Goal: Task Accomplishment & Management: Complete application form

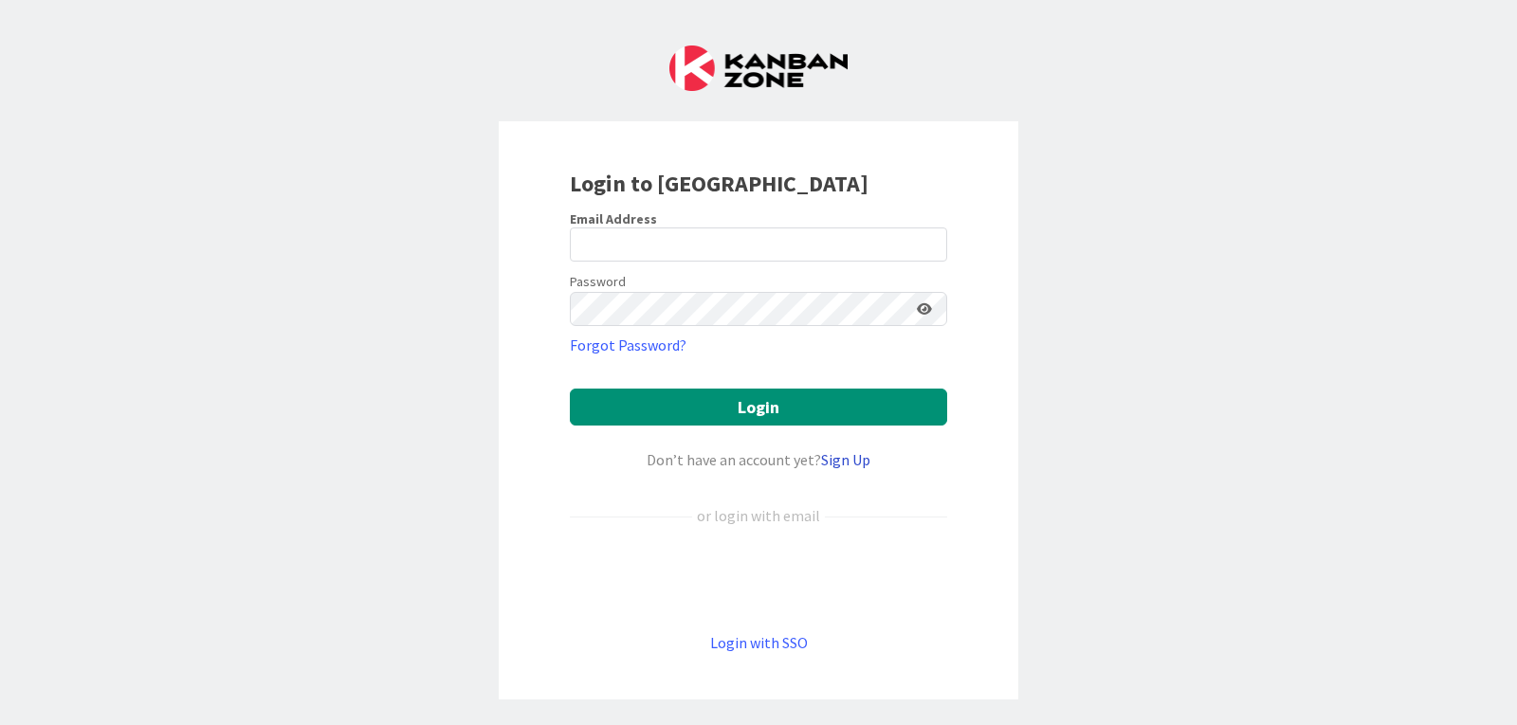
click at [848, 455] on link "Sign Up" at bounding box center [845, 459] width 49 height 19
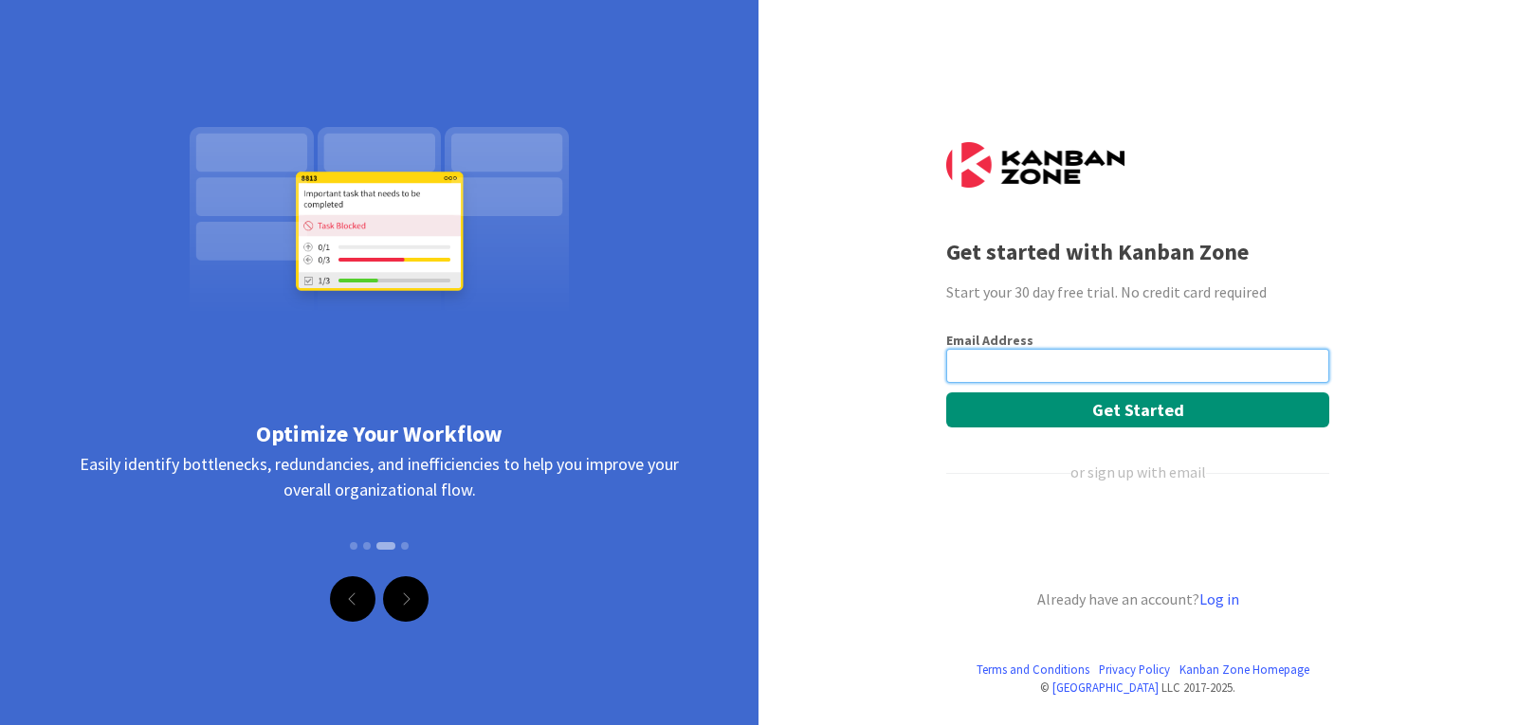
click at [1140, 376] on input "email" at bounding box center [1137, 366] width 383 height 34
type input "haxorsistz+axorsistzhaxorsistzhaxorsistzhaxorsistzhaxorsistzhaxorsistzhaxorsist…"
drag, startPoint x: 1024, startPoint y: 372, endPoint x: 1394, endPoint y: 386, distance: 370.0
click at [1399, 384] on div "Terms and Conditions Privacy Policy [GEOGRAPHIC_DATA] Homepage © Kanban Zone LL…" at bounding box center [758, 362] width 1517 height 725
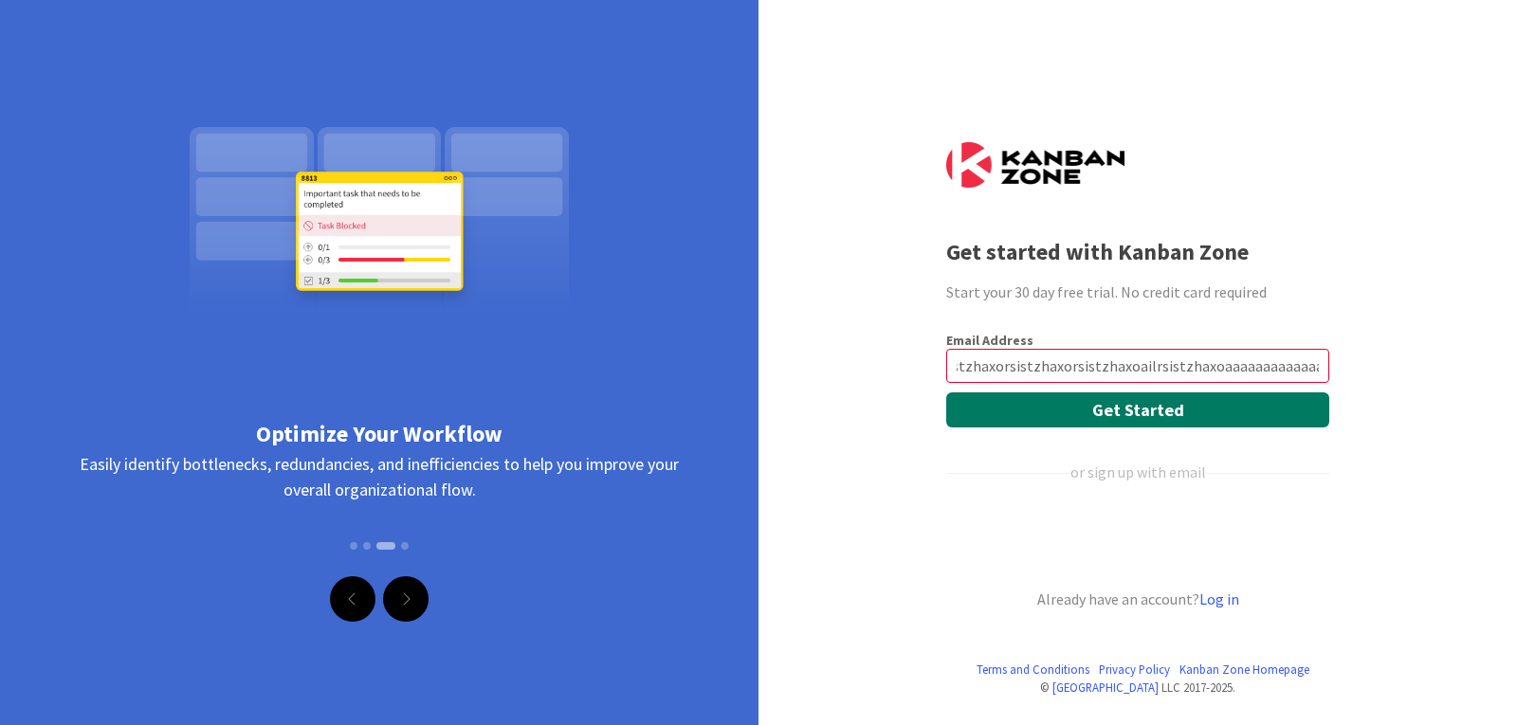
drag, startPoint x: 1282, startPoint y: 428, endPoint x: 1297, endPoint y: 420, distance: 17.0
click at [1282, 428] on form "Email Address haxorsistz+axorsistzhaxorsistzhaxorsistzhaxorsistzhaxorsistzhaxor…" at bounding box center [1137, 471] width 383 height 279
click at [1303, 415] on button "Get Started" at bounding box center [1137, 409] width 383 height 35
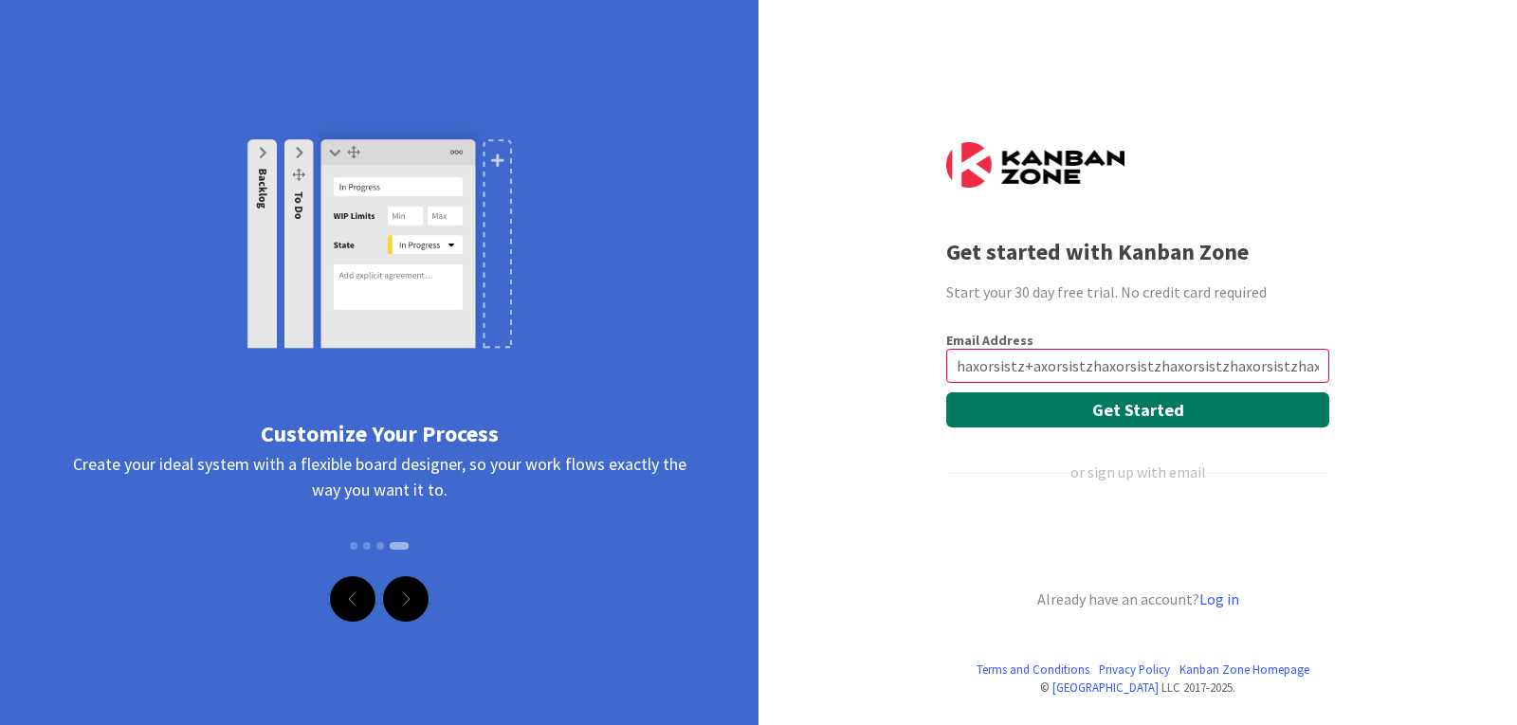
click at [1190, 403] on button "Get Started" at bounding box center [1137, 409] width 383 height 35
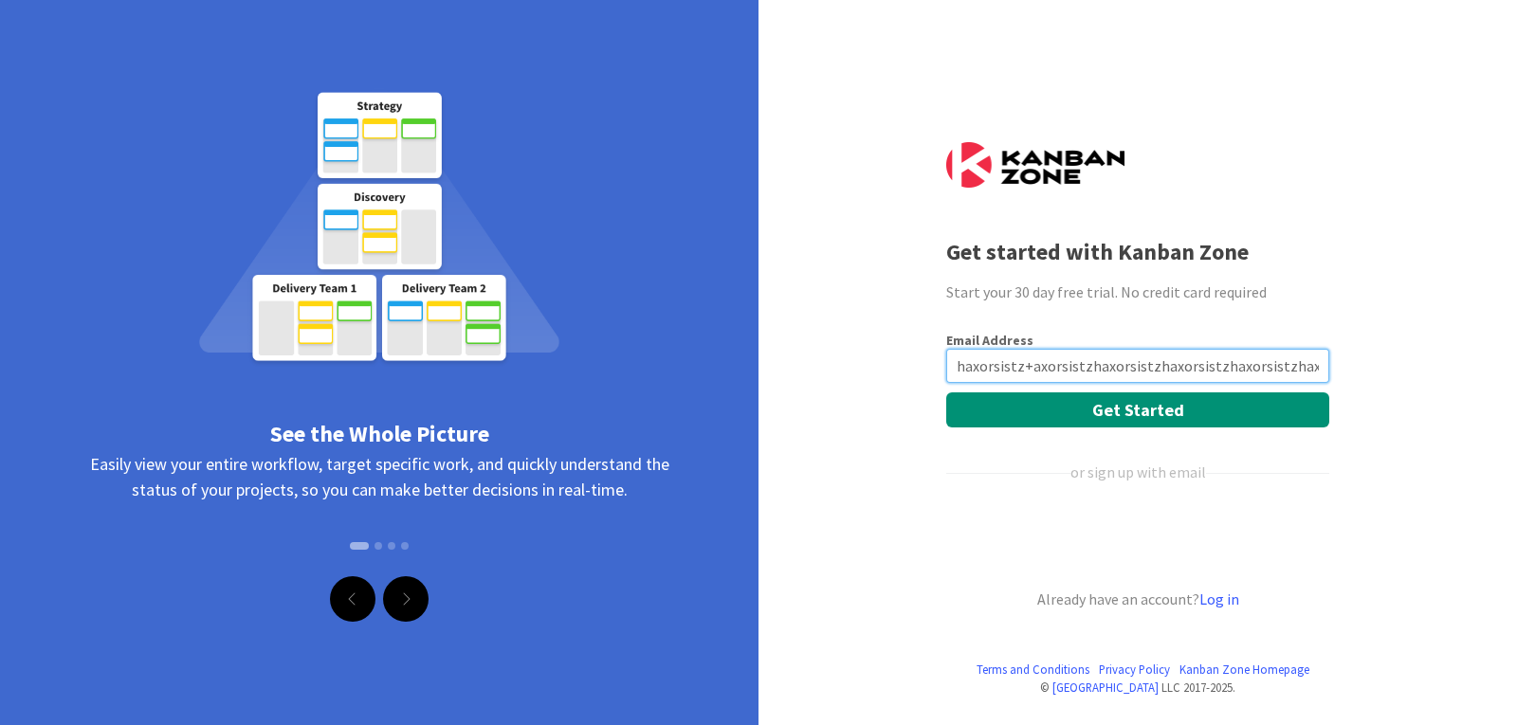
click at [1121, 357] on input "haxorsistz+axorsistzhaxorsistzhaxorsistzhaxorsistzhaxorsistzhaxorsistzhaxorsist…" at bounding box center [1137, 366] width 383 height 34
click at [1122, 357] on input "haxorsistz+axorsistzhaxorsistzhaxorsistzhaxorsistzhaxorsistzhaxorsistzhaxorsist…" at bounding box center [1137, 366] width 383 height 34
click at [1122, 357] on input "email" at bounding box center [1137, 366] width 383 height 34
type input "[EMAIL_ADDRESS][DOMAIN_NAME]"
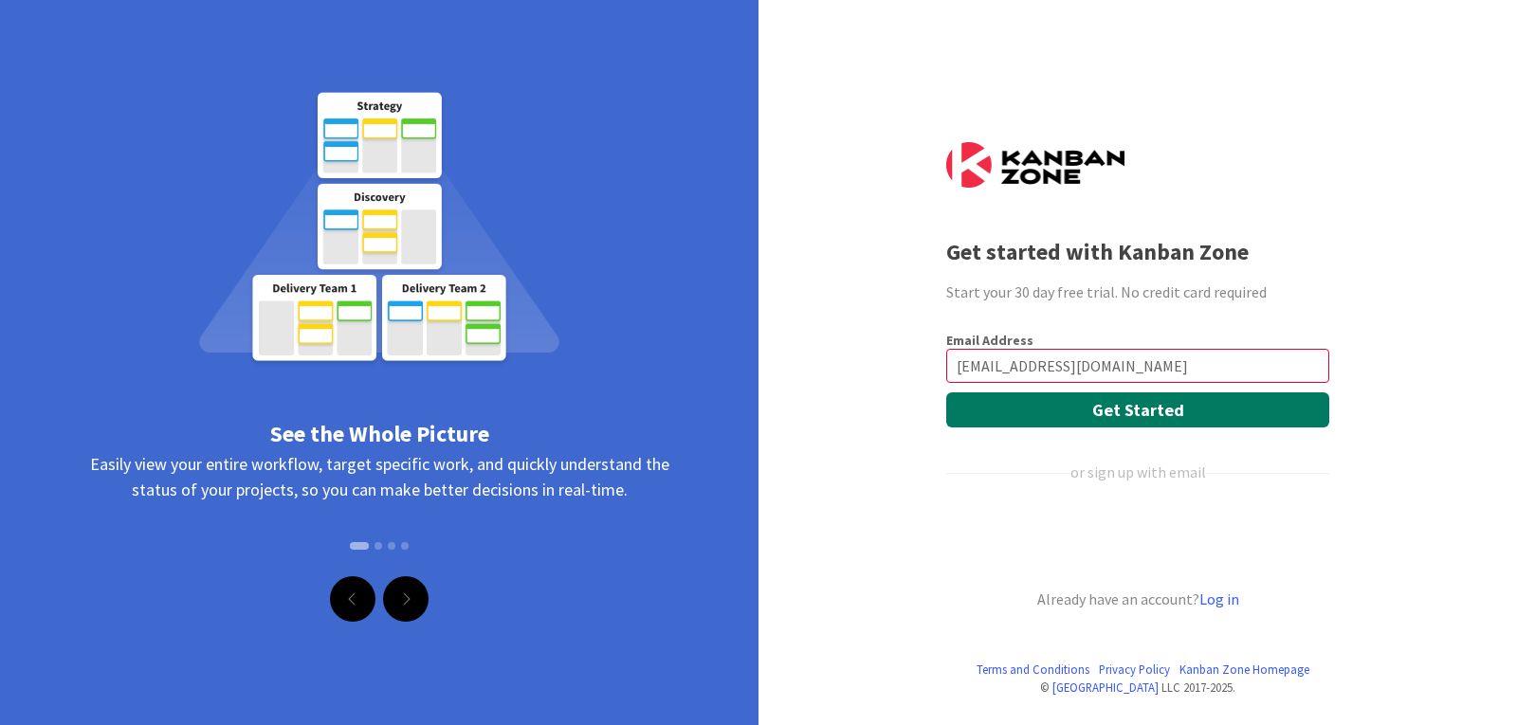
click at [1103, 414] on button "Get Started" at bounding box center [1137, 409] width 383 height 35
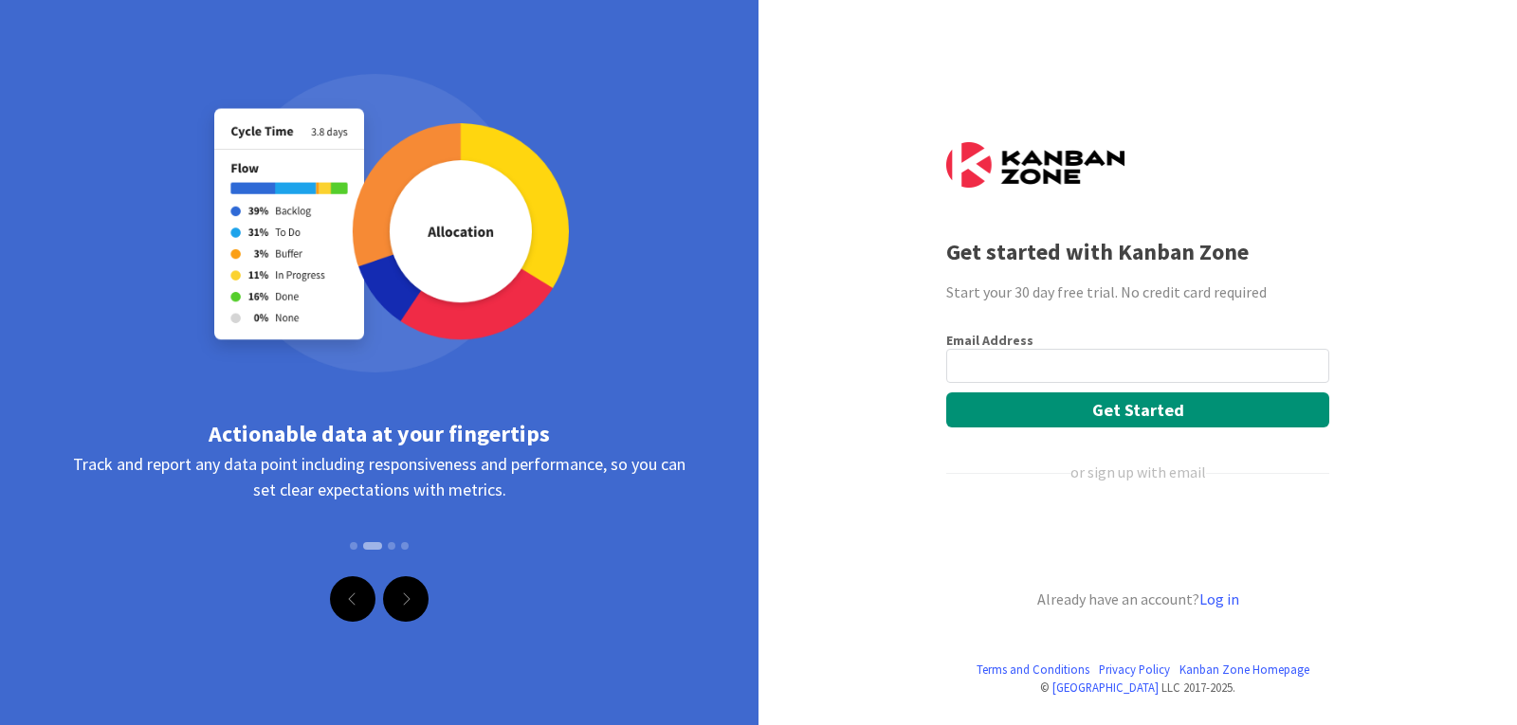
click at [1032, 362] on input "email" at bounding box center [1137, 366] width 383 height 34
type input "[EMAIL_ADDRESS][DOMAIN_NAME]"
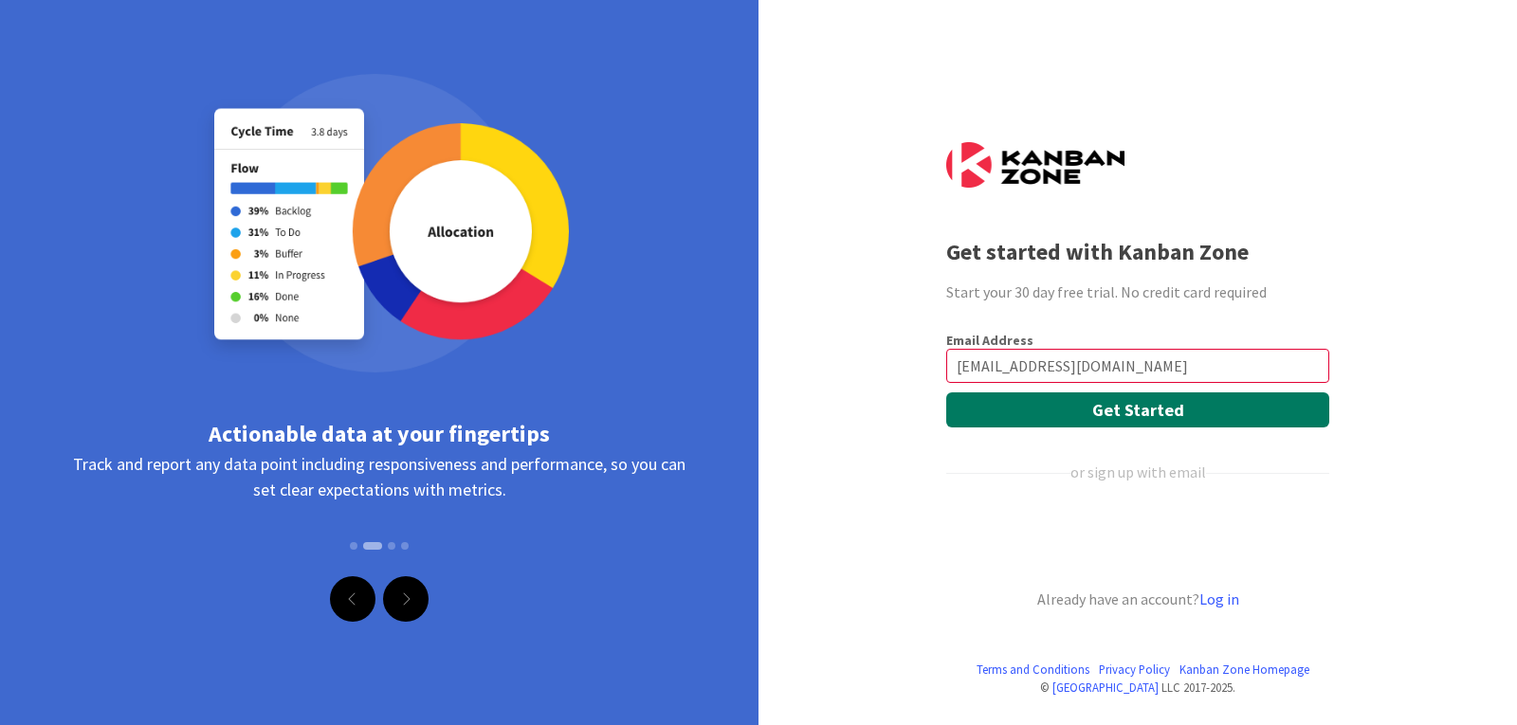
click at [1092, 395] on button "Get Started" at bounding box center [1137, 409] width 383 height 35
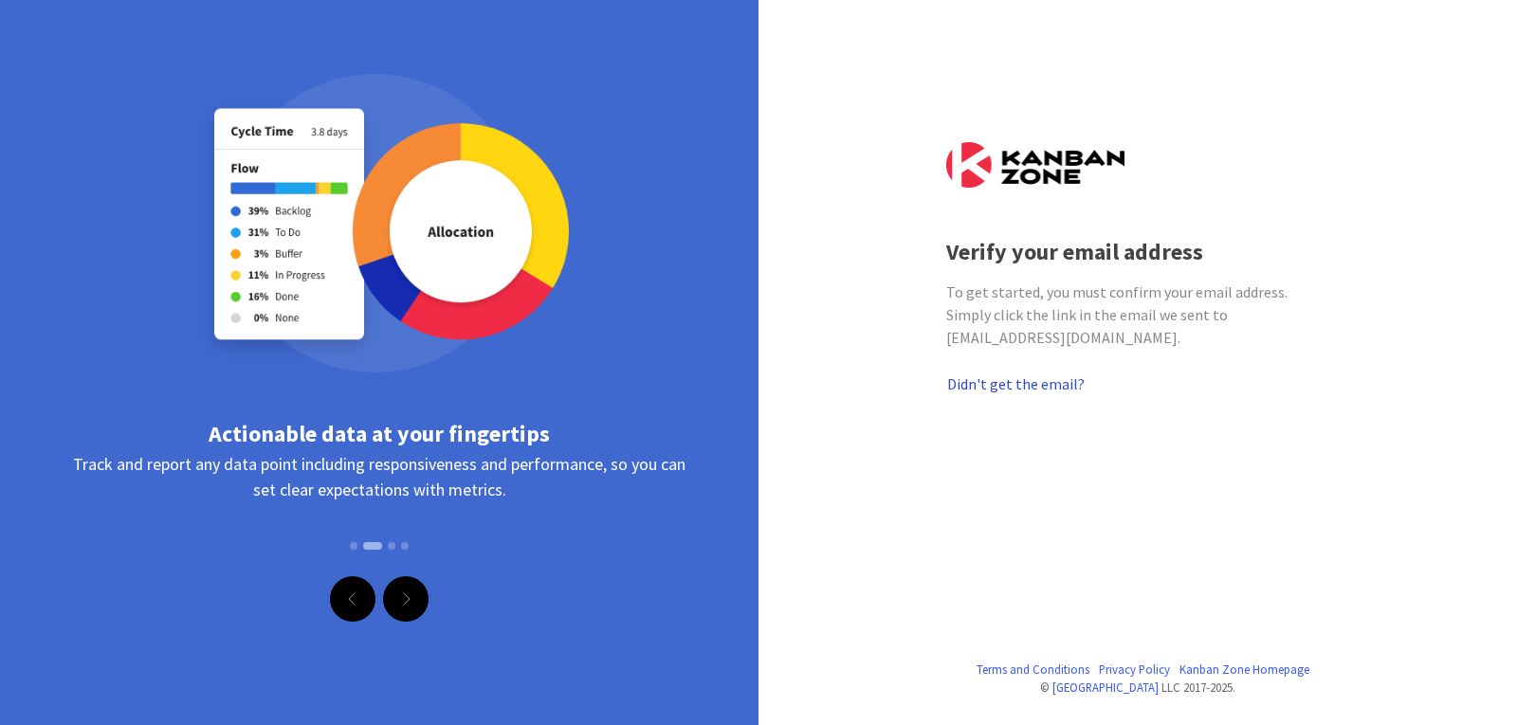
click at [1001, 386] on button "Didn't get the email?" at bounding box center [1015, 384] width 139 height 25
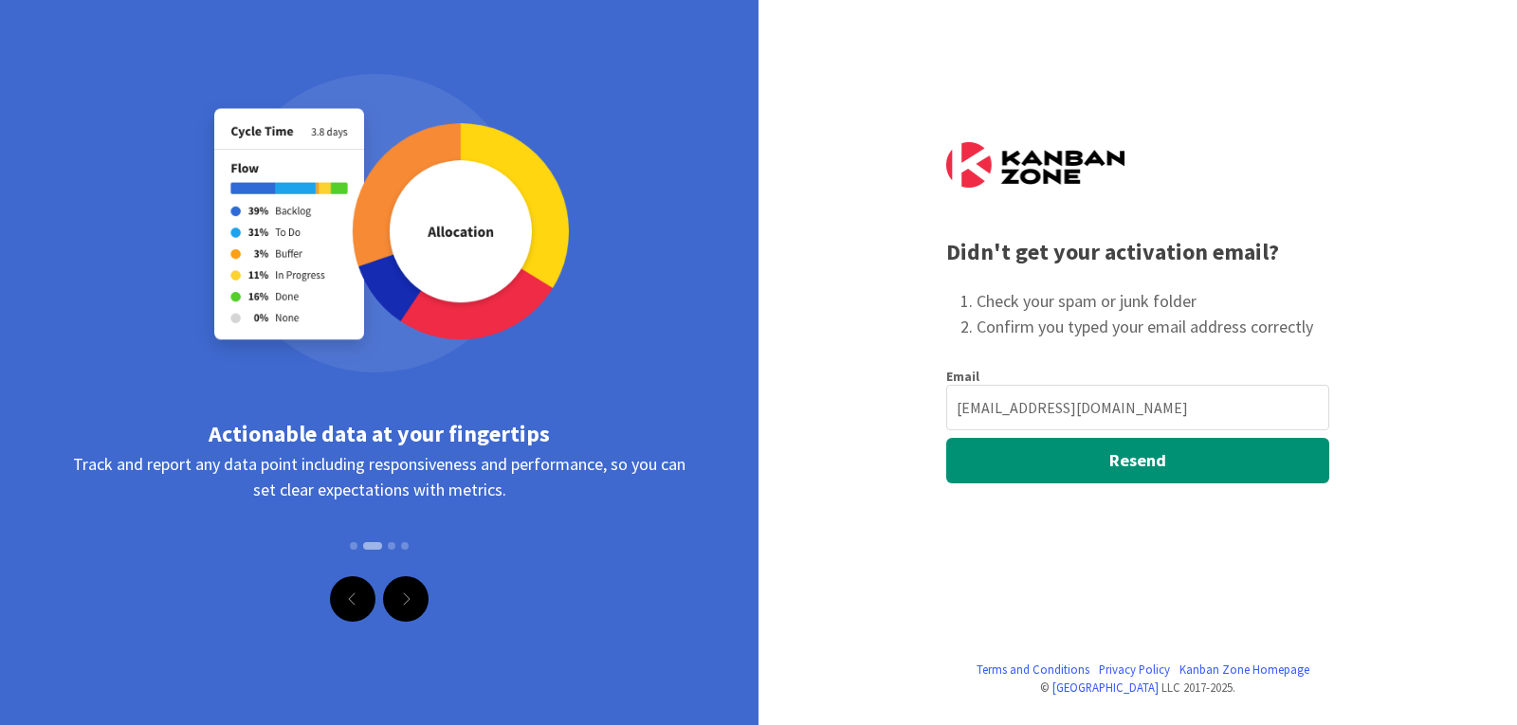
click at [1138, 410] on input "tayabiqbal158+1@gmail.com" at bounding box center [1137, 408] width 383 height 46
click at [1139, 410] on input "tayabiqbal158+1@gmail.com" at bounding box center [1137, 408] width 383 height 46
click at [1139, 410] on input "text" at bounding box center [1137, 408] width 383 height 46
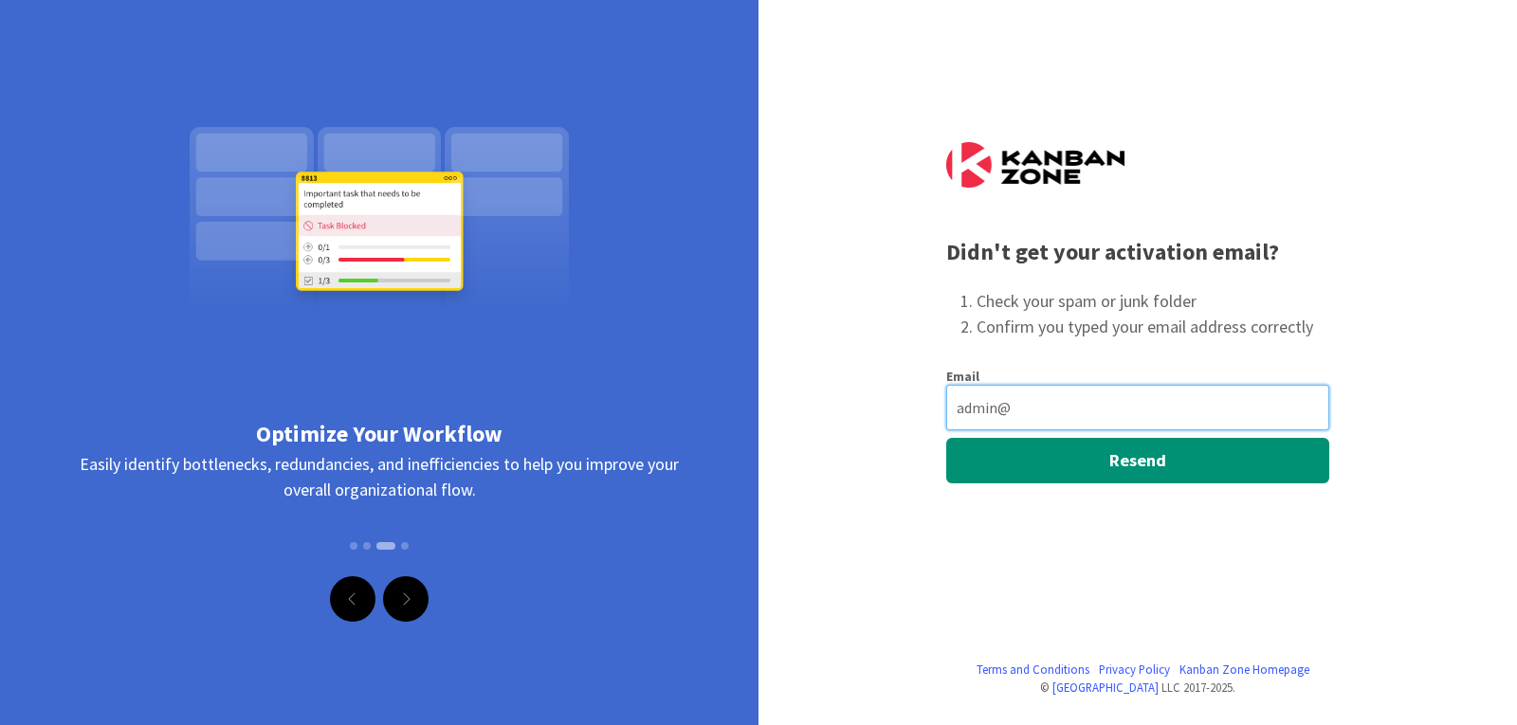
click at [1038, 395] on input "admin@" at bounding box center [1137, 408] width 383 height 46
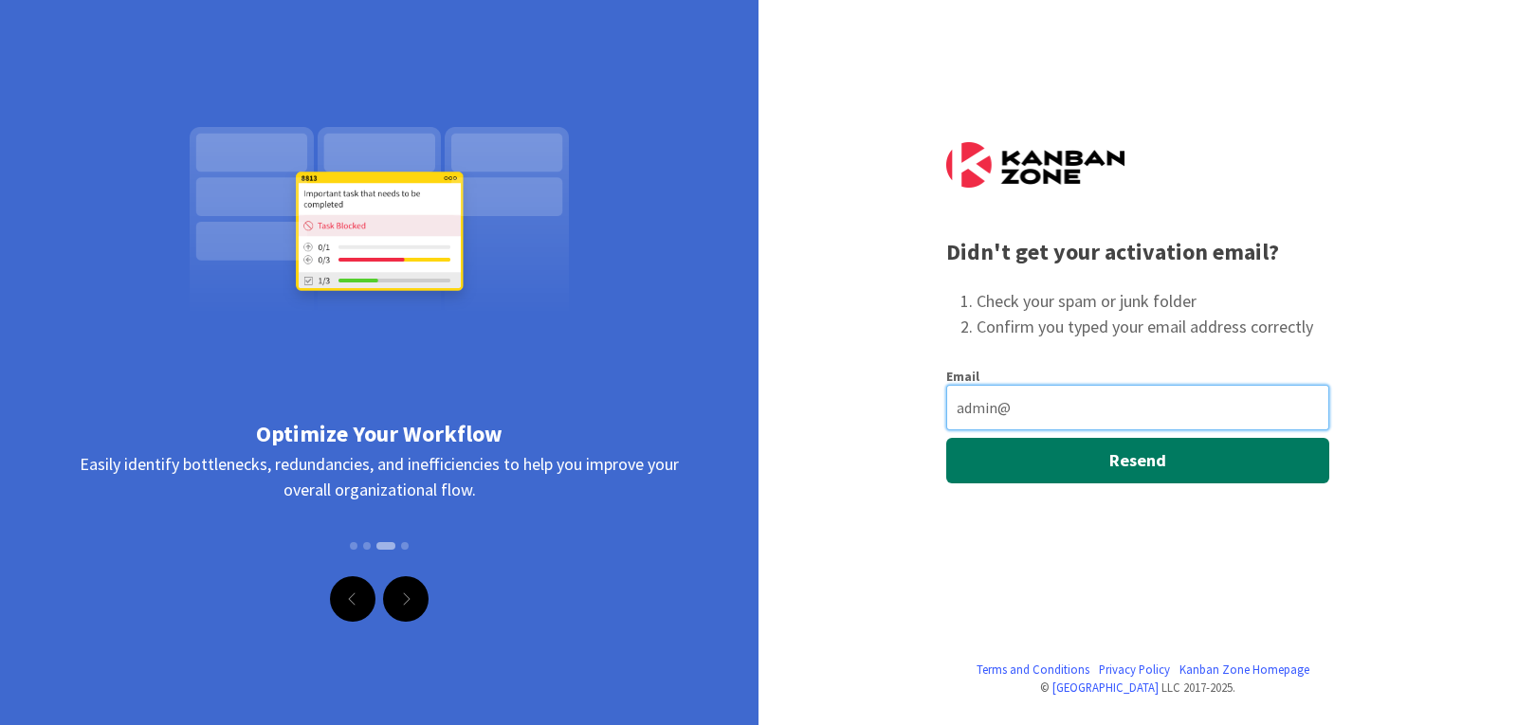
paste input "kanbanzone.io"
type input "admin@kanbanzone.io"
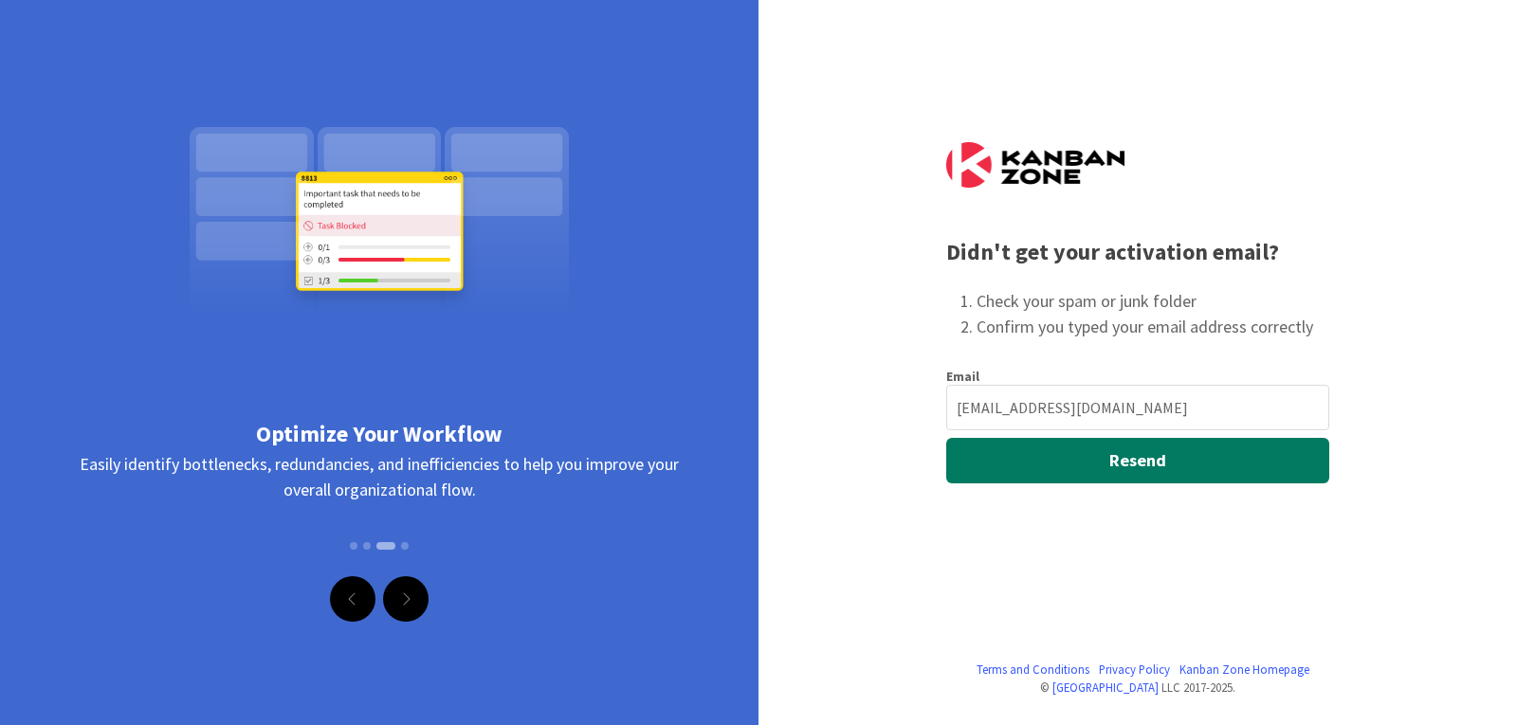
click at [1149, 464] on button "Resend" at bounding box center [1137, 461] width 383 height 46
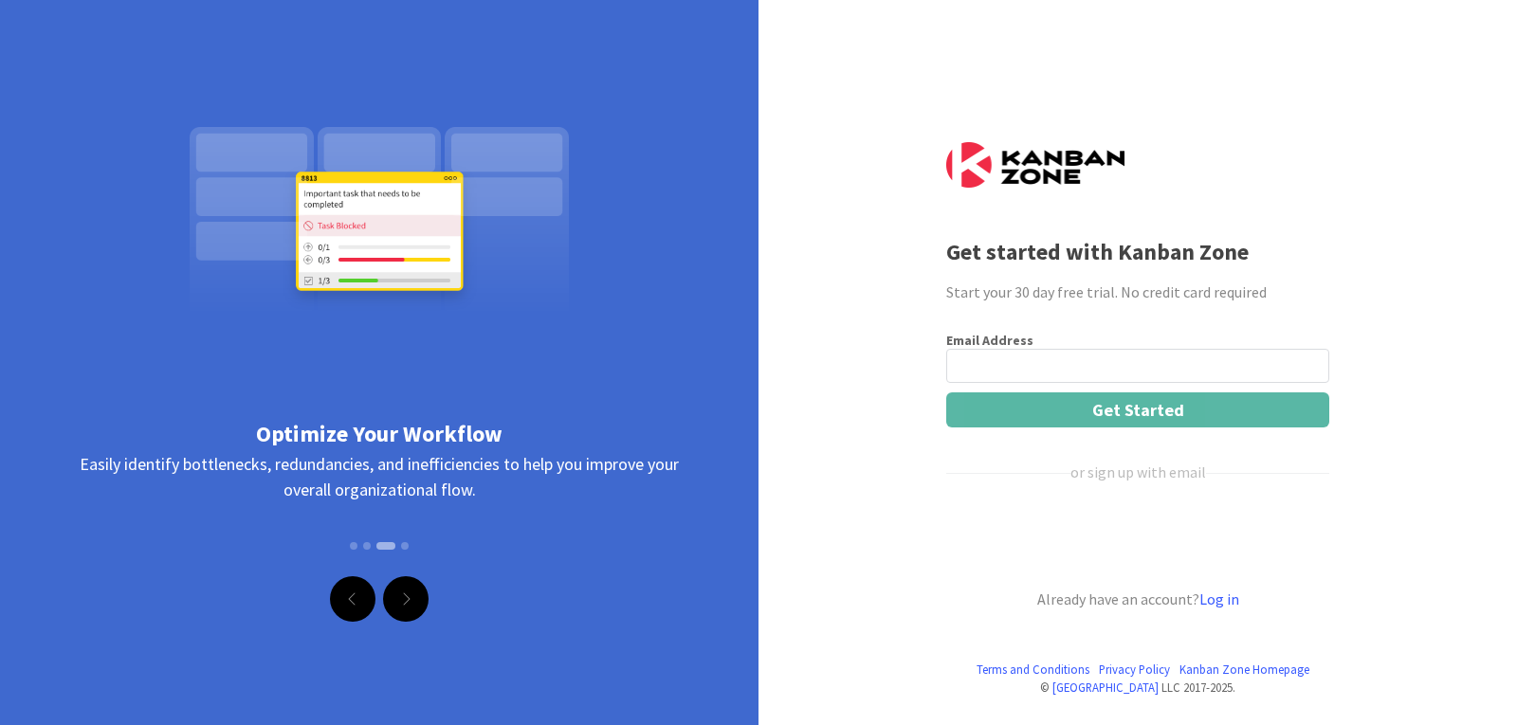
drag, startPoint x: 617, startPoint y: 68, endPoint x: 543, endPoint y: 21, distance: 87.8
click at [604, 60] on div "Optimize Your Workflow Easily identify bottlenecks, redundancies, and inefficie…" at bounding box center [379, 287] width 758 height 575
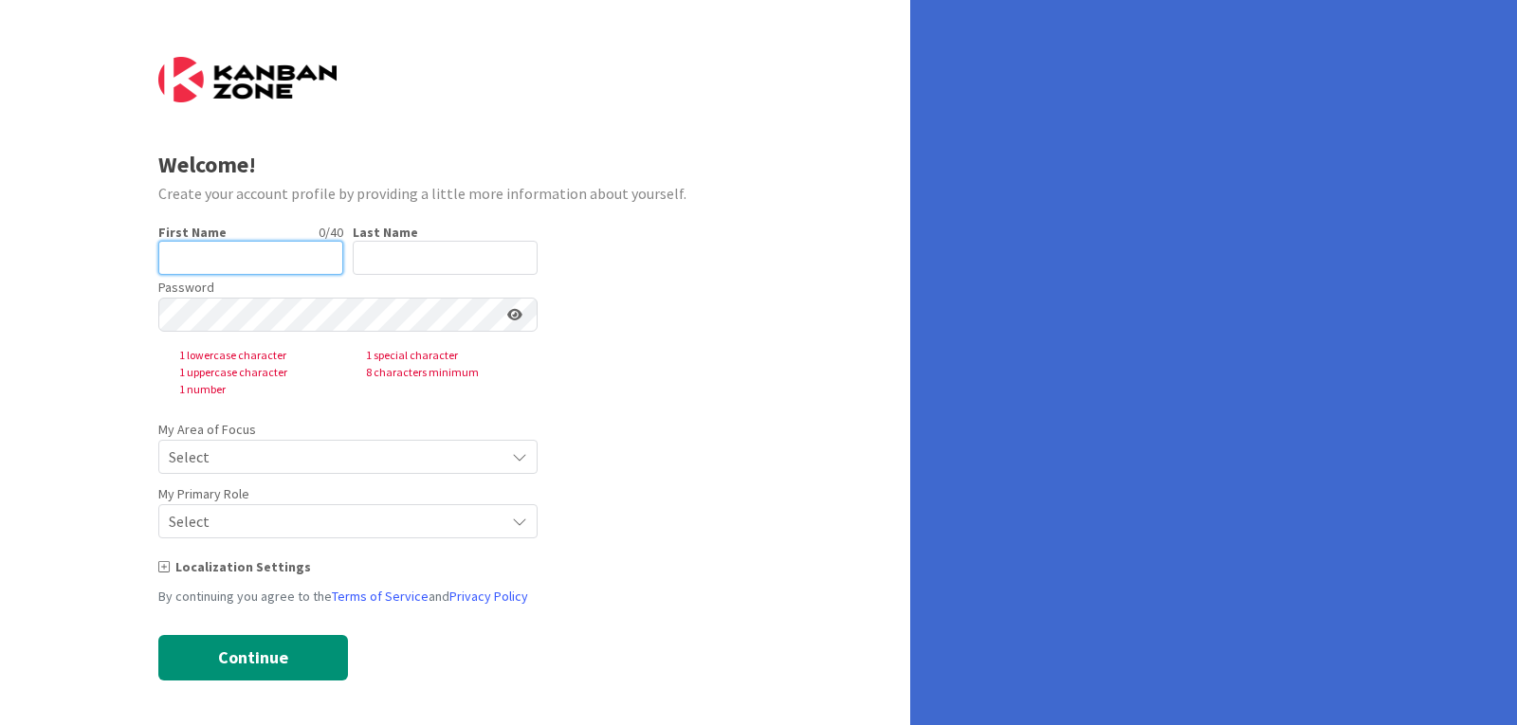
click at [217, 250] on input "text" at bounding box center [250, 258] width 185 height 34
type input "www.evil.com"
click at [404, 251] on input "text" at bounding box center [445, 258] width 185 height 34
click at [454, 275] on div "Password 1 lowercase character 1 special character 1 uppercase character 8 char…" at bounding box center [347, 336] width 379 height 123
click at [462, 264] on input "text" at bounding box center [445, 258] width 185 height 34
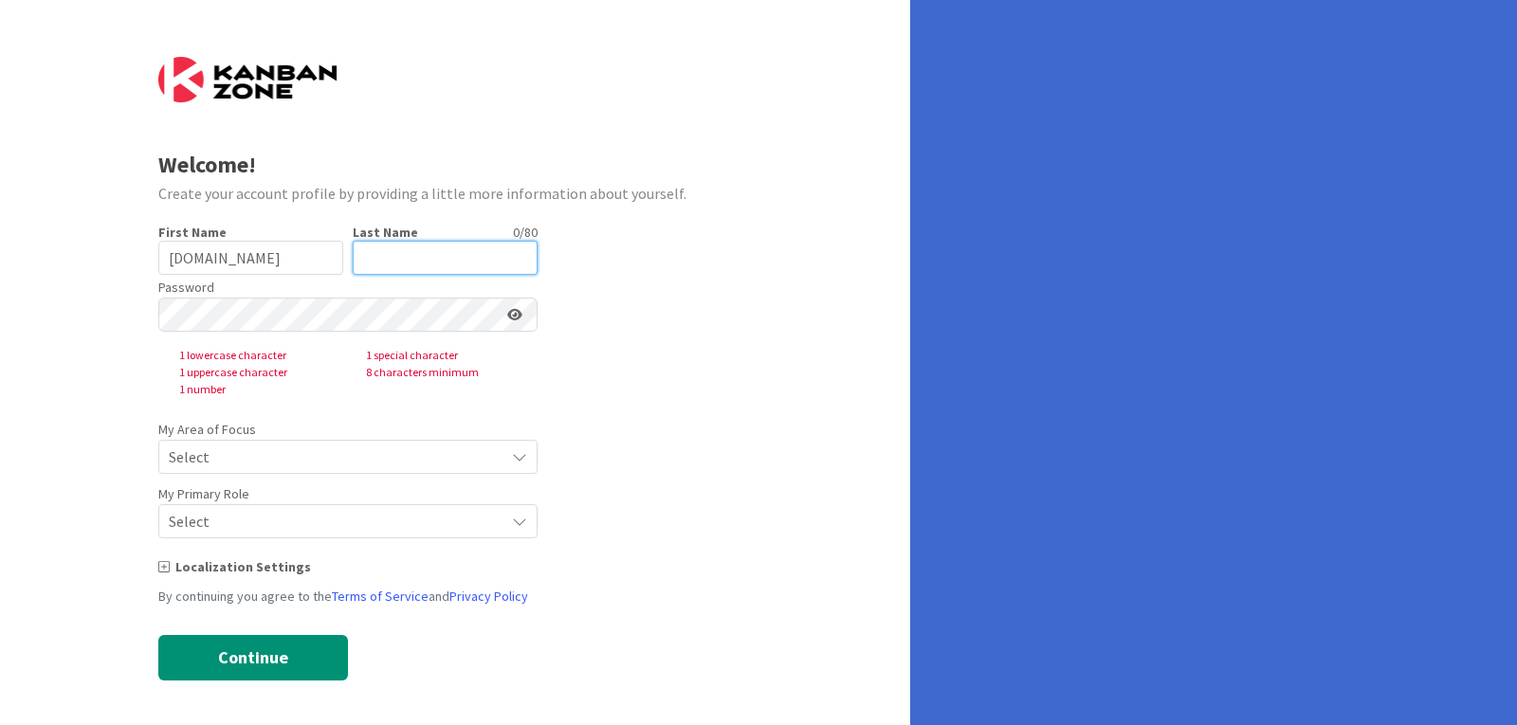
click at [462, 264] on input "text" at bounding box center [445, 258] width 185 height 34
click at [263, 273] on input "[DOMAIN_NAME]" at bounding box center [250, 258] width 185 height 34
click at [264, 272] on input "[DOMAIN_NAME]" at bounding box center [250, 258] width 185 height 34
click at [426, 270] on input "text" at bounding box center [445, 258] width 185 height 34
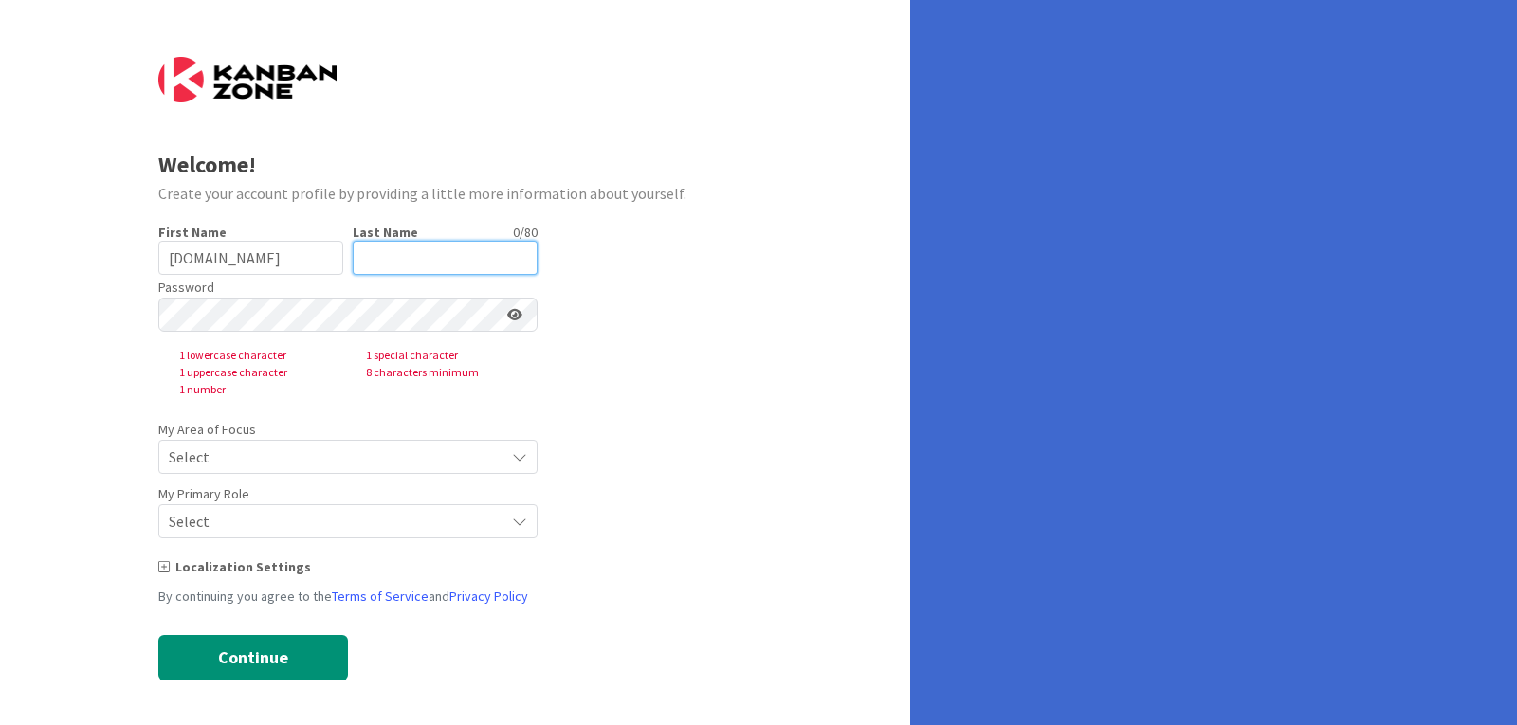
paste input "[DOMAIN_NAME]"
type input "[DOMAIN_NAME]"
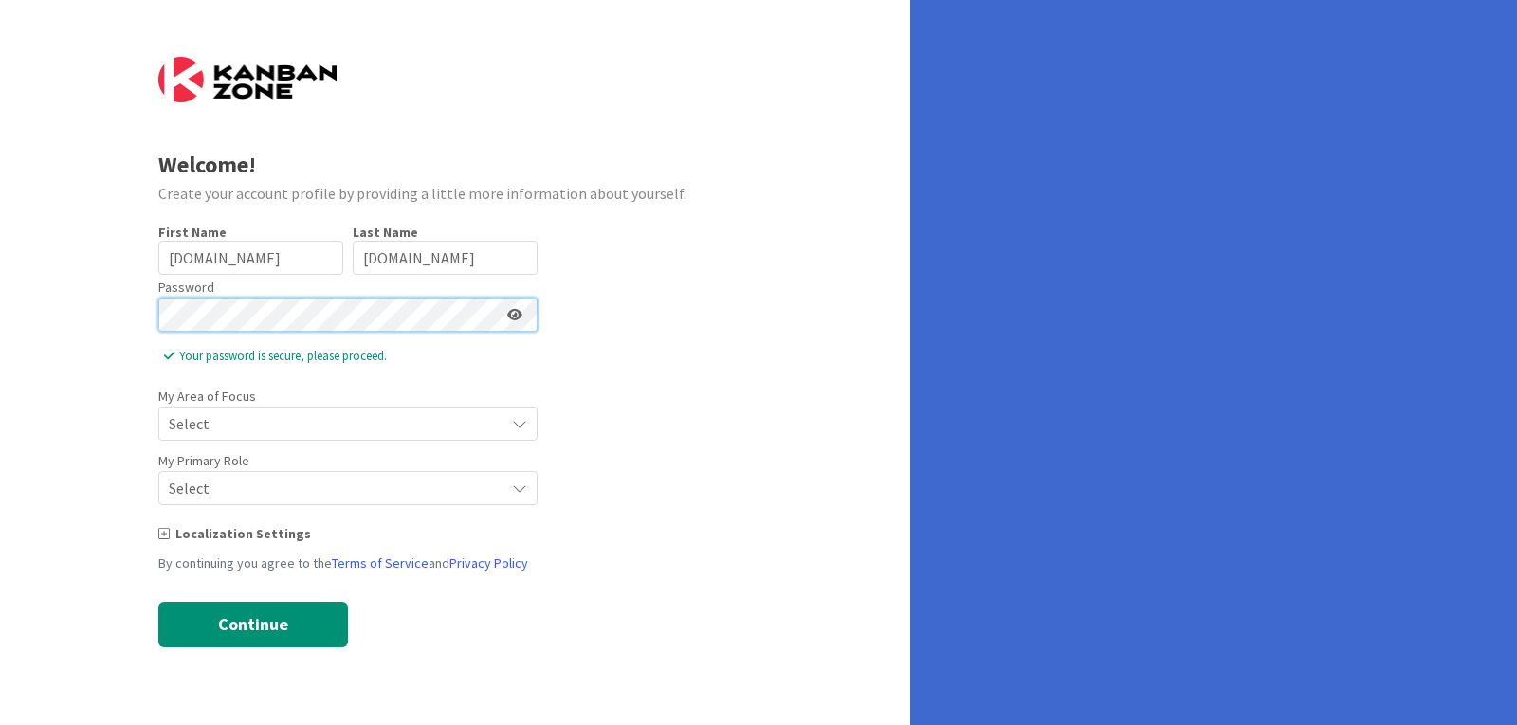
scroll to position [0, 24012]
click at [520, 314] on icon at bounding box center [514, 314] width 15 height 13
click at [1506, 385] on div "Welcome! Create your account profile by providing a little more information abo…" at bounding box center [758, 362] width 1517 height 725
click at [393, 414] on span "Select" at bounding box center [332, 423] width 326 height 27
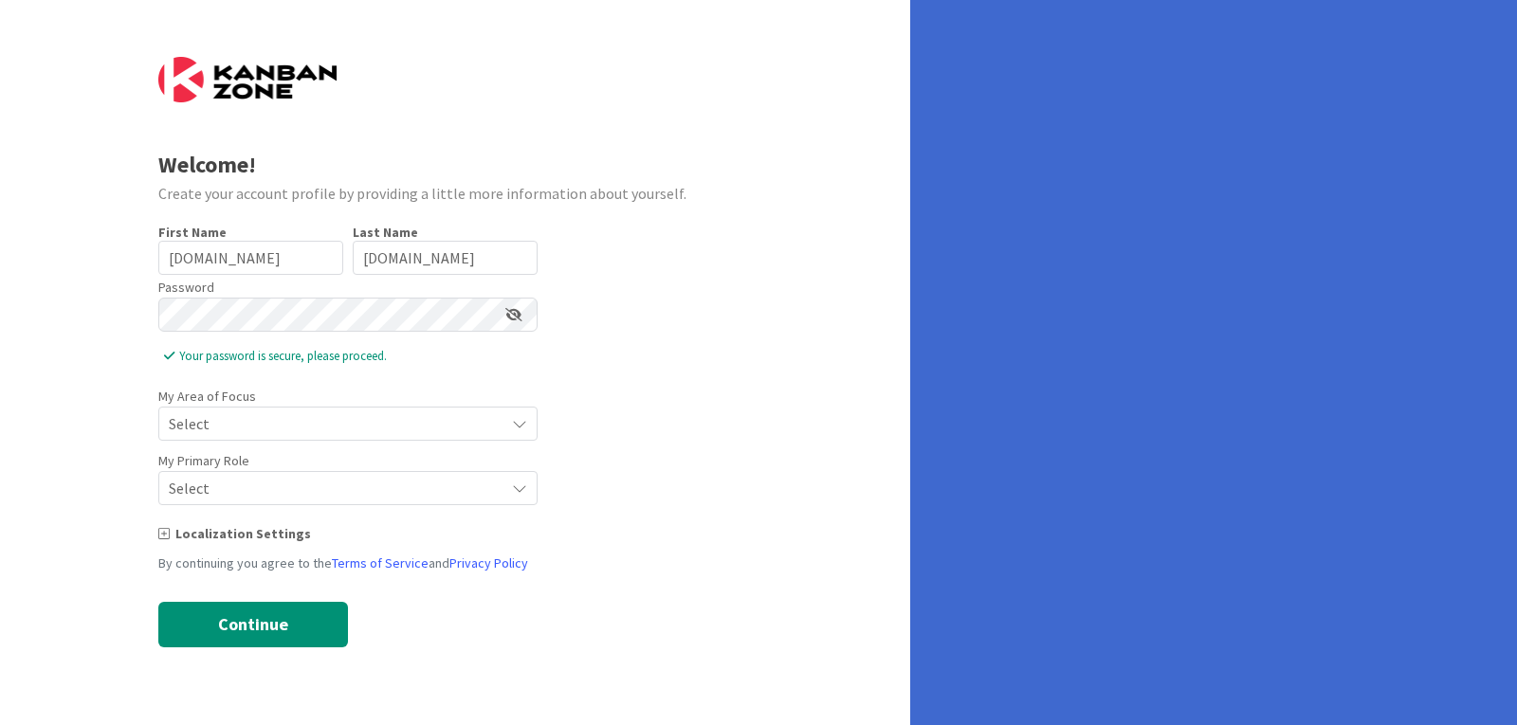
scroll to position [0, 0]
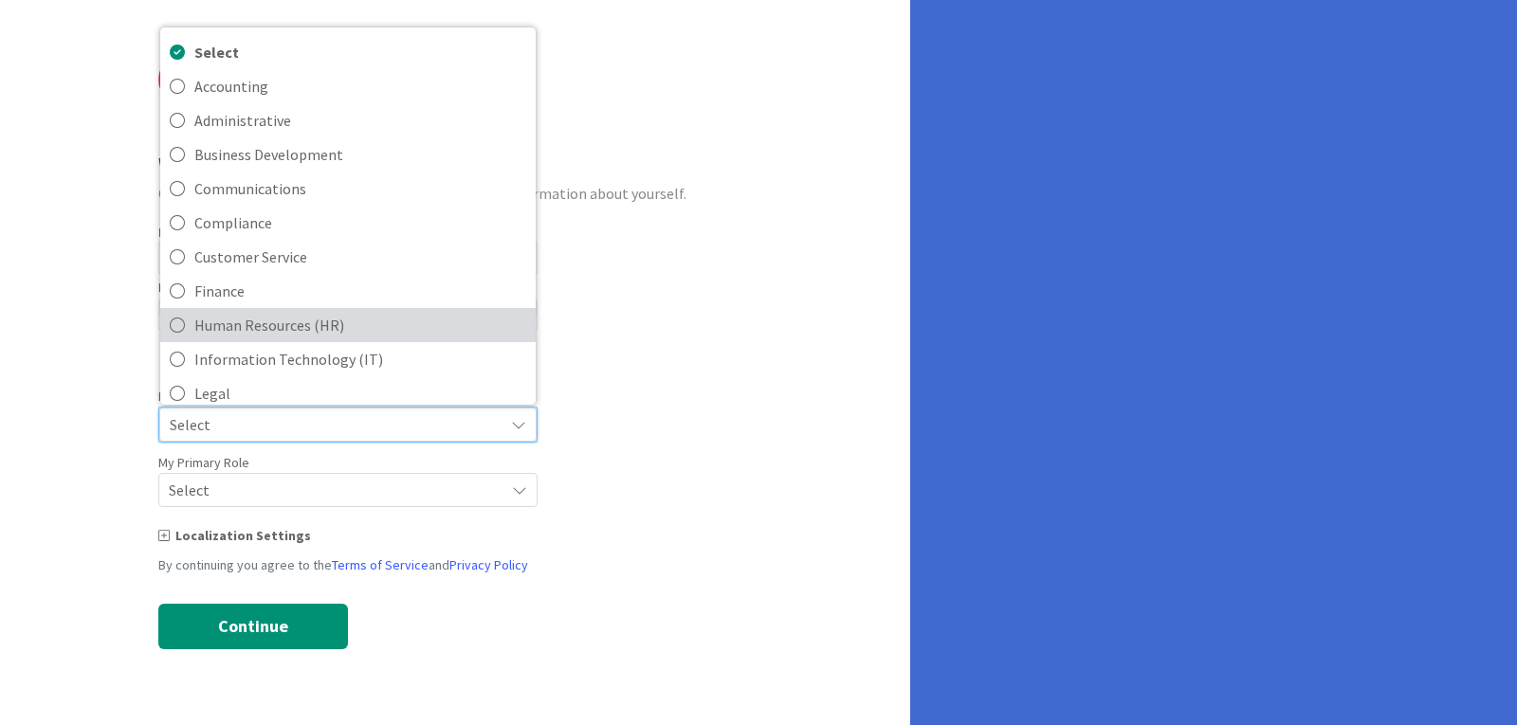
click at [288, 341] on link "Human Resources (HR)" at bounding box center [347, 325] width 375 height 34
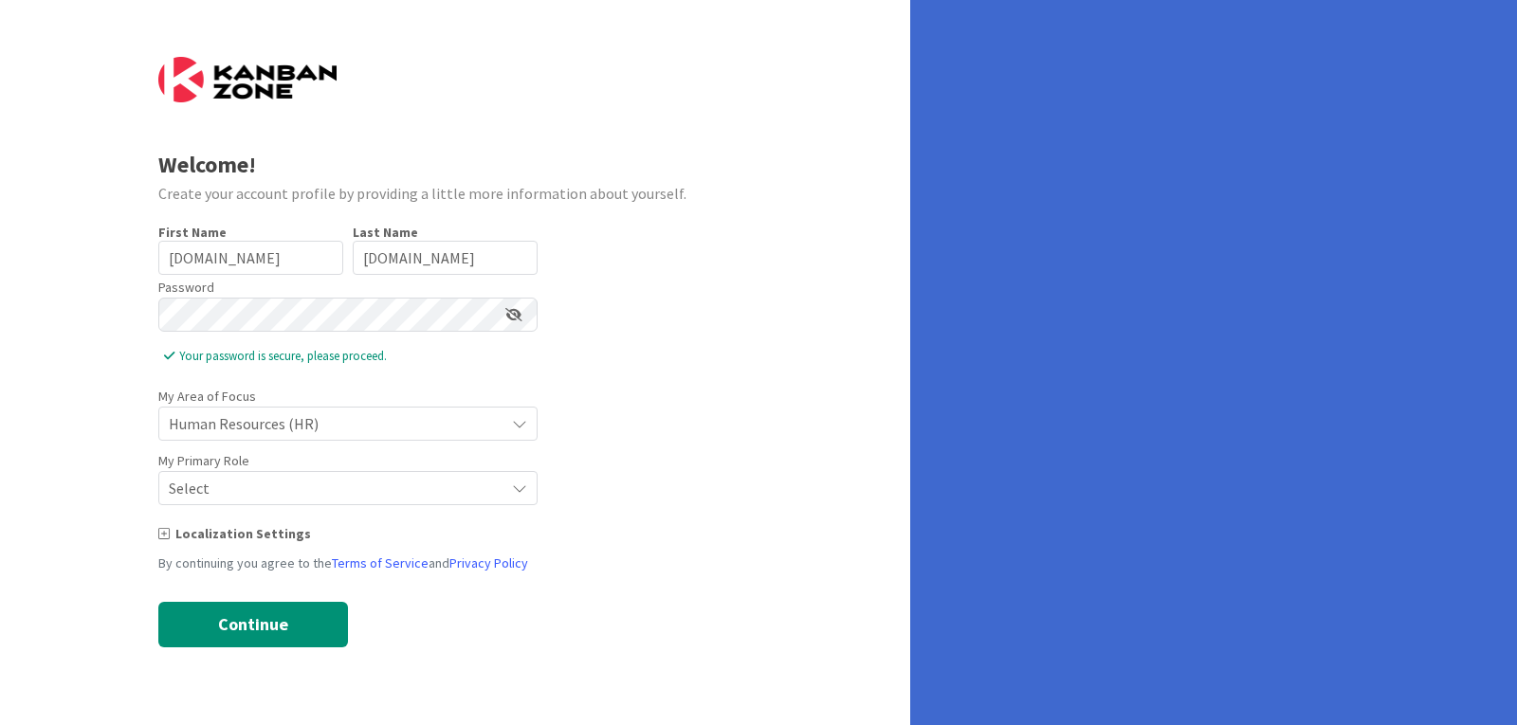
click at [263, 467] on div "My Primary Role Select" at bounding box center [347, 476] width 379 height 57
click at [257, 483] on span "Select" at bounding box center [332, 488] width 326 height 27
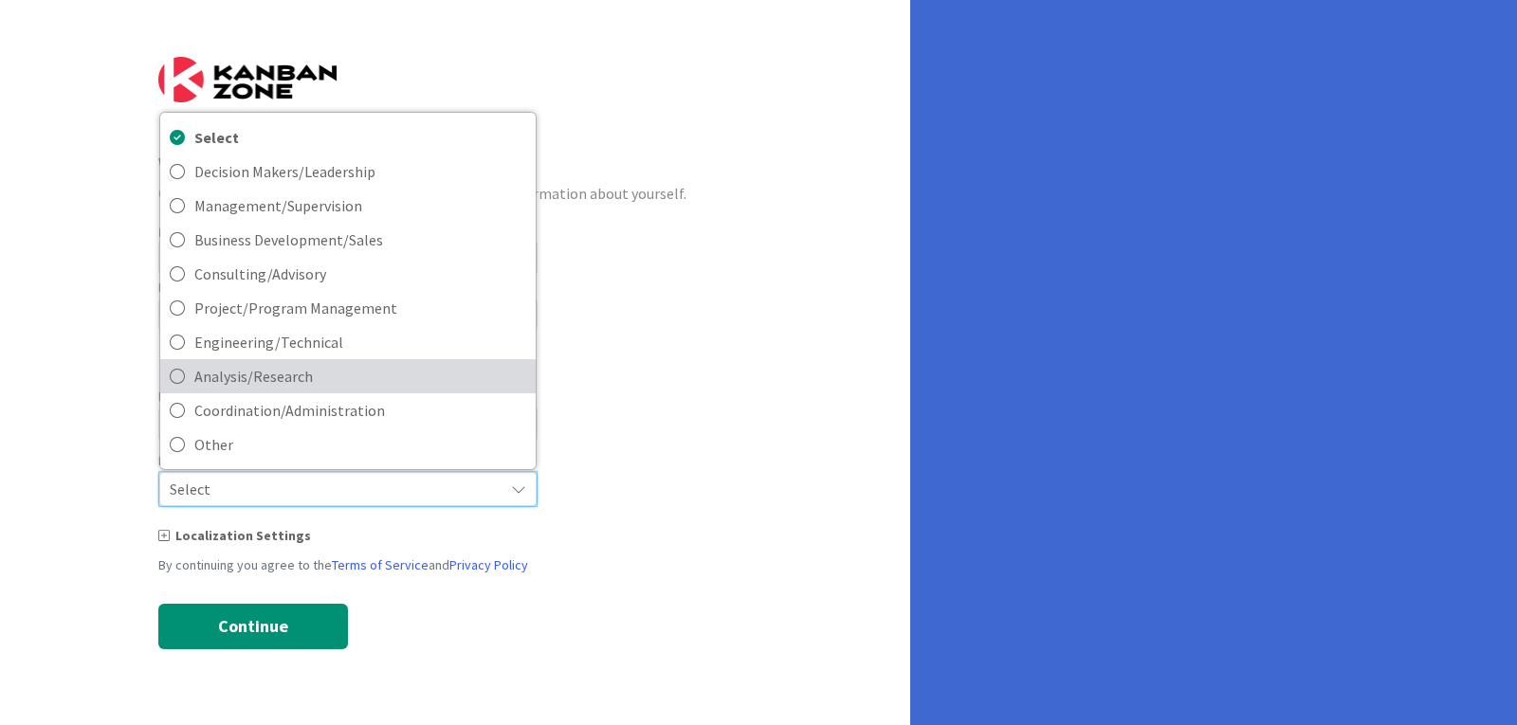
click at [302, 385] on span "Analysis/Research" at bounding box center [360, 376] width 332 height 28
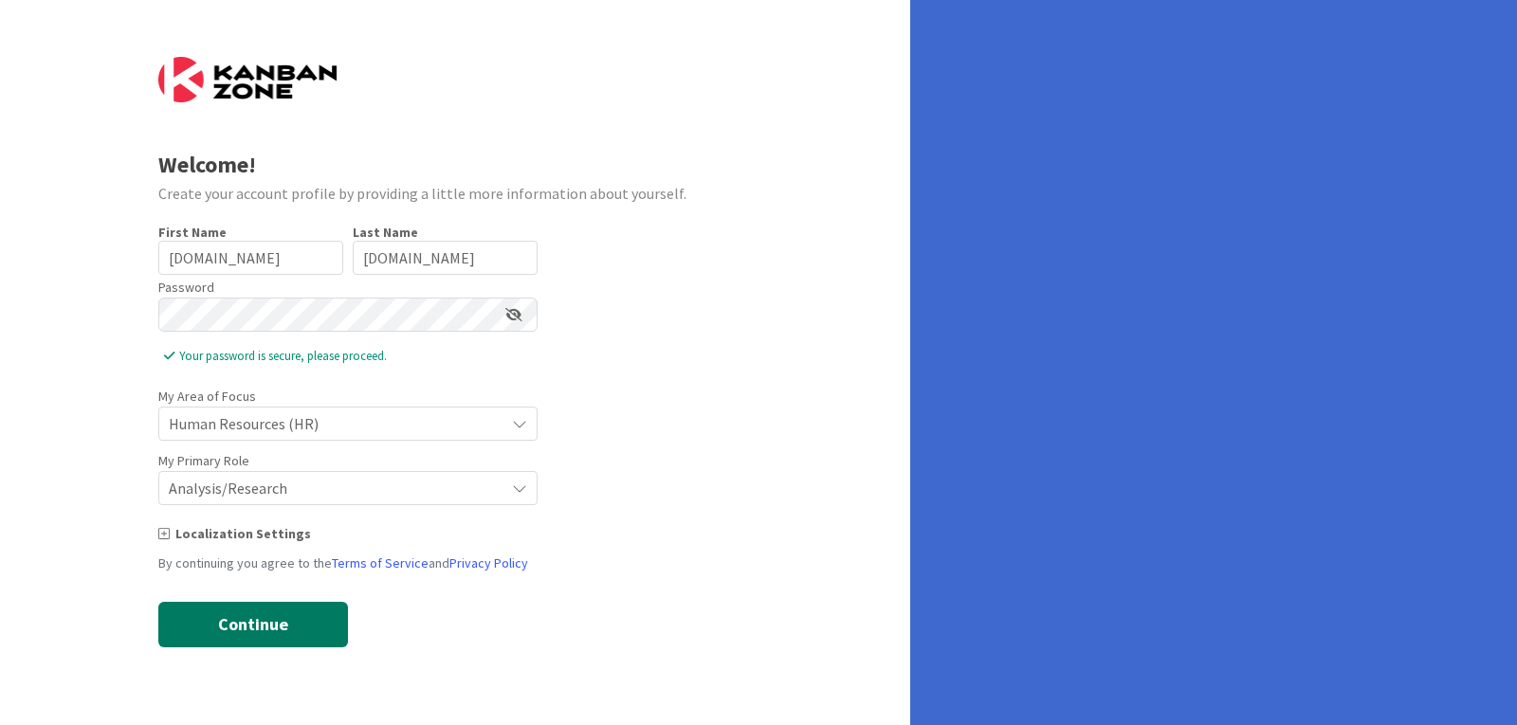
click at [254, 613] on button "Continue" at bounding box center [253, 625] width 190 height 46
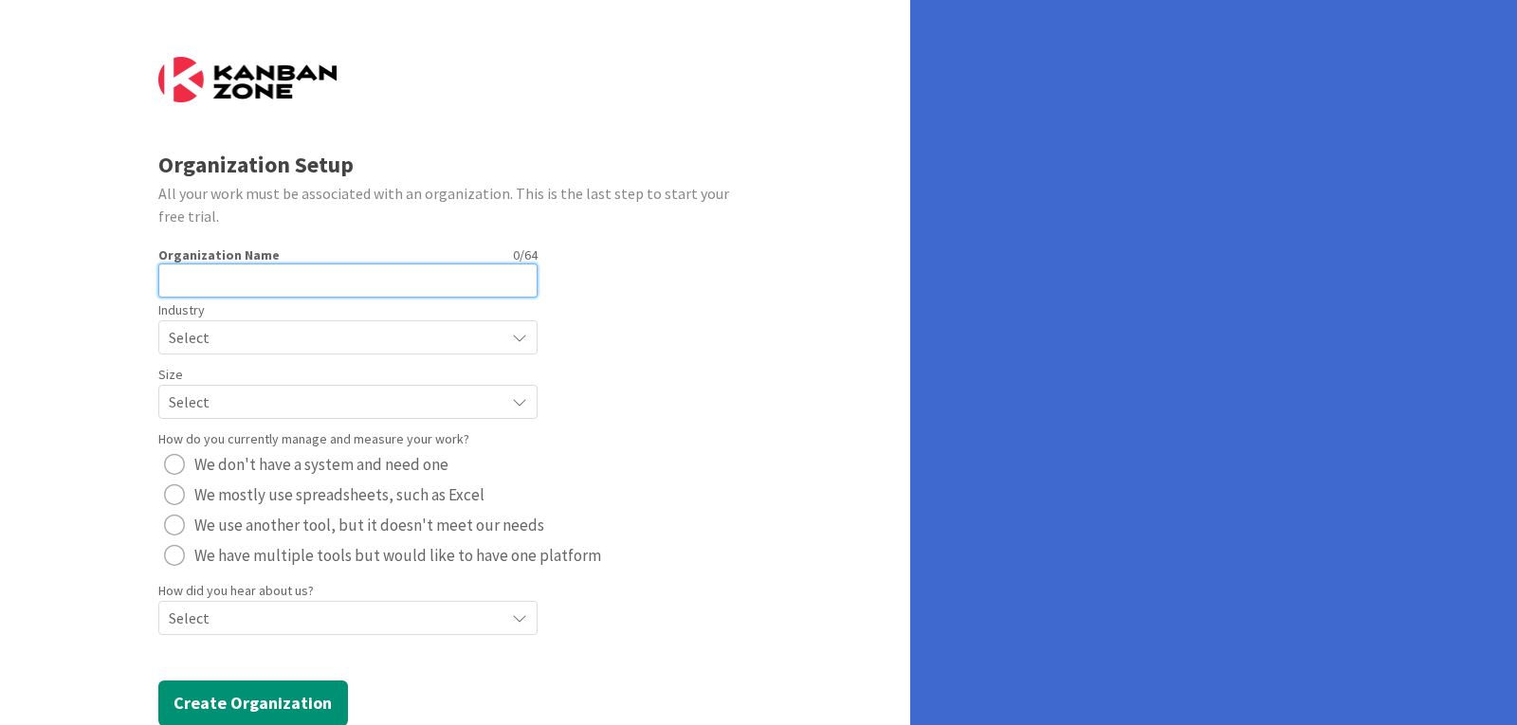
click at [319, 280] on input "text" at bounding box center [347, 281] width 379 height 34
type input "rer"
click at [288, 338] on span "Select" at bounding box center [332, 337] width 326 height 27
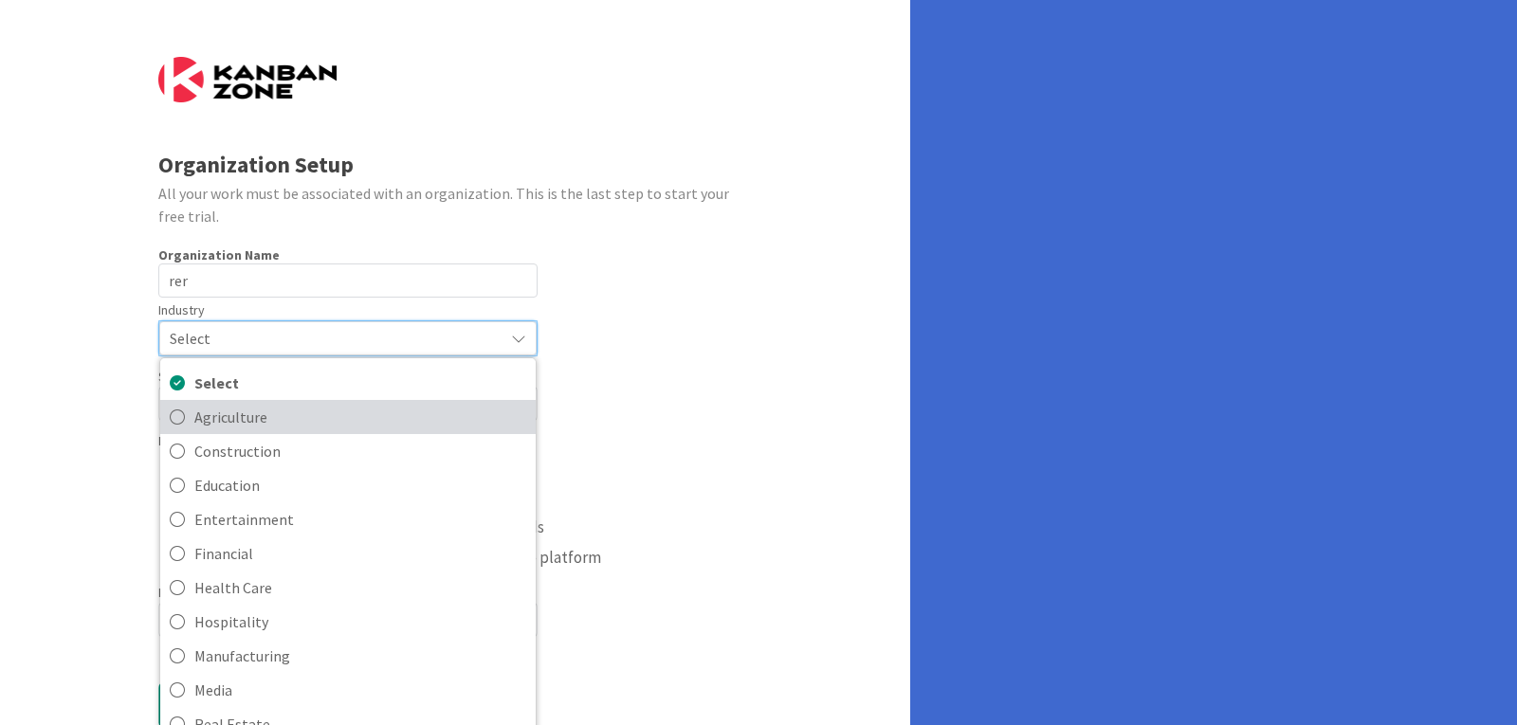
click at [251, 403] on span "Agriculture" at bounding box center [360, 417] width 332 height 28
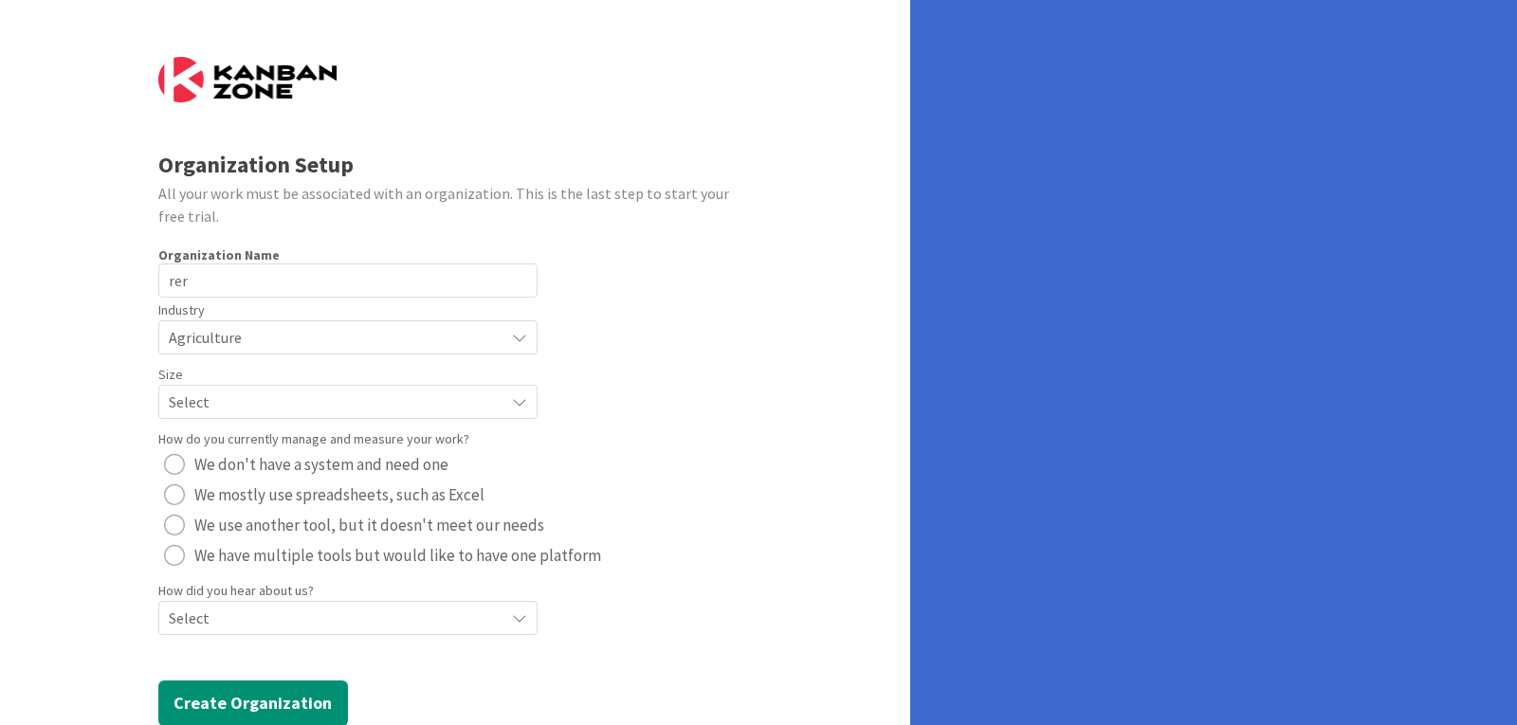
click at [252, 404] on span "Select" at bounding box center [332, 402] width 326 height 27
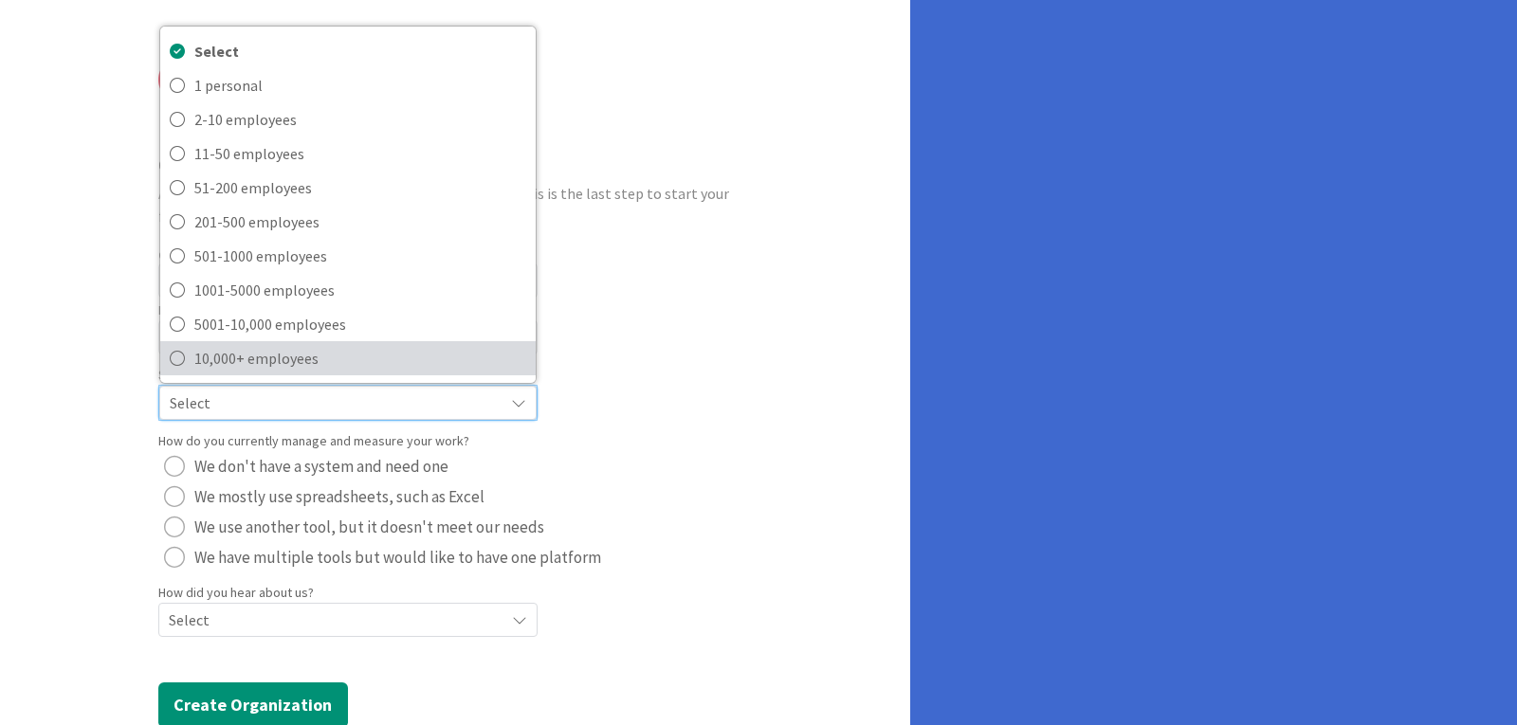
click at [291, 356] on span "10,000+ employees" at bounding box center [360, 358] width 332 height 28
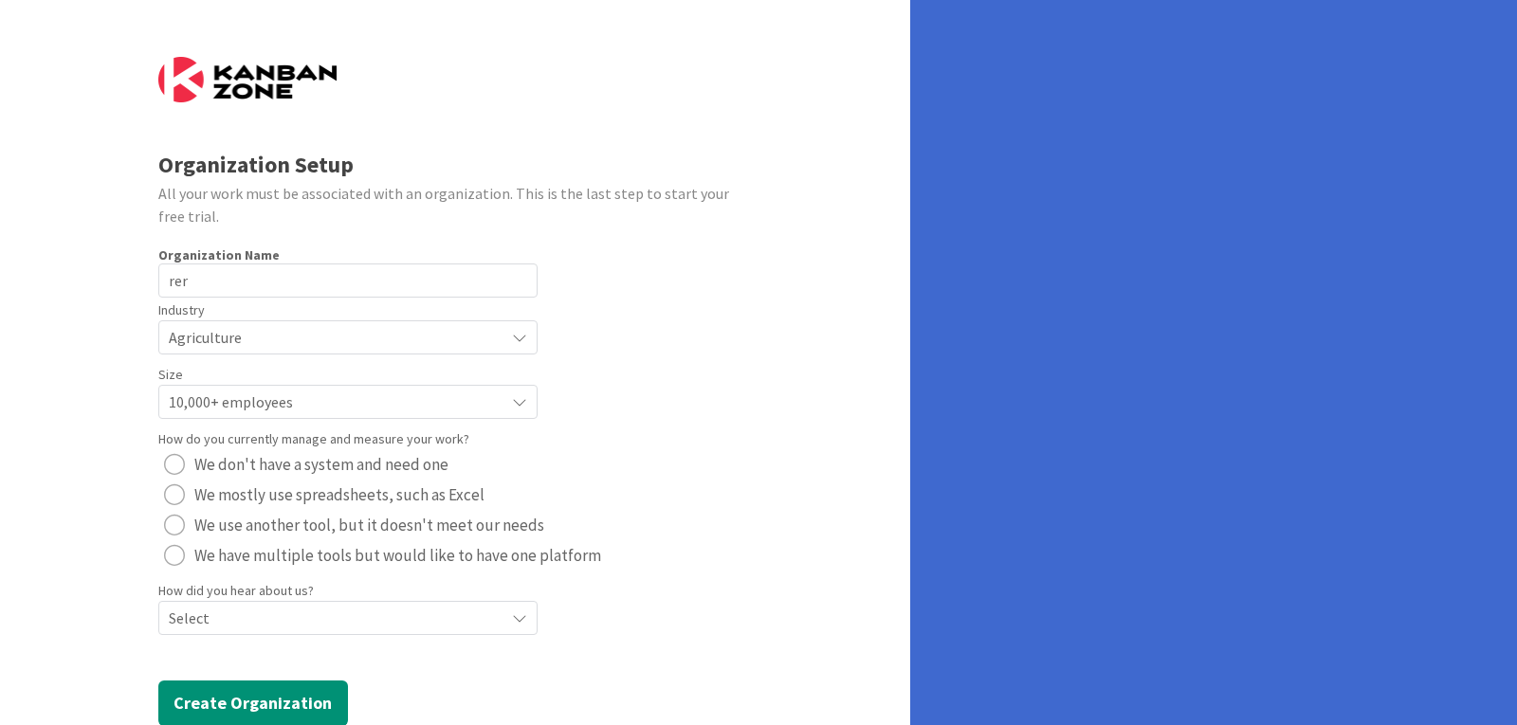
click at [224, 487] on span "We mostly use spreadsheets, such as Excel" at bounding box center [339, 495] width 290 height 28
drag, startPoint x: 229, startPoint y: 593, endPoint x: 247, endPoint y: 616, distance: 29.8
click at [230, 593] on label "How did you hear about us?" at bounding box center [235, 591] width 155 height 20
click at [248, 620] on span "Select" at bounding box center [332, 618] width 326 height 27
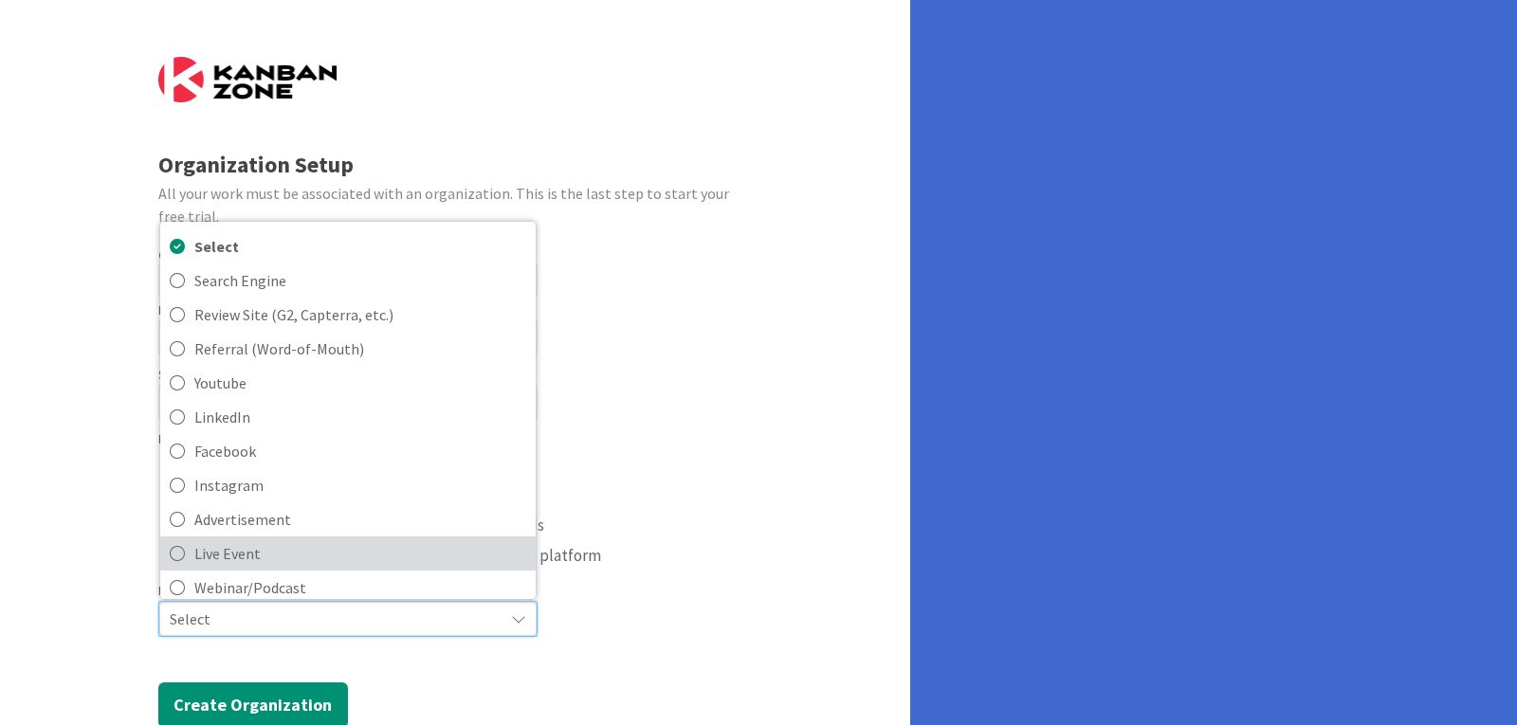
click at [249, 543] on span "Live Event" at bounding box center [360, 553] width 332 height 28
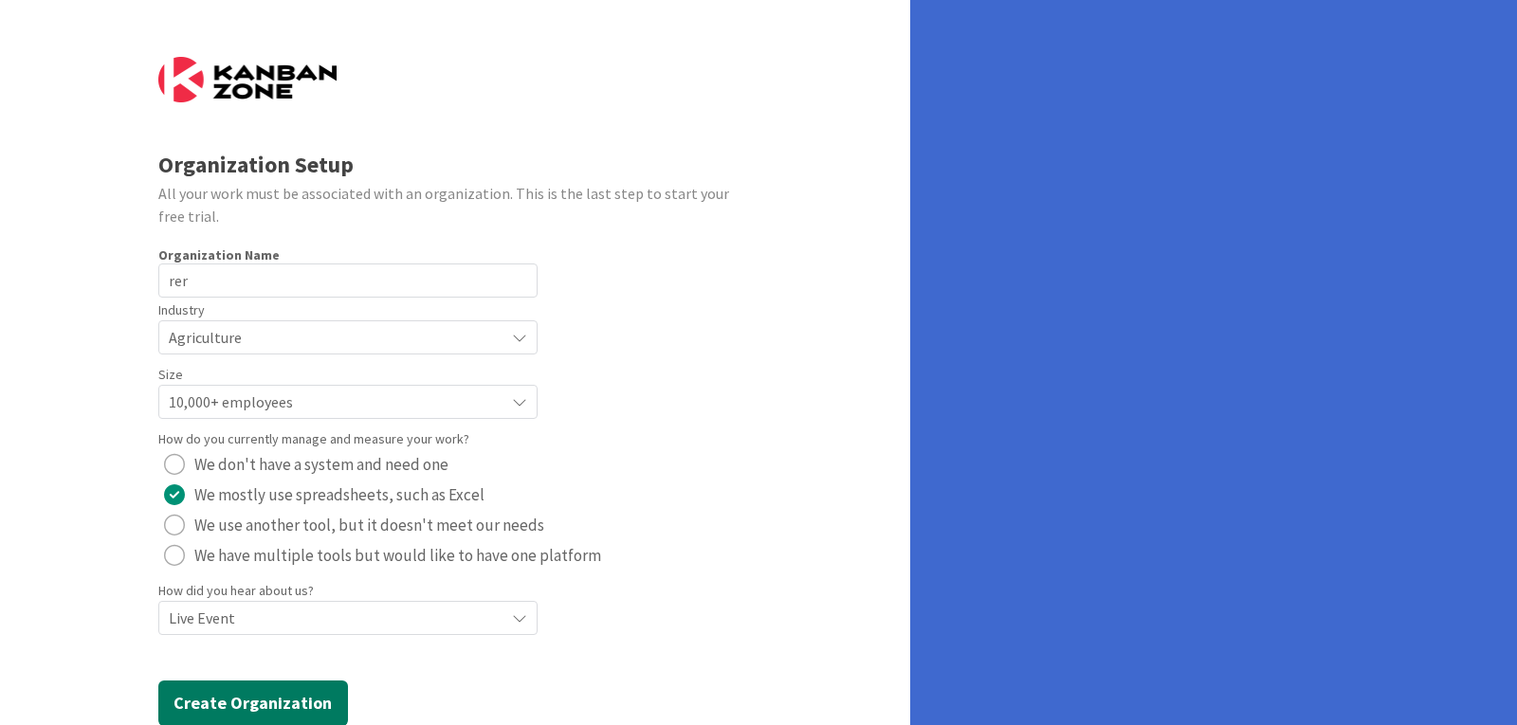
click at [252, 706] on button "Create Organization" at bounding box center [253, 704] width 190 height 46
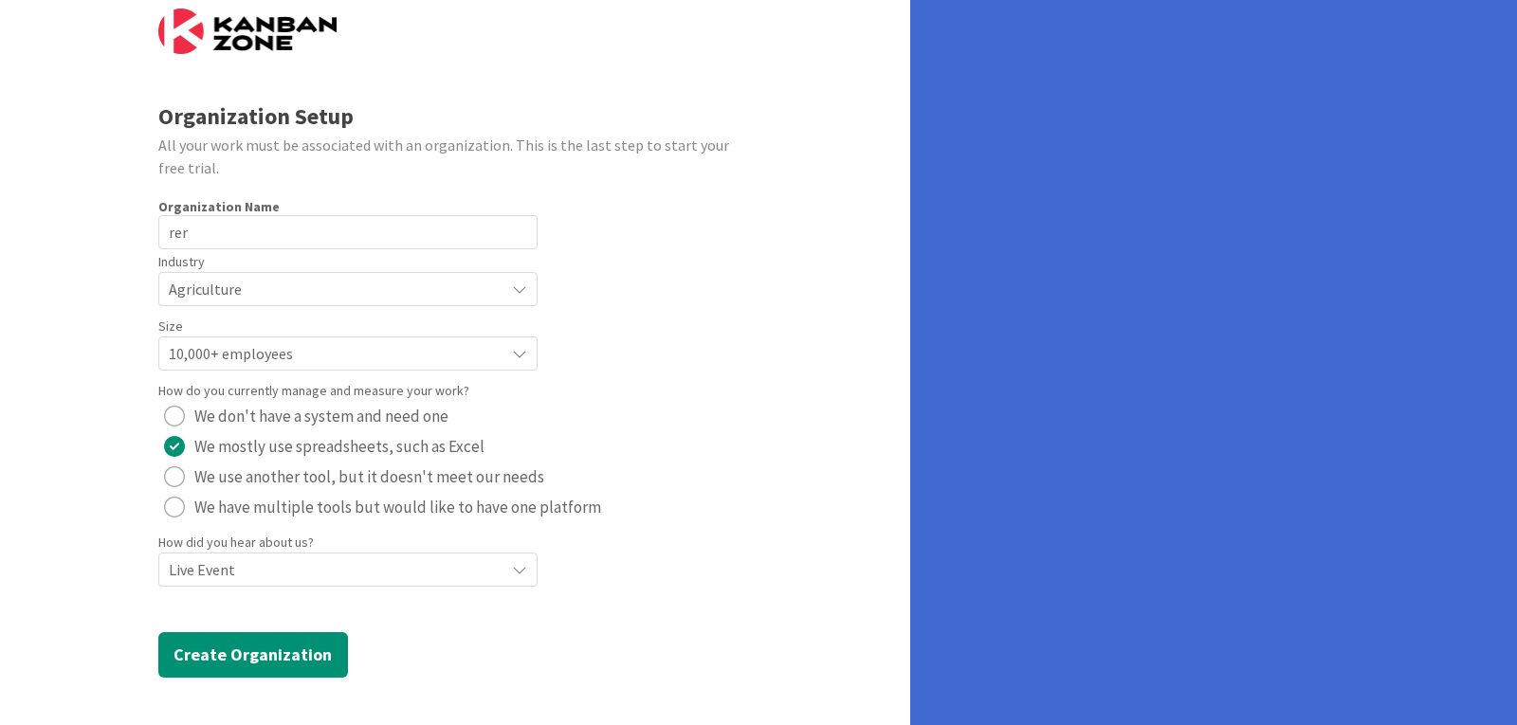
click at [298, 627] on form "Organization Setup All your work must be associated with an organization. This …" at bounding box center [455, 343] width 594 height 669
click at [282, 646] on button "Create Organization" at bounding box center [253, 655] width 190 height 46
click at [363, 630] on form "Organization Setup All your work must be associated with an organization. This …" at bounding box center [455, 343] width 594 height 669
click at [329, 647] on button "Create Organization" at bounding box center [253, 655] width 190 height 46
click at [345, 576] on span "Live Event" at bounding box center [332, 569] width 326 height 27
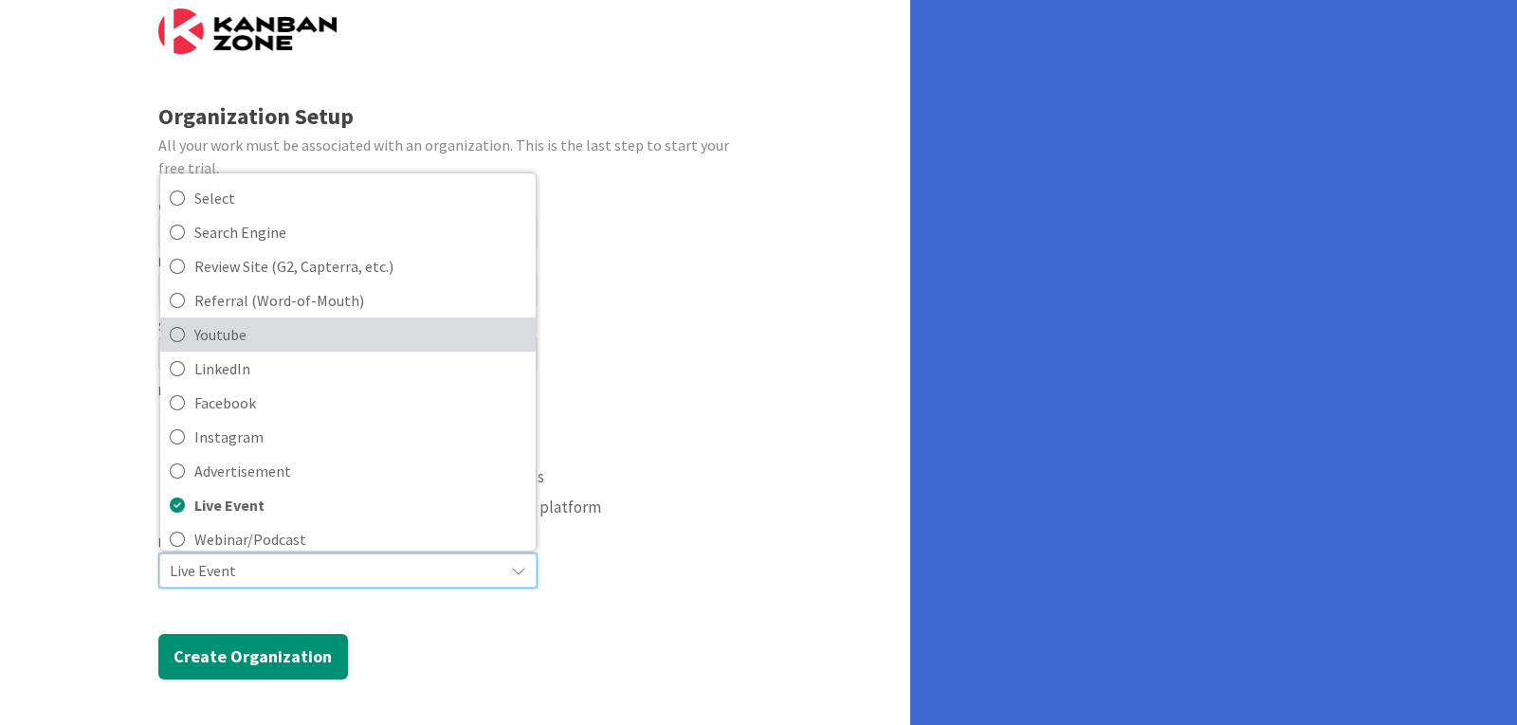
click at [348, 350] on link "Youtube" at bounding box center [347, 335] width 375 height 34
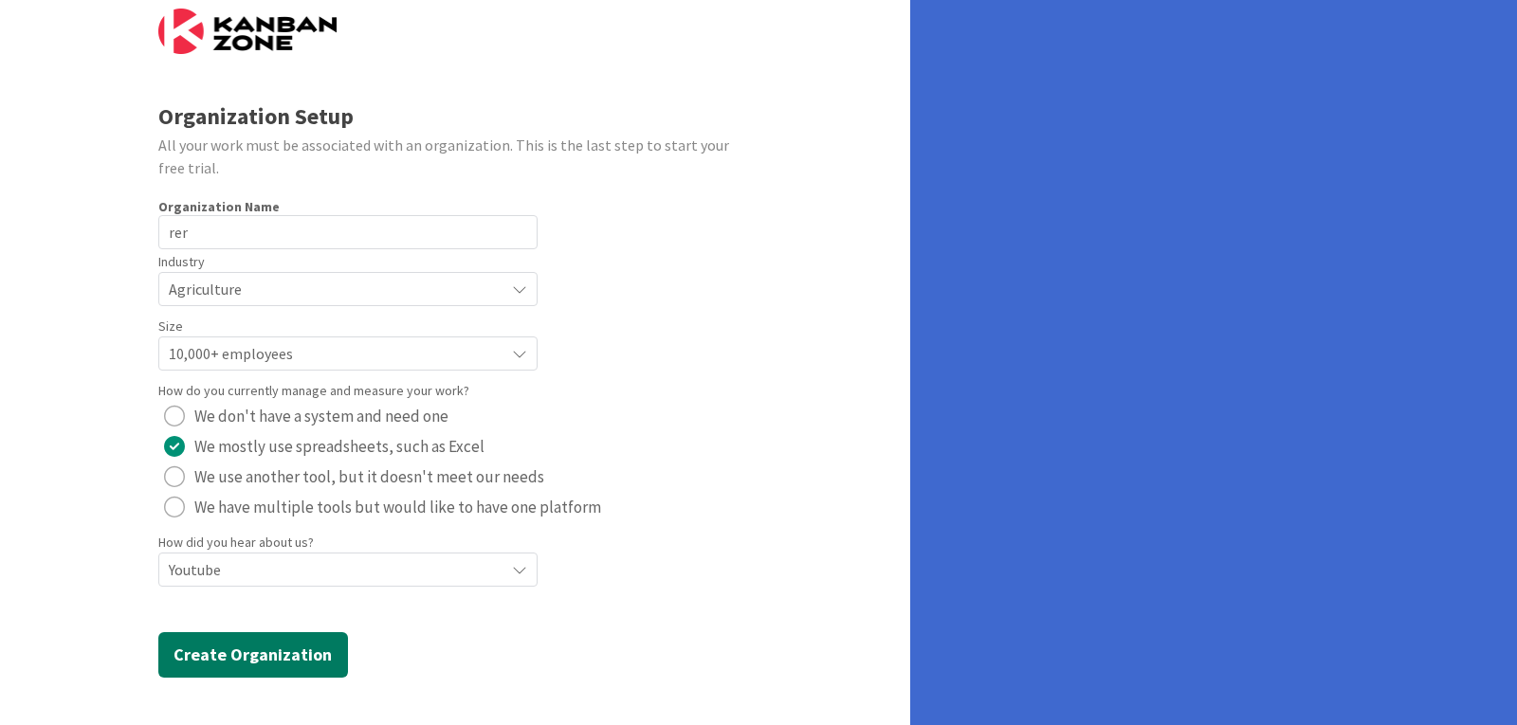
click at [243, 654] on button "Create Organization" at bounding box center [253, 655] width 190 height 46
click at [336, 348] on span "10,000+ employees" at bounding box center [332, 353] width 326 height 27
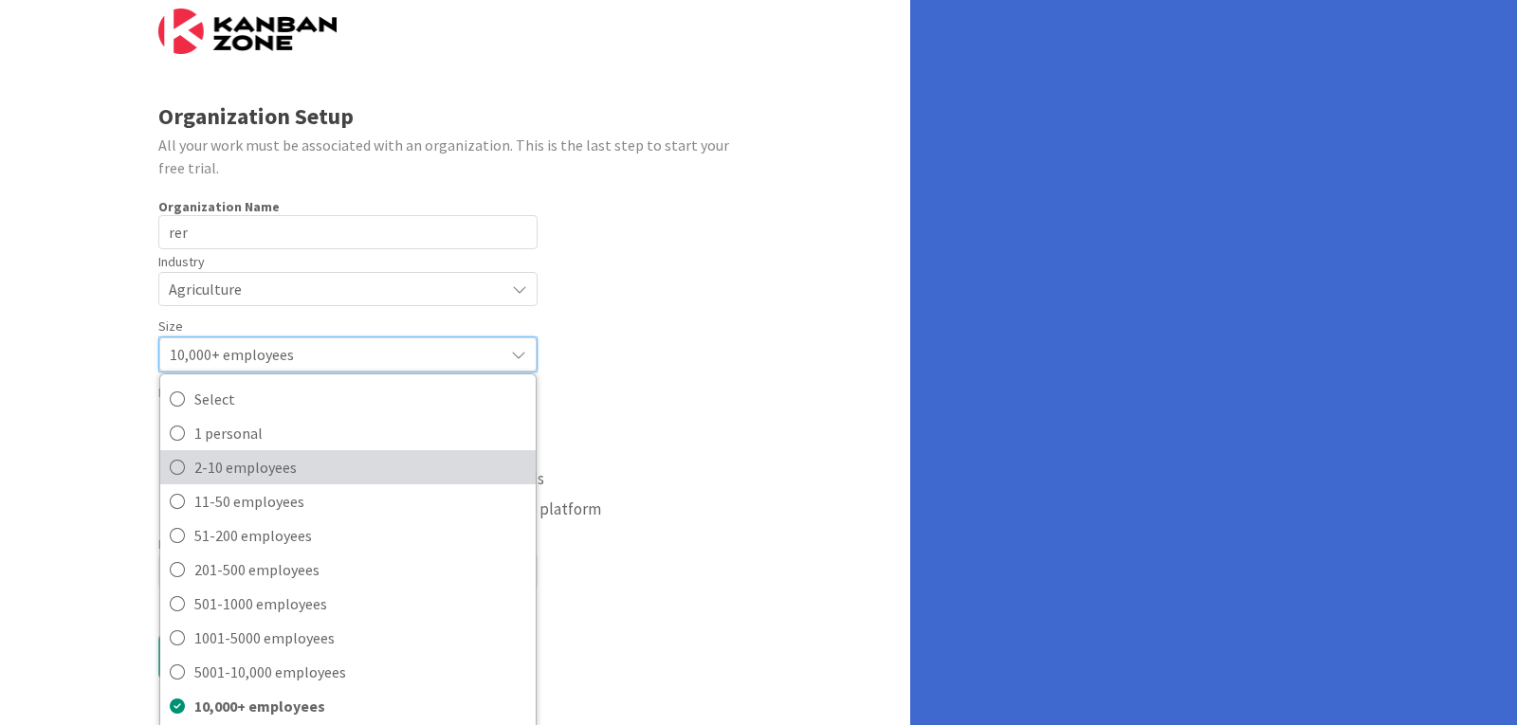
click at [243, 475] on span "2-10 employees" at bounding box center [360, 467] width 332 height 28
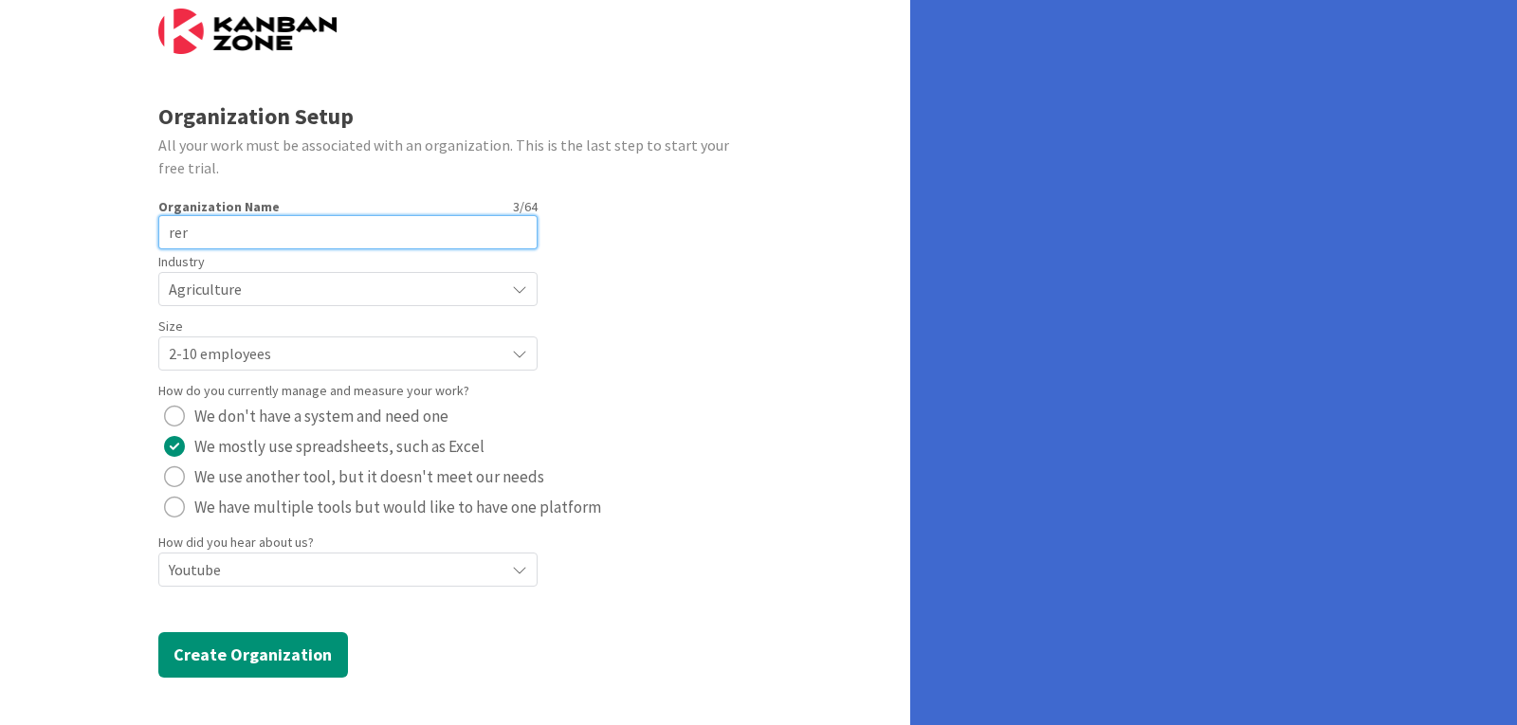
click at [363, 241] on input "rer" at bounding box center [347, 232] width 379 height 34
type input "fdsfsfsdfsdffdsf sdfdfdfsfsfsdf sfsdfsdfdsfjdskhfkdsfhsdkfhskdj"
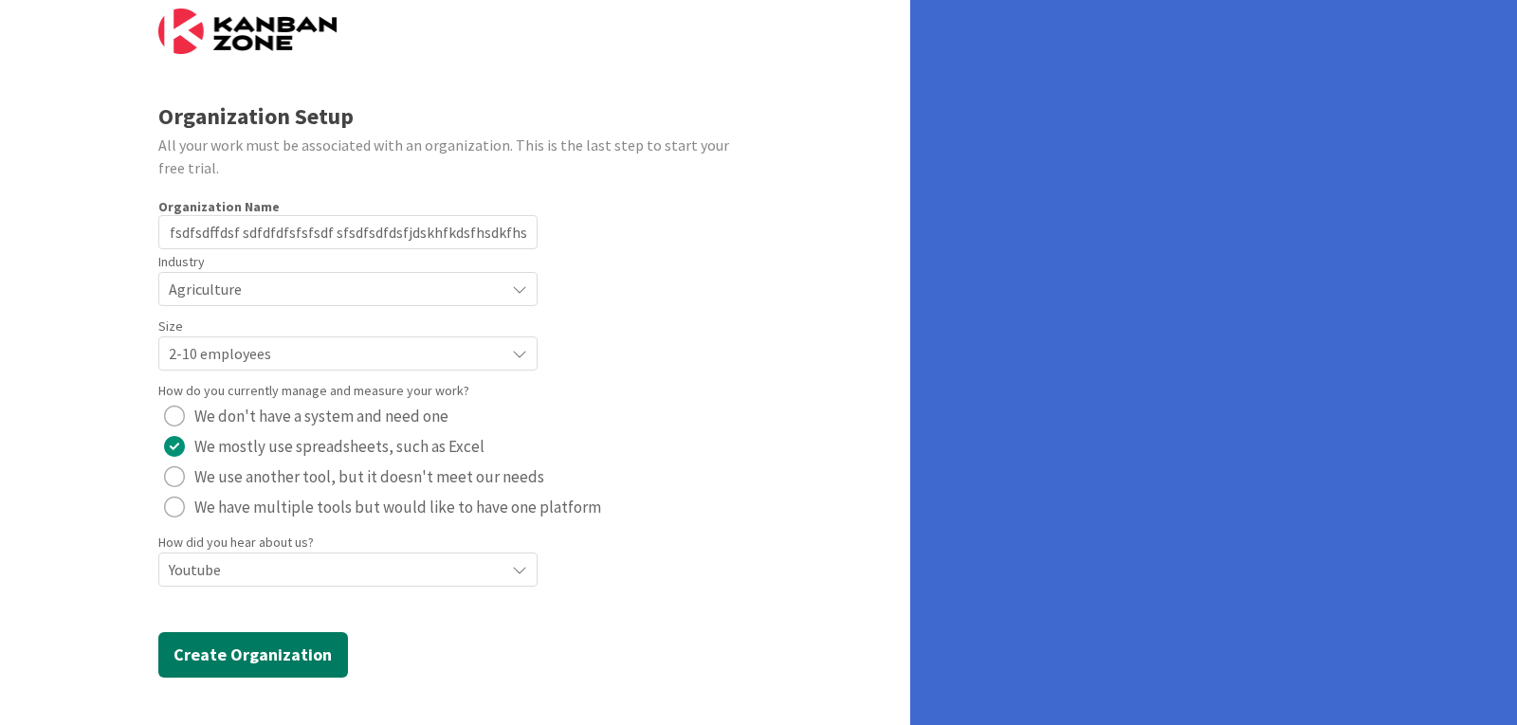
click at [301, 666] on button "Create Organization" at bounding box center [253, 655] width 190 height 46
click at [261, 656] on button "Create Organization" at bounding box center [253, 655] width 190 height 46
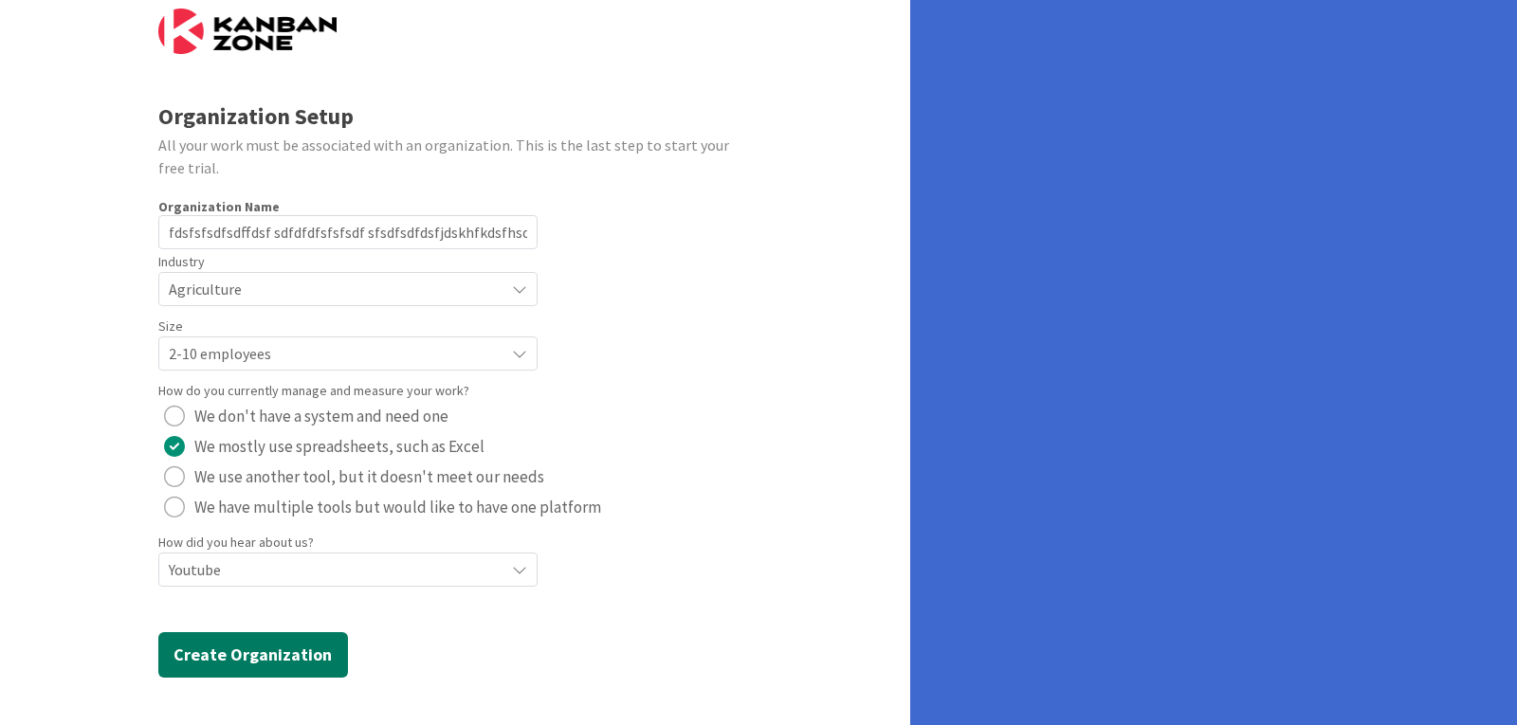
click at [261, 656] on button "Create Organization" at bounding box center [253, 655] width 190 height 46
click at [230, 693] on div "Organization Setup All your work must be associated with an organization. This …" at bounding box center [455, 339] width 910 height 774
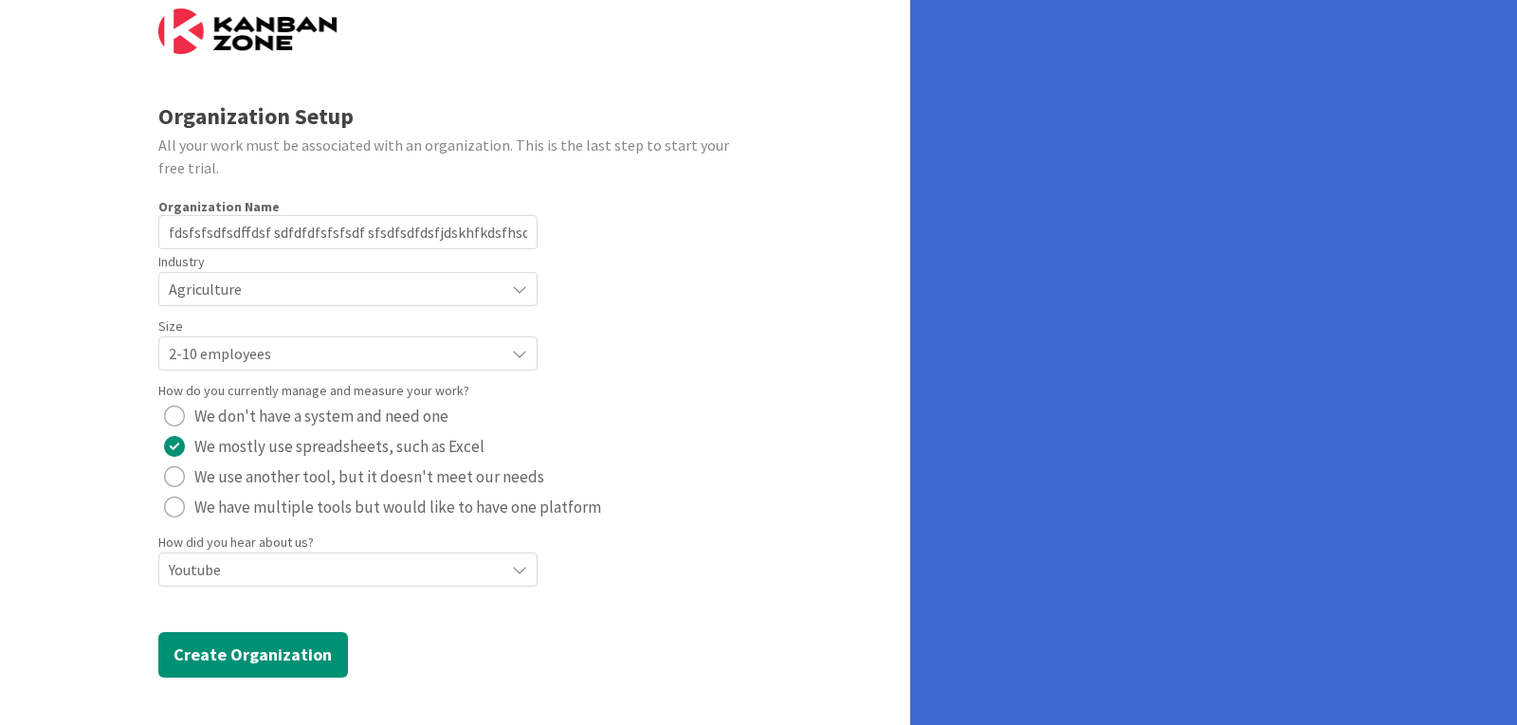
click at [254, 680] on div "Organization Setup All your work must be associated with an organization. This …" at bounding box center [455, 339] width 910 height 774
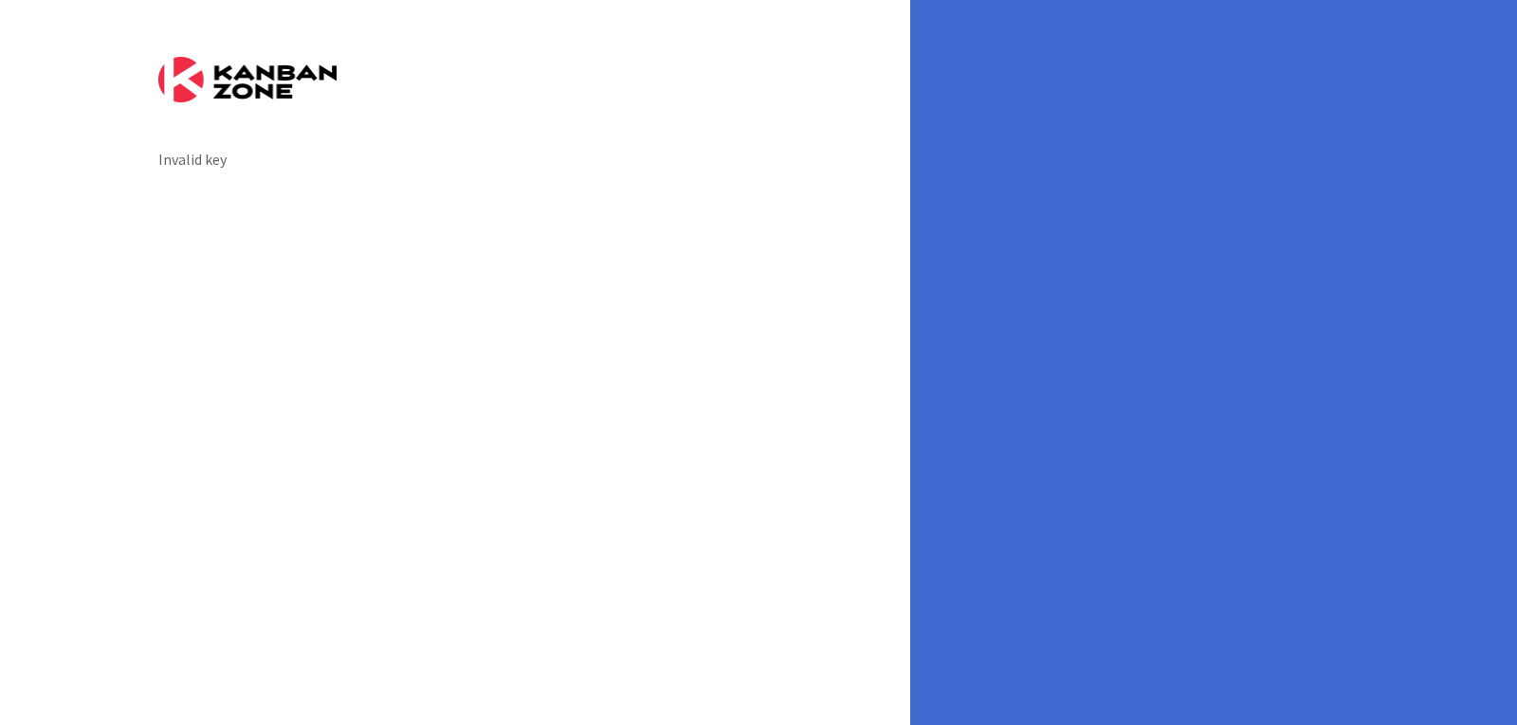
click at [307, 261] on div "Invalid key" at bounding box center [455, 362] width 910 height 725
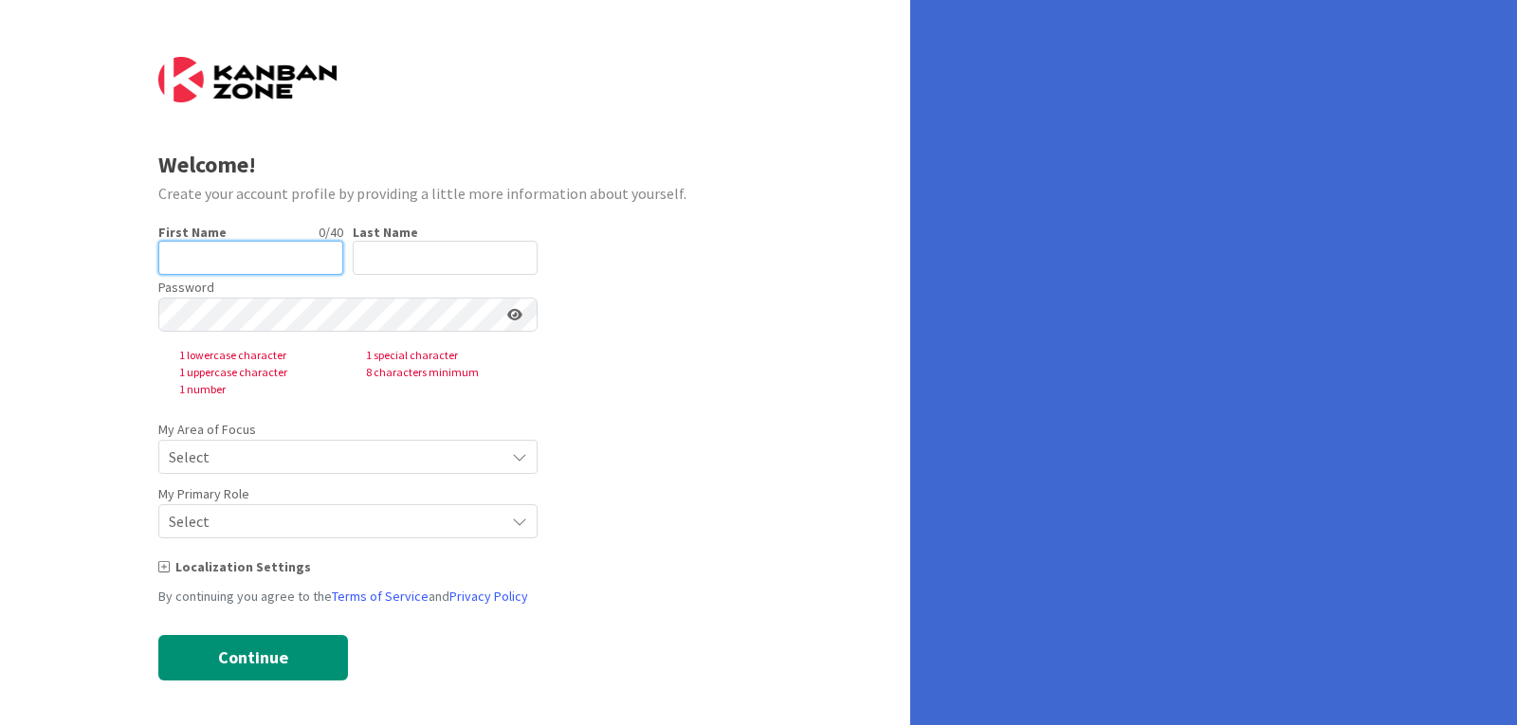
click at [225, 241] on input "text" at bounding box center [250, 258] width 185 height 34
click at [245, 250] on input "text" at bounding box center [250, 258] width 185 height 34
type input "[DOMAIN_NAME]"
click at [423, 244] on input "text" at bounding box center [445, 258] width 185 height 34
click at [434, 260] on input "text" at bounding box center [445, 258] width 185 height 34
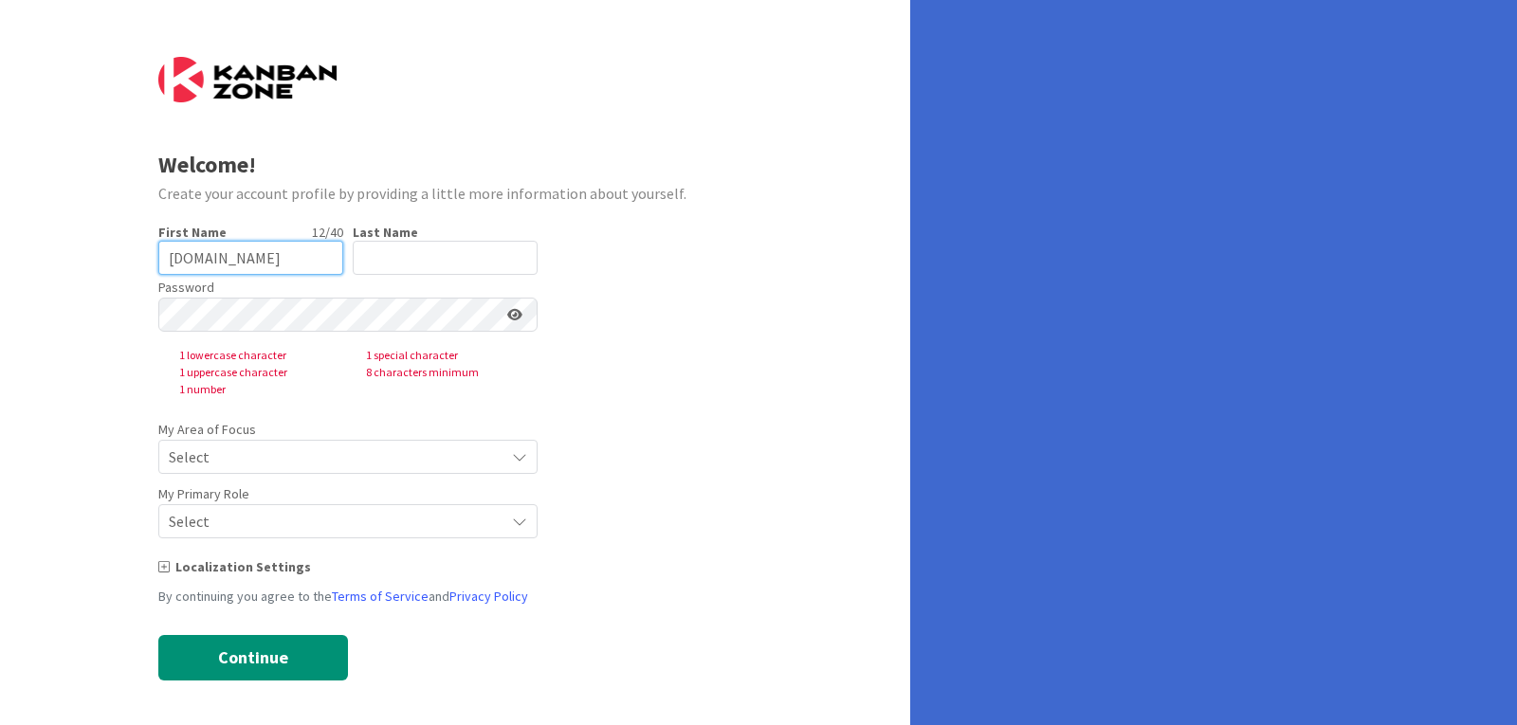
click at [287, 273] on input "[DOMAIN_NAME]" at bounding box center [250, 258] width 185 height 34
click at [287, 272] on input "[DOMAIN_NAME]" at bounding box center [250, 258] width 185 height 34
click at [408, 264] on input "text" at bounding box center [445, 258] width 185 height 34
paste input "[DOMAIN_NAME]"
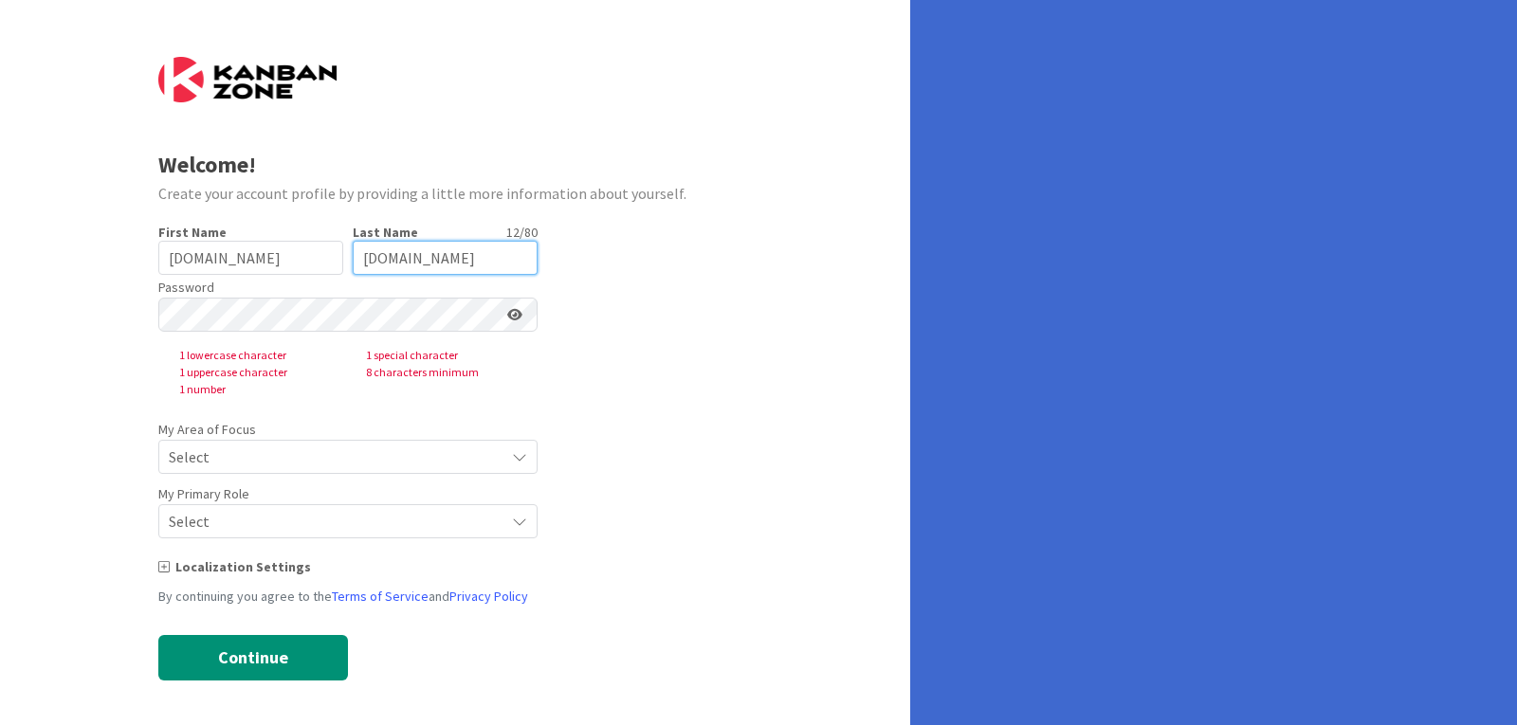
type input "[DOMAIN_NAME]"
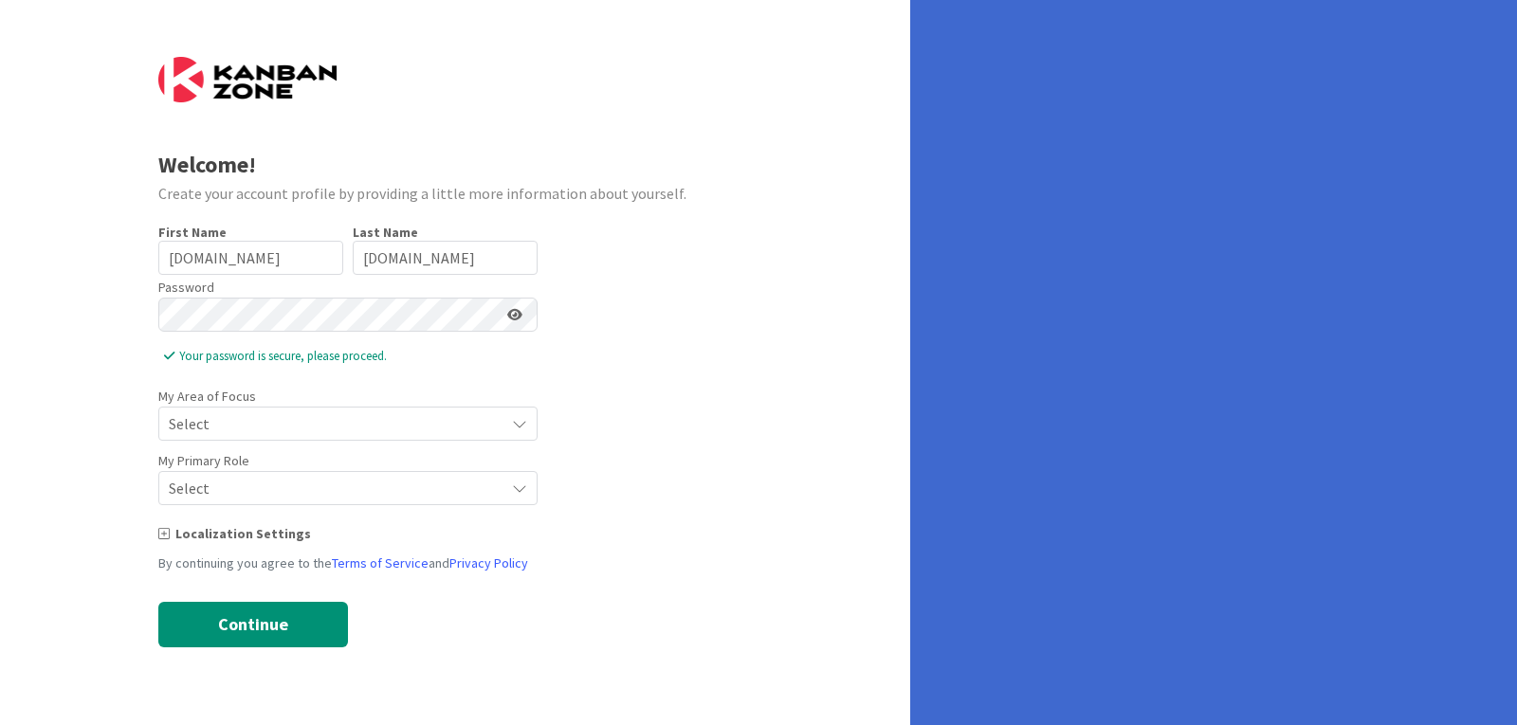
click at [335, 429] on span "Select" at bounding box center [332, 423] width 326 height 27
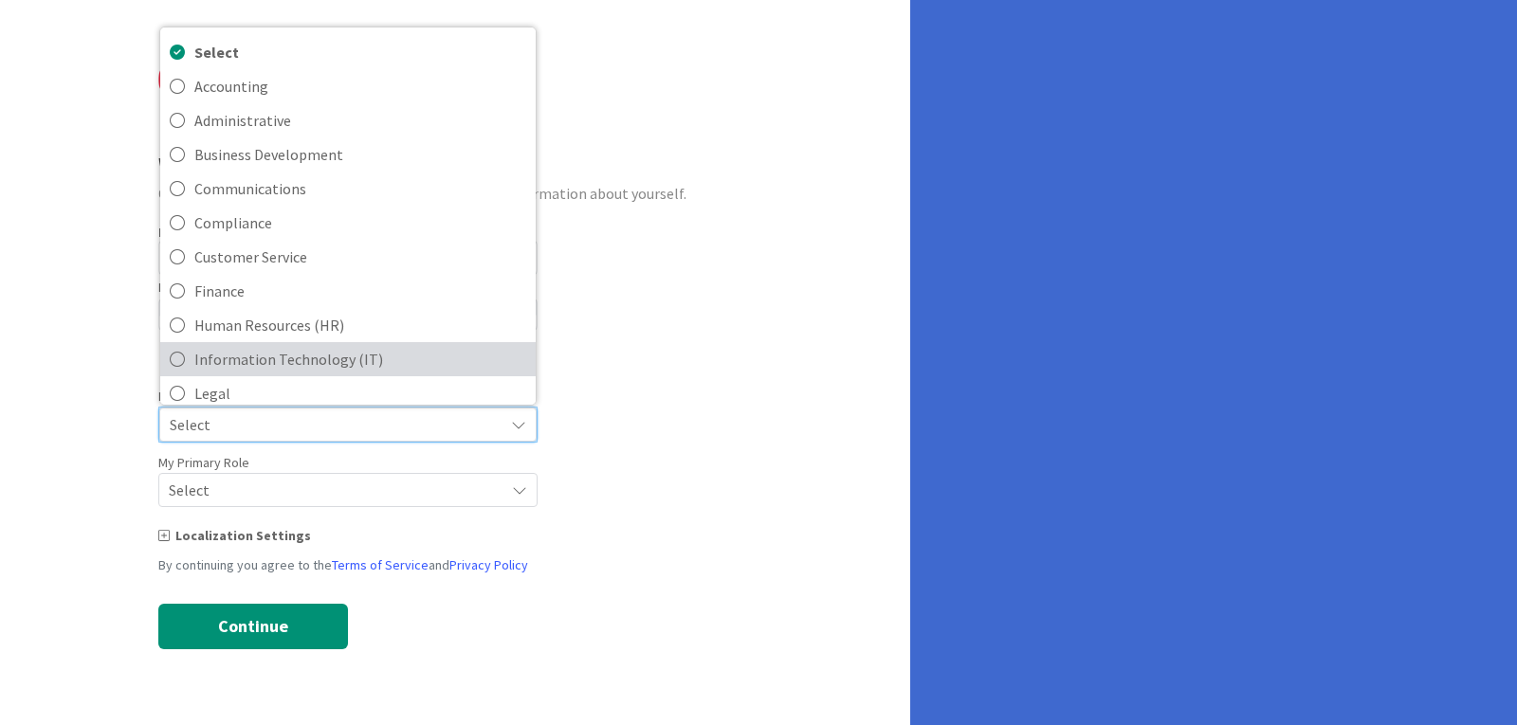
click at [271, 365] on span "Information Technology (IT)" at bounding box center [360, 359] width 332 height 28
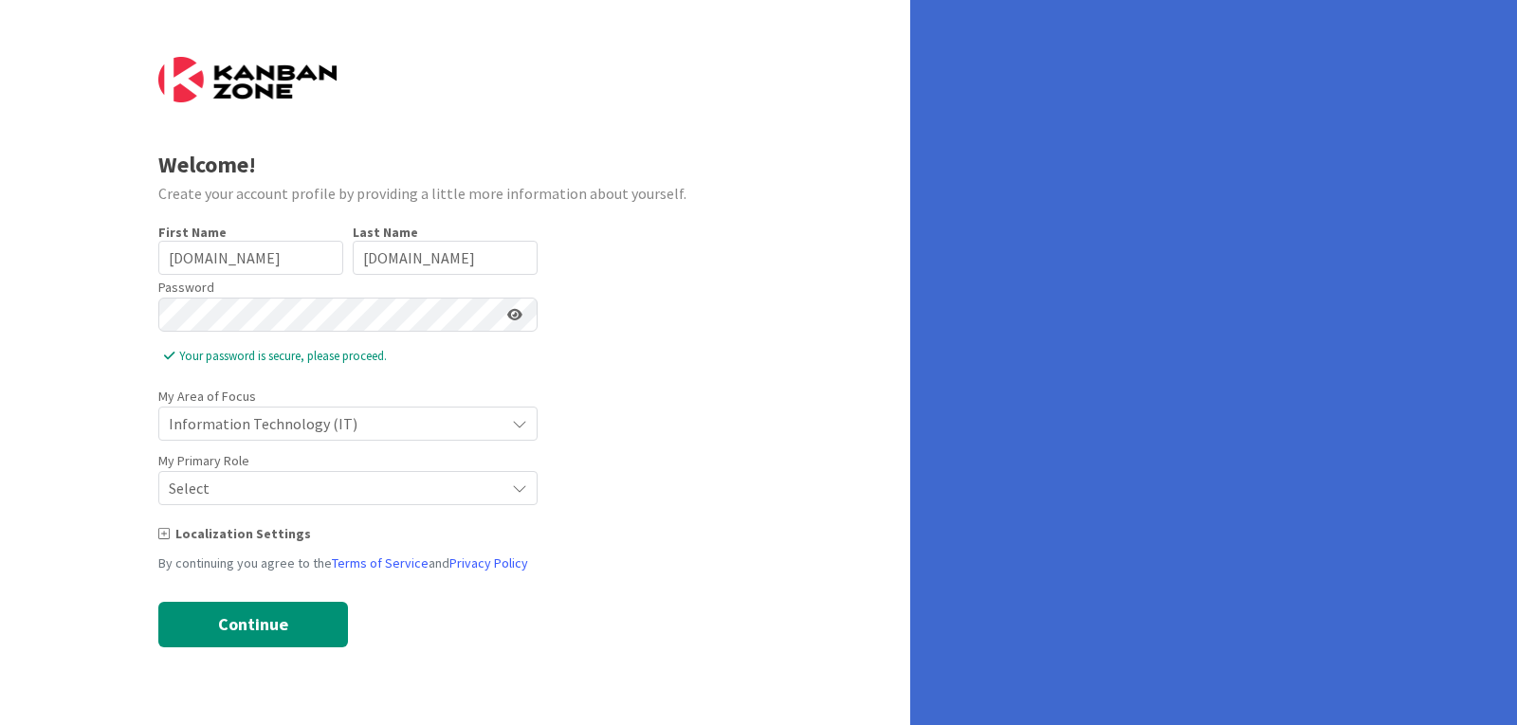
click at [220, 481] on span "Select" at bounding box center [332, 488] width 326 height 27
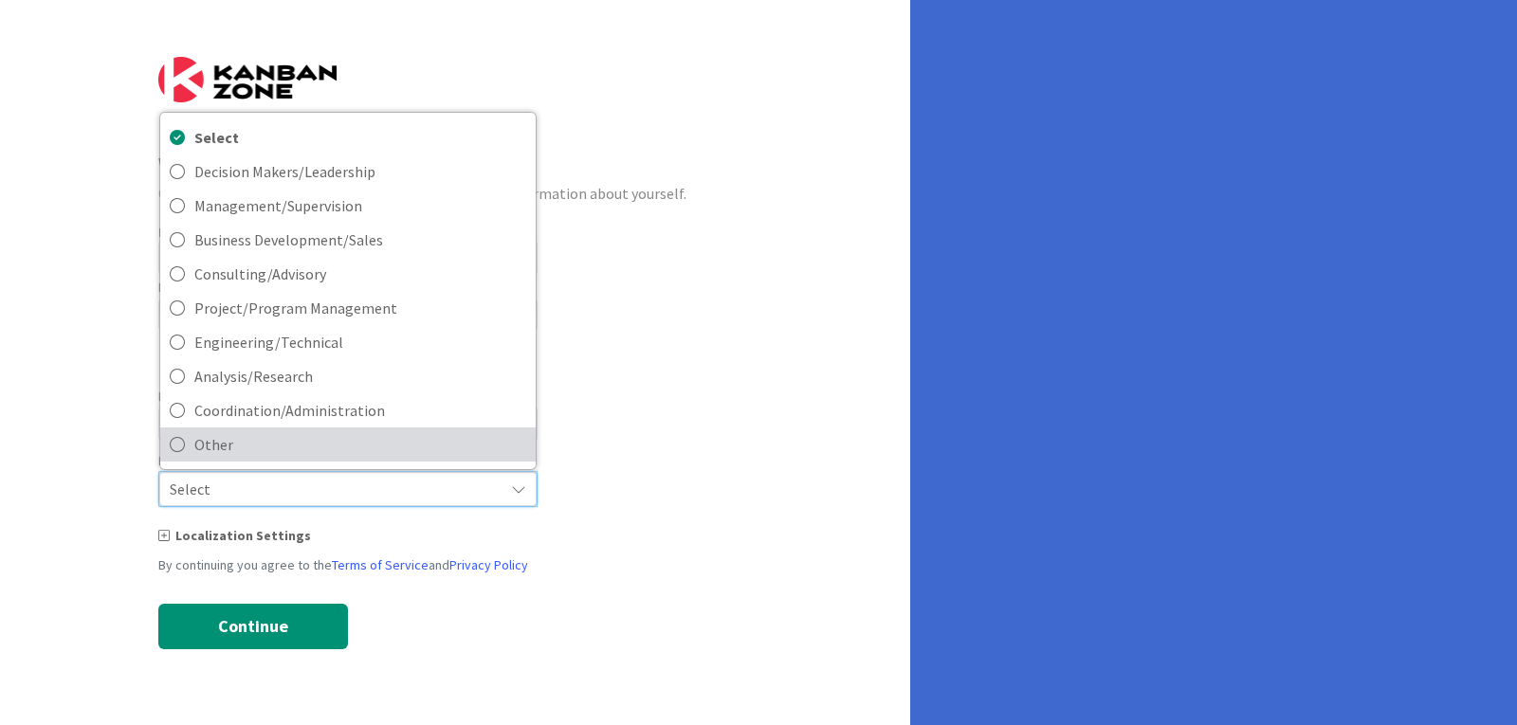
click at [263, 434] on span "Other" at bounding box center [360, 444] width 332 height 28
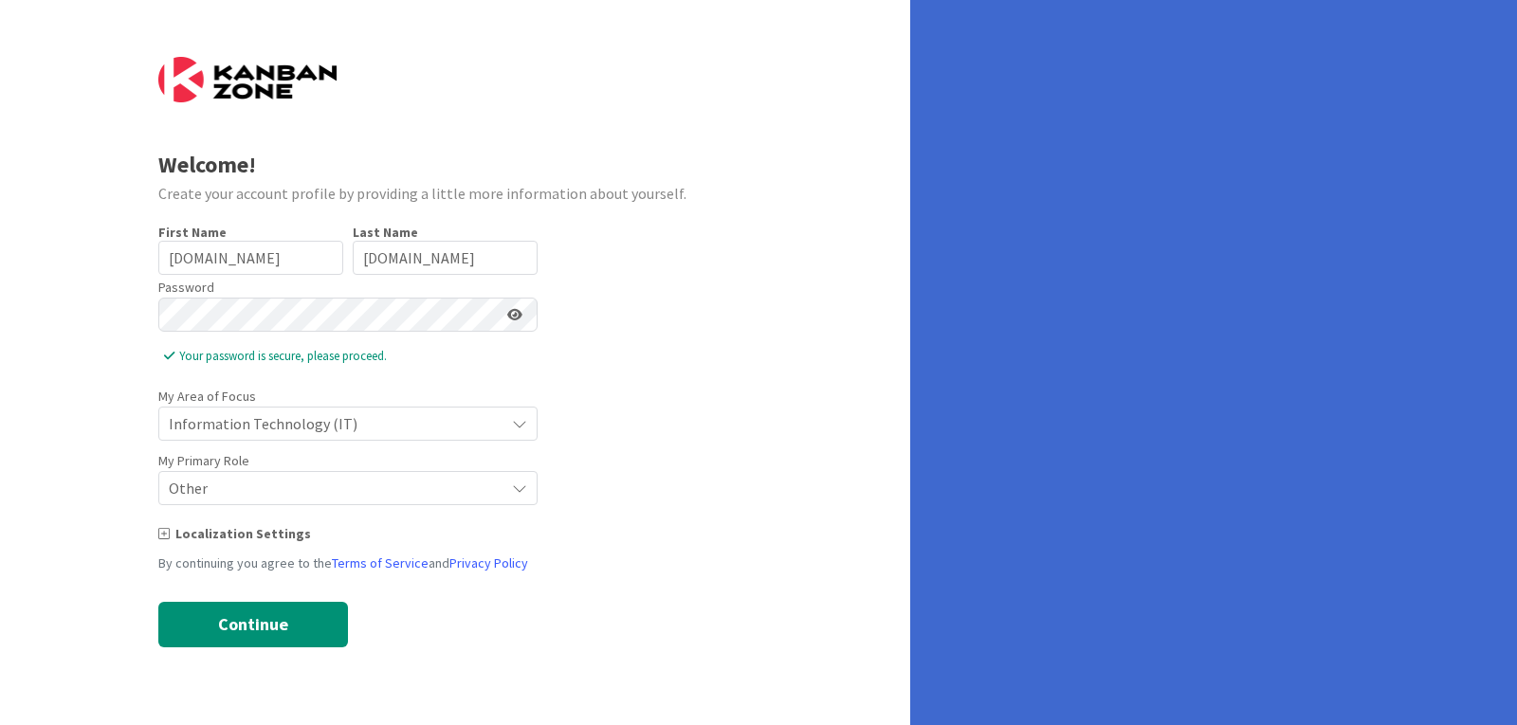
click at [166, 537] on icon at bounding box center [163, 533] width 11 height 13
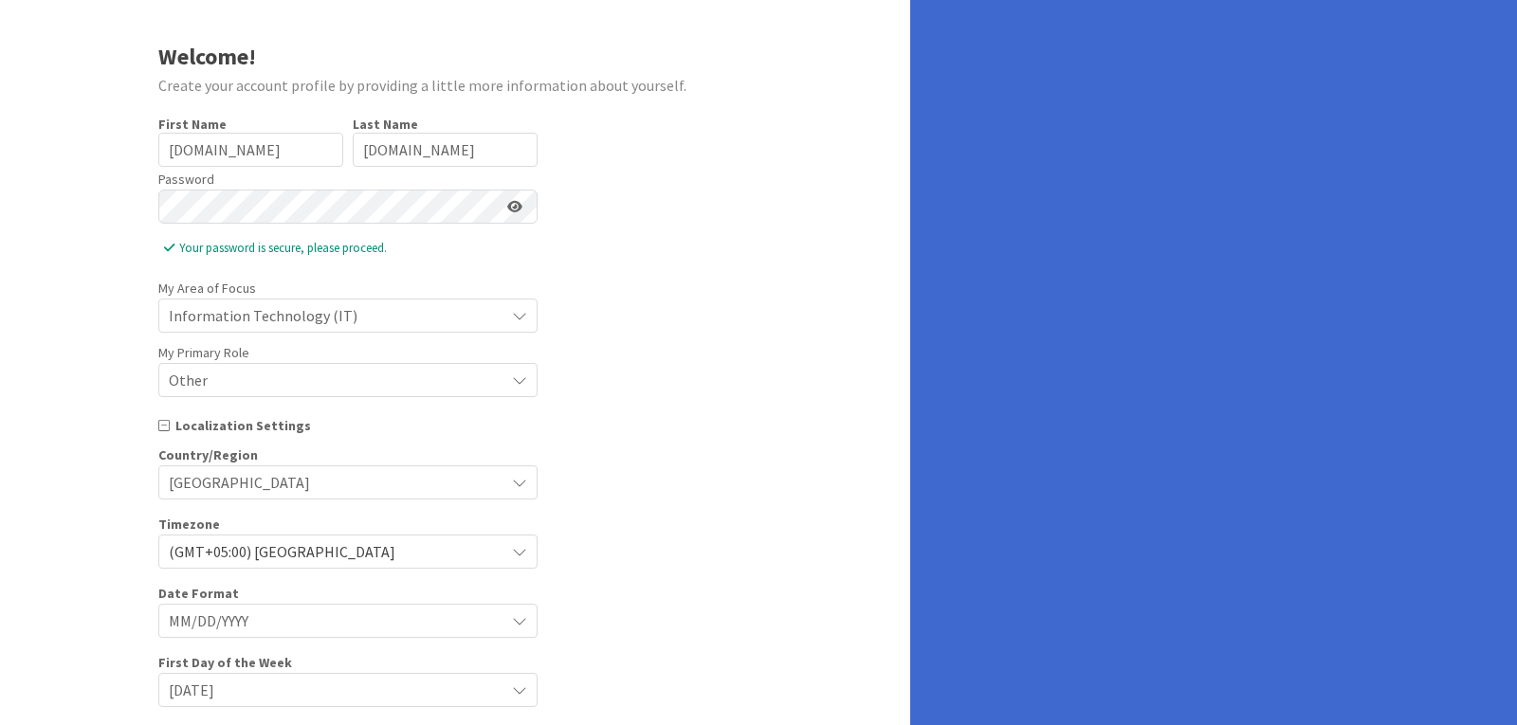
scroll to position [316, 0]
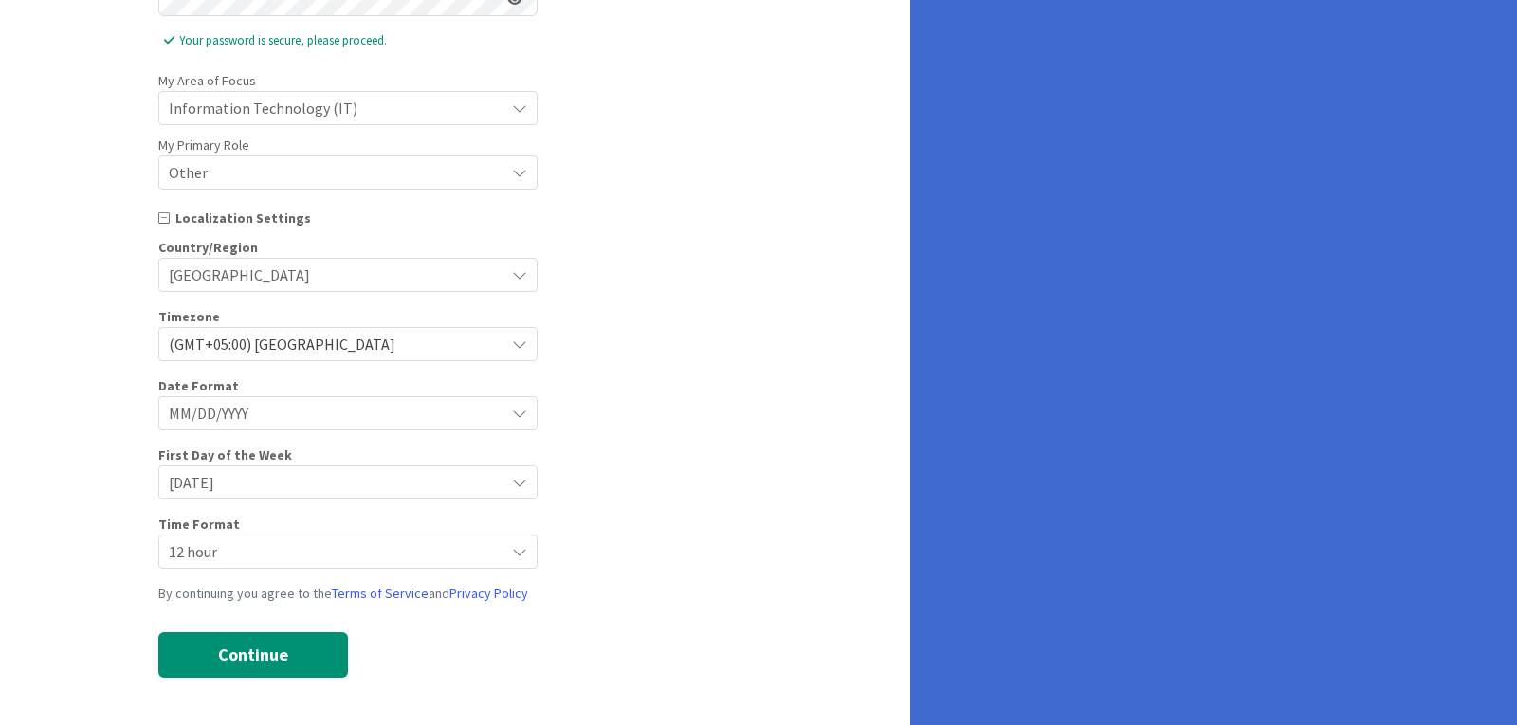
click at [306, 185] on span "Other" at bounding box center [332, 172] width 326 height 27
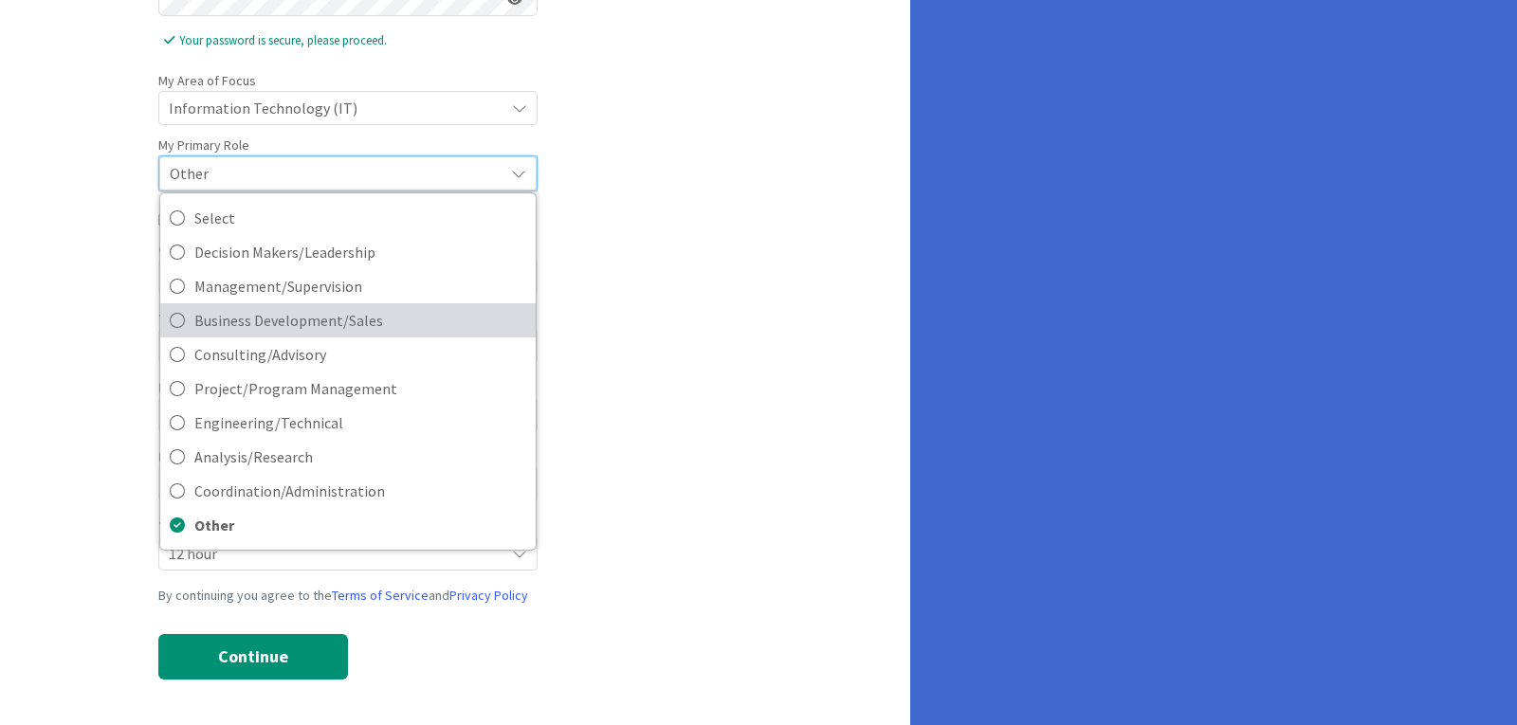
click at [260, 306] on span "Business Development/Sales" at bounding box center [360, 320] width 332 height 28
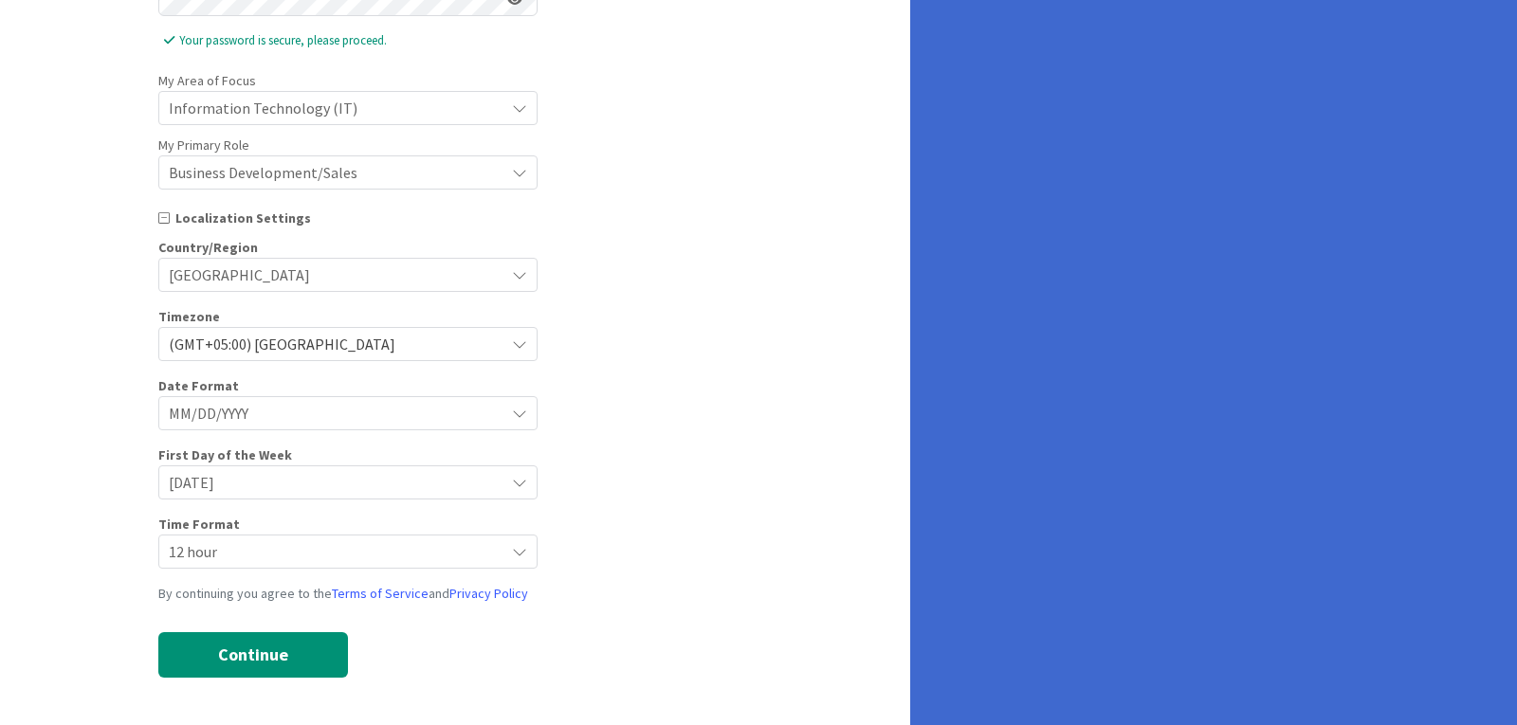
drag, startPoint x: 278, startPoint y: 275, endPoint x: 273, endPoint y: 290, distance: 15.9
click at [278, 275] on span "[GEOGRAPHIC_DATA]" at bounding box center [332, 275] width 326 height 27
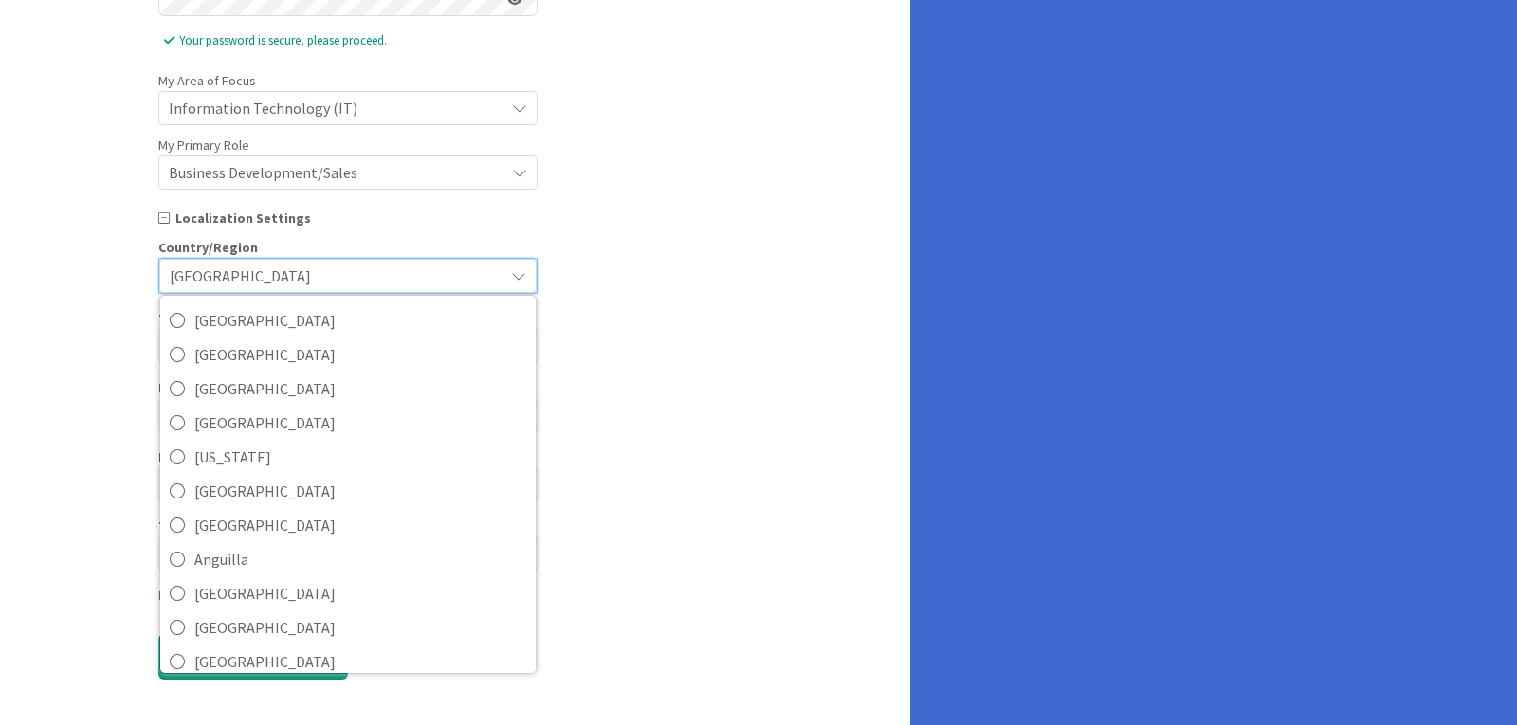
drag, startPoint x: 657, startPoint y: 283, endPoint x: 501, endPoint y: 326, distance: 162.4
click at [657, 284] on div "Country/Region [GEOGRAPHIC_DATA] [GEOGRAPHIC_DATA] [GEOGRAPHIC_DATA] [GEOGRAPHI…" at bounding box center [455, 266] width 594 height 56
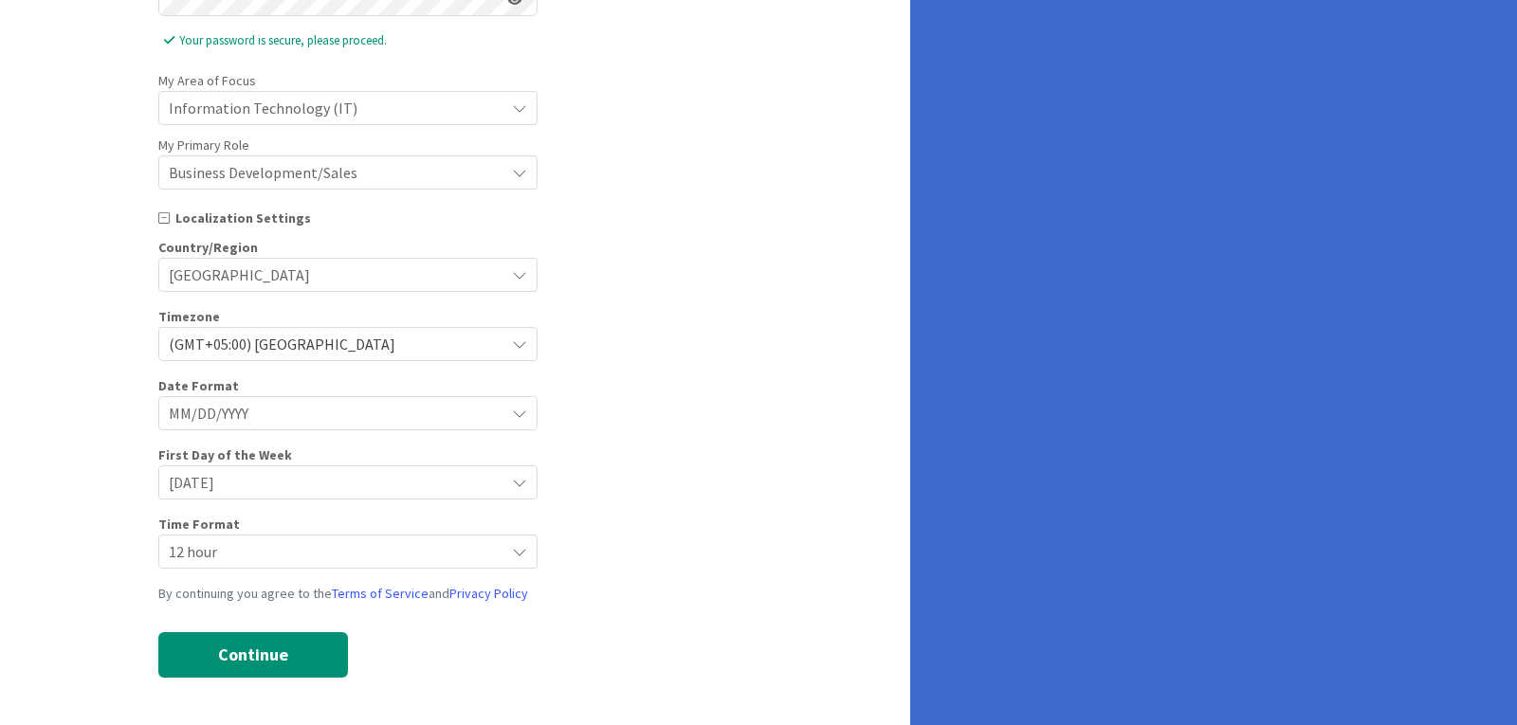
click at [354, 344] on span "(GMT+05:00) [GEOGRAPHIC_DATA]" at bounding box center [332, 344] width 326 height 27
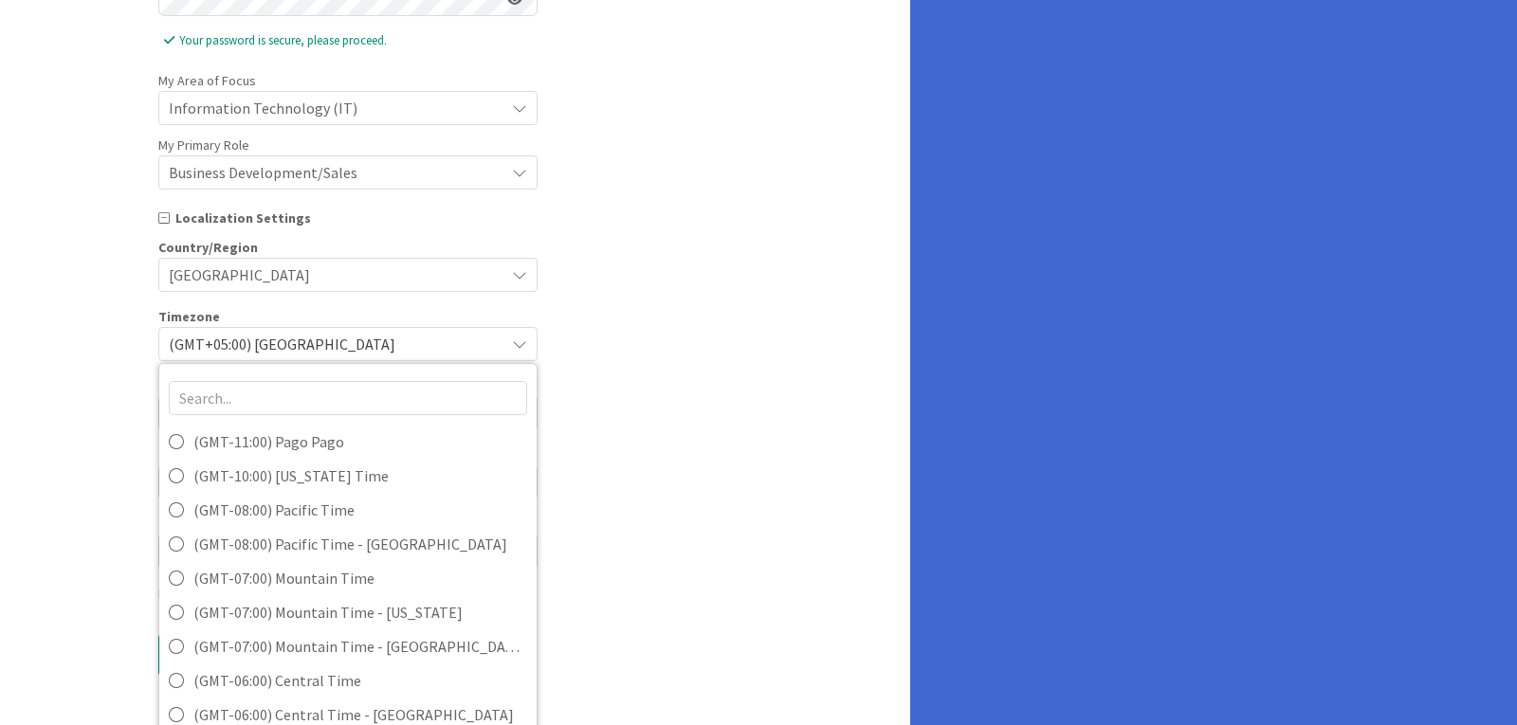
click at [709, 322] on div "Timezone (GMT+05:00) [GEOGRAPHIC_DATA] (GMT-11:00) [GEOGRAPHIC_DATA] (GMT-10:00…" at bounding box center [455, 334] width 594 height 54
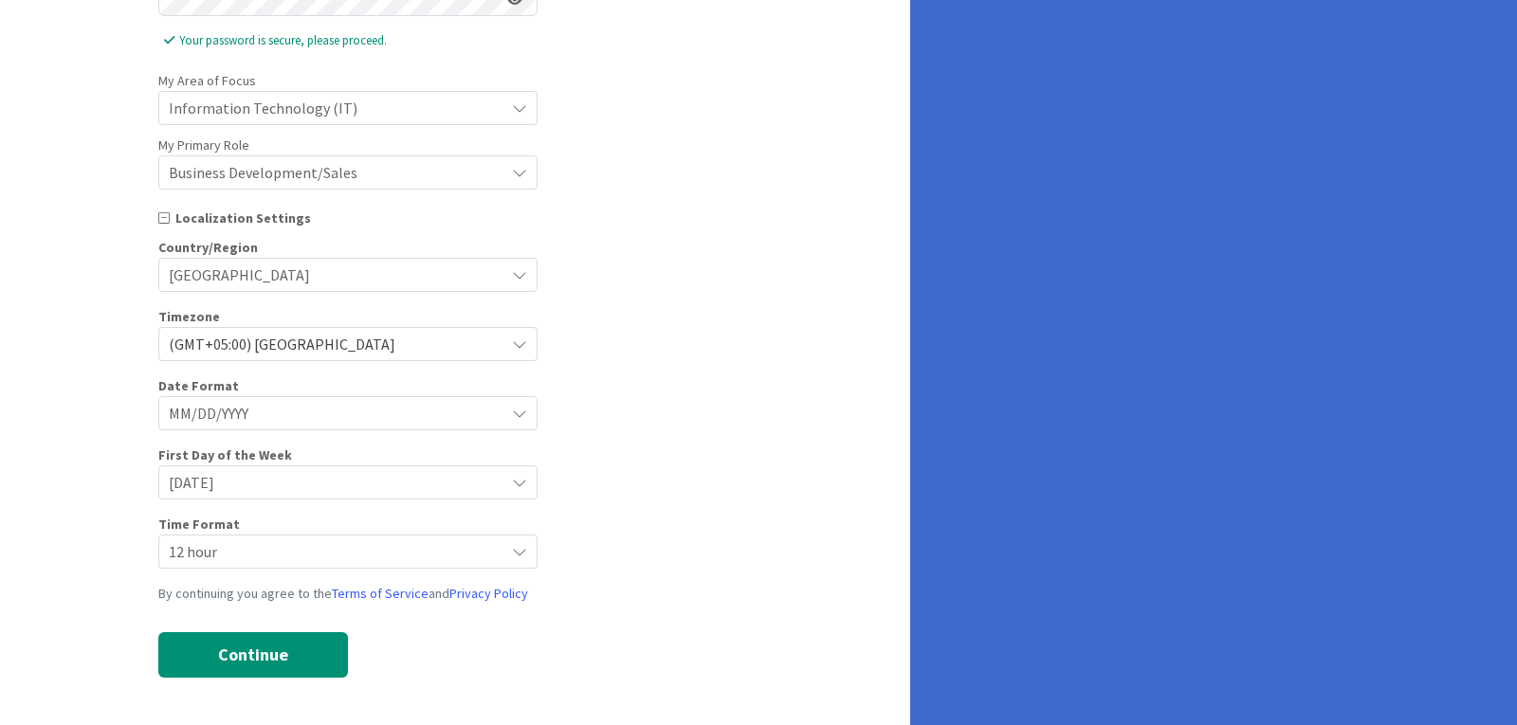
click at [366, 411] on span "MM/DD/YYYY" at bounding box center [332, 413] width 326 height 27
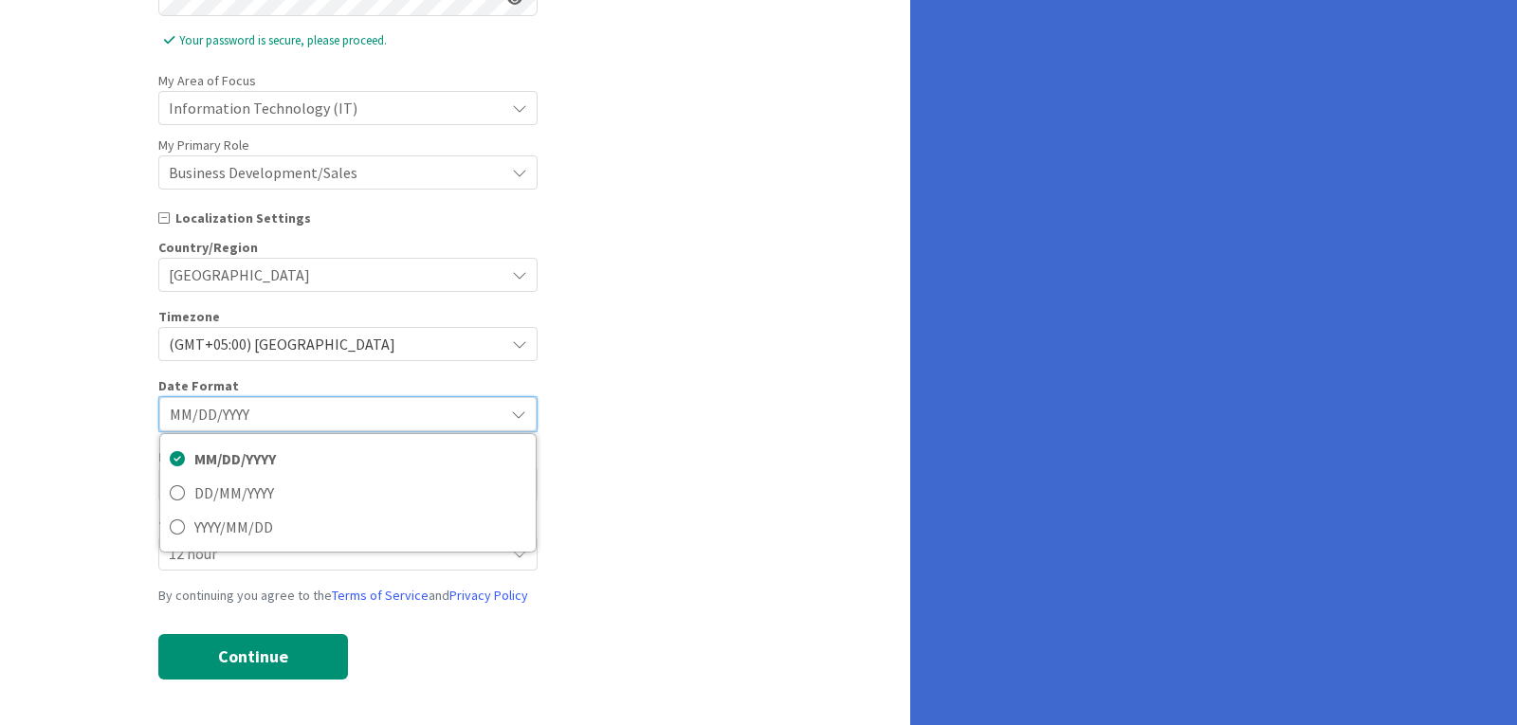
click at [356, 411] on span "MM/DD/YYYY" at bounding box center [332, 414] width 324 height 27
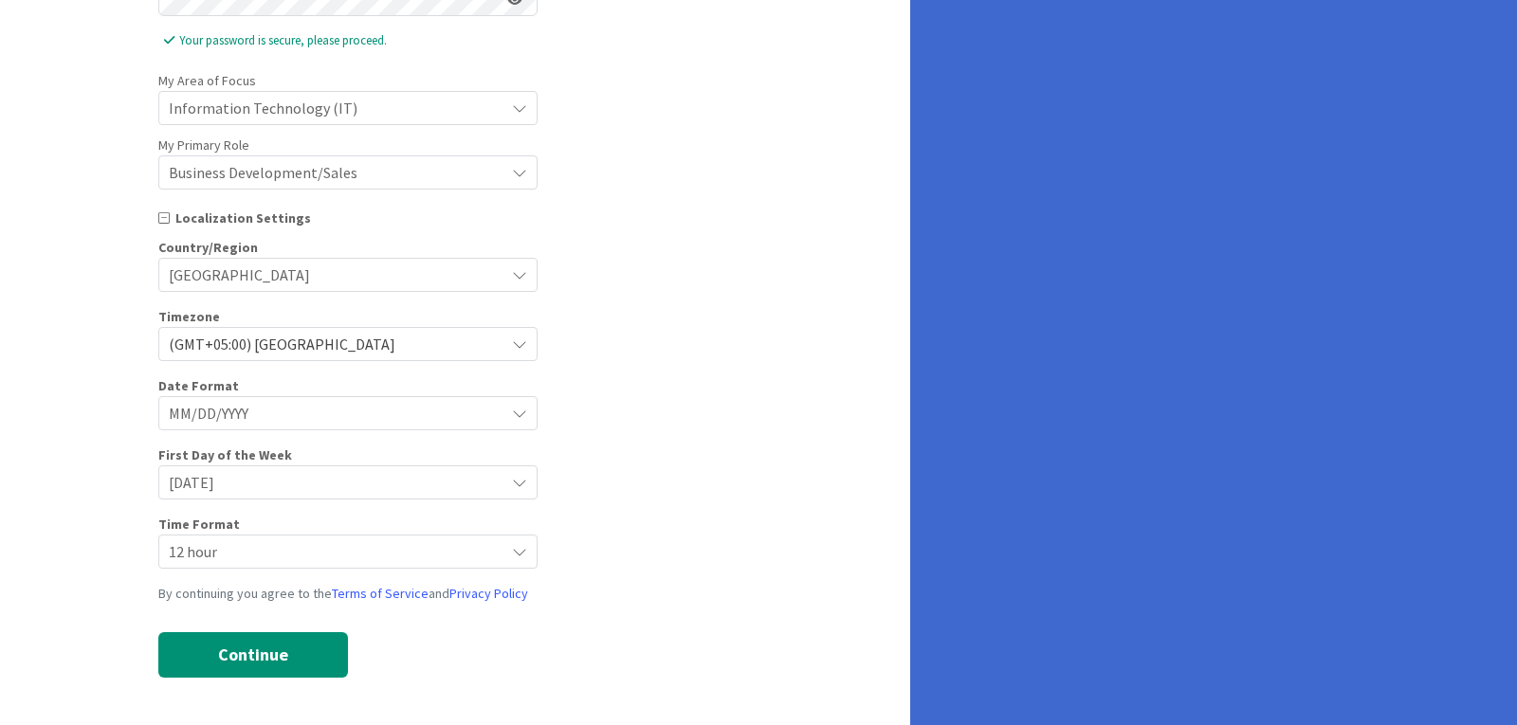
click at [309, 488] on span "[DATE]" at bounding box center [332, 482] width 326 height 27
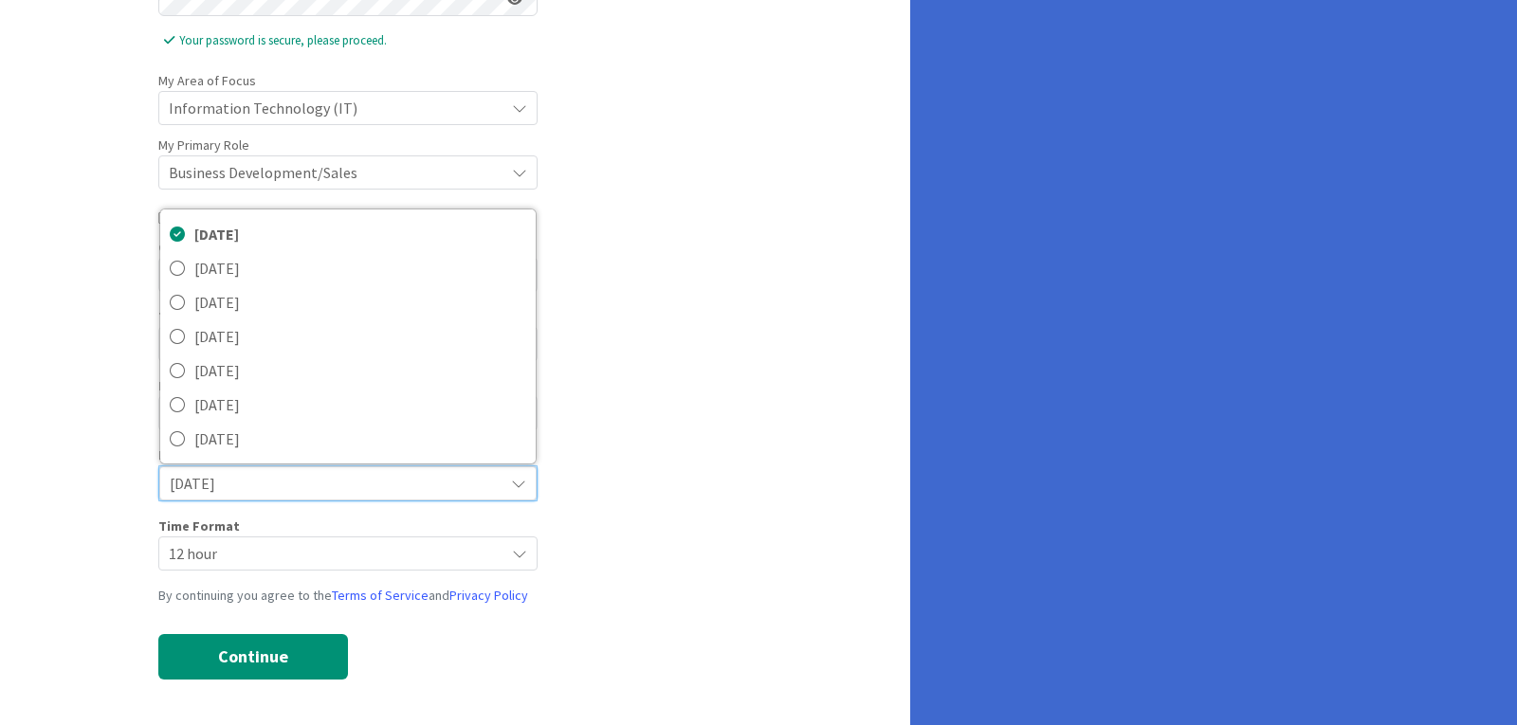
click at [724, 404] on div "Date Format MM/DD/YYYY MM/DD/YYYY DD/MM/YYYY YYYY/MM/DD" at bounding box center [455, 403] width 594 height 54
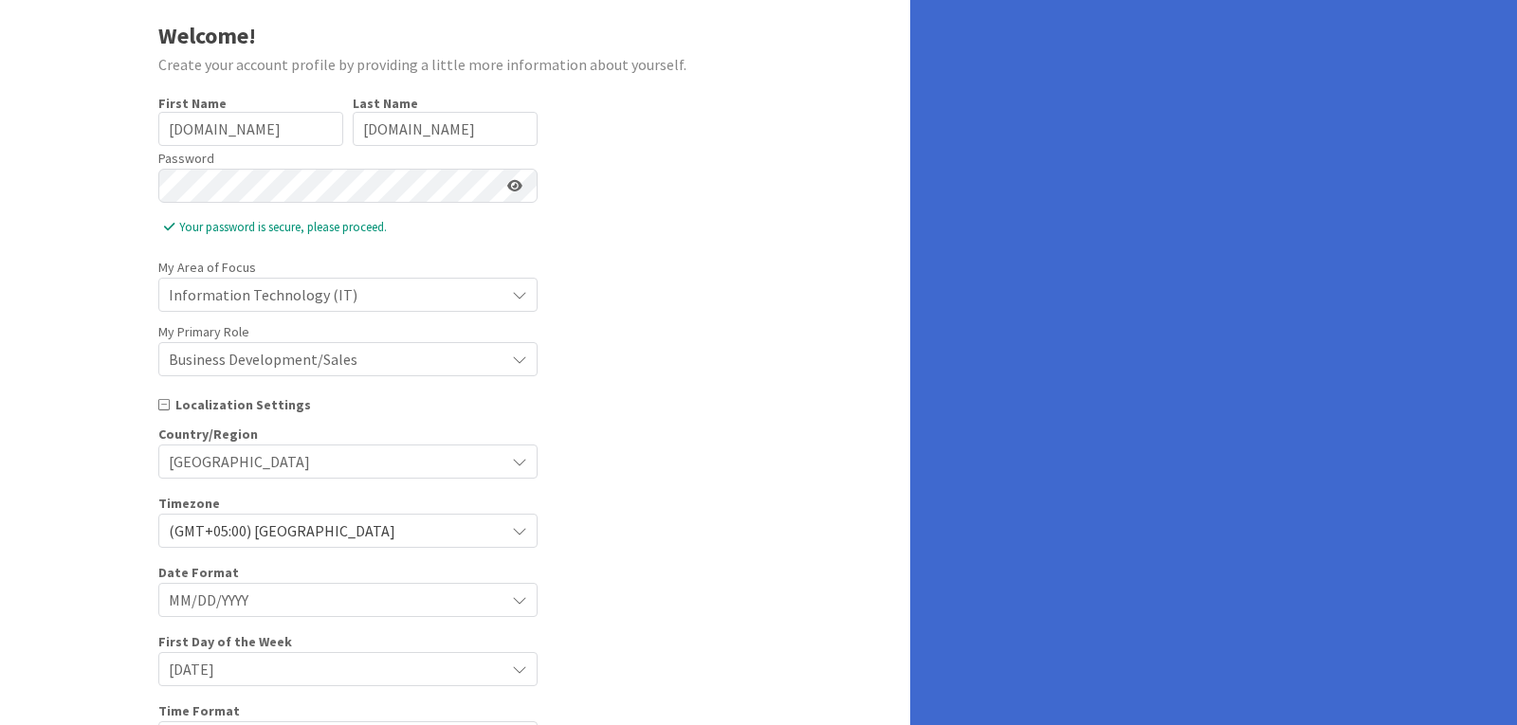
scroll to position [221, 0]
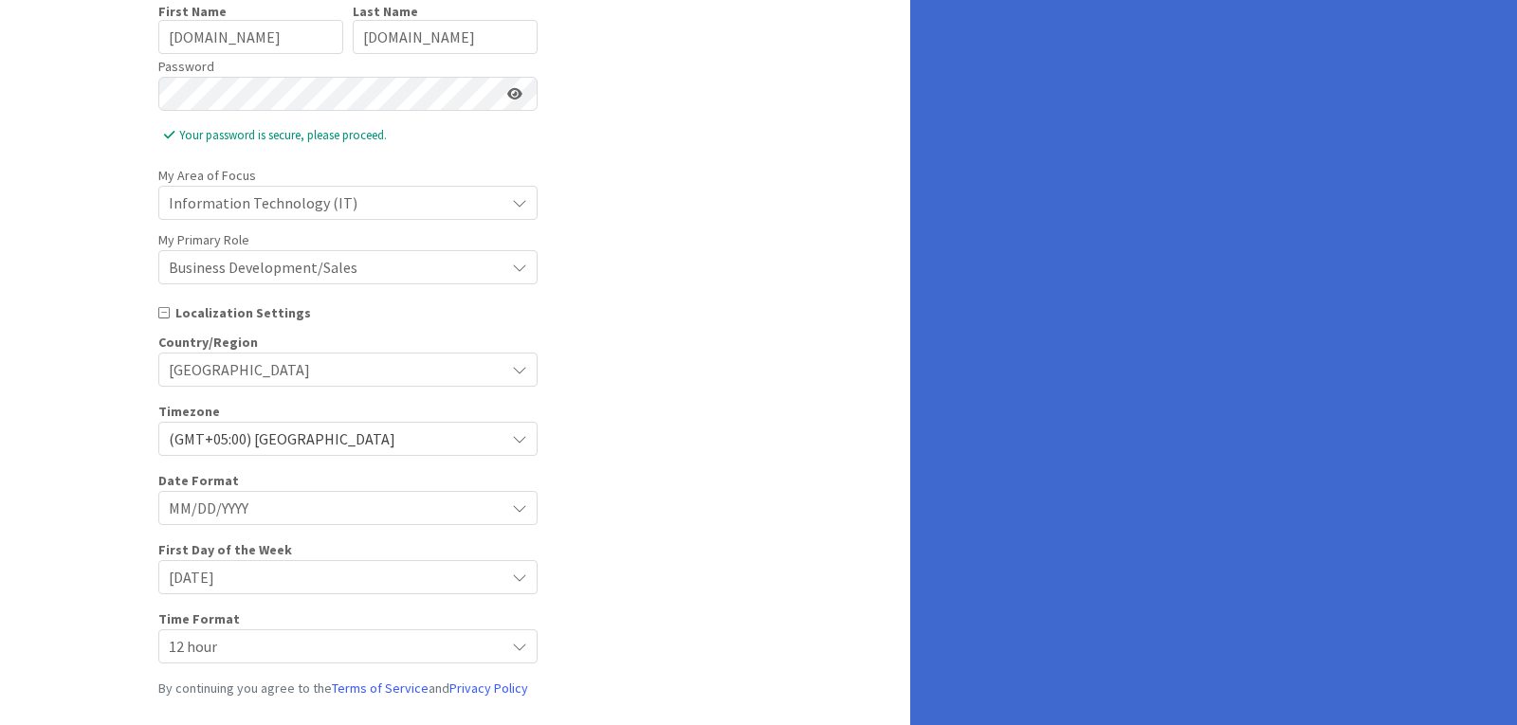
click at [513, 95] on icon at bounding box center [514, 93] width 15 height 13
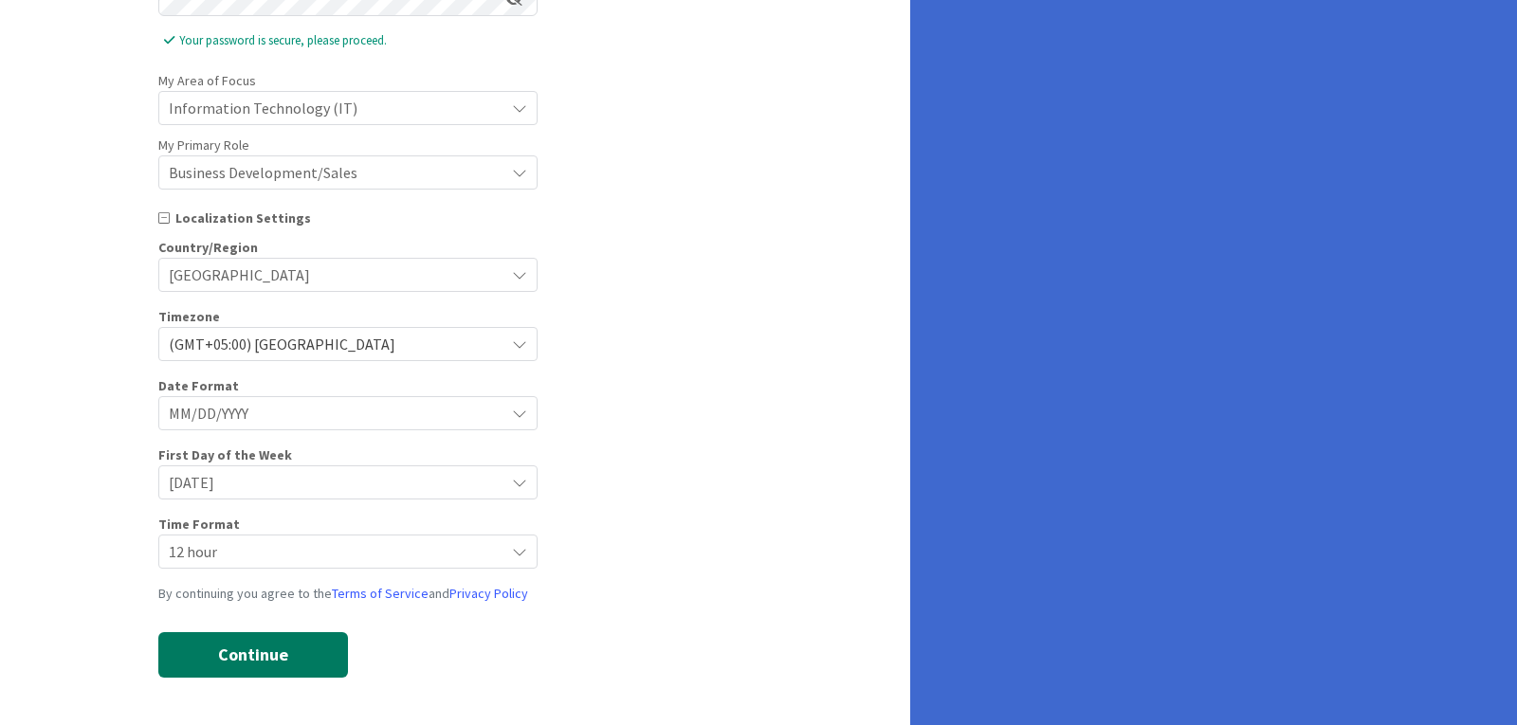
click at [224, 656] on button "Continue" at bounding box center [253, 655] width 190 height 46
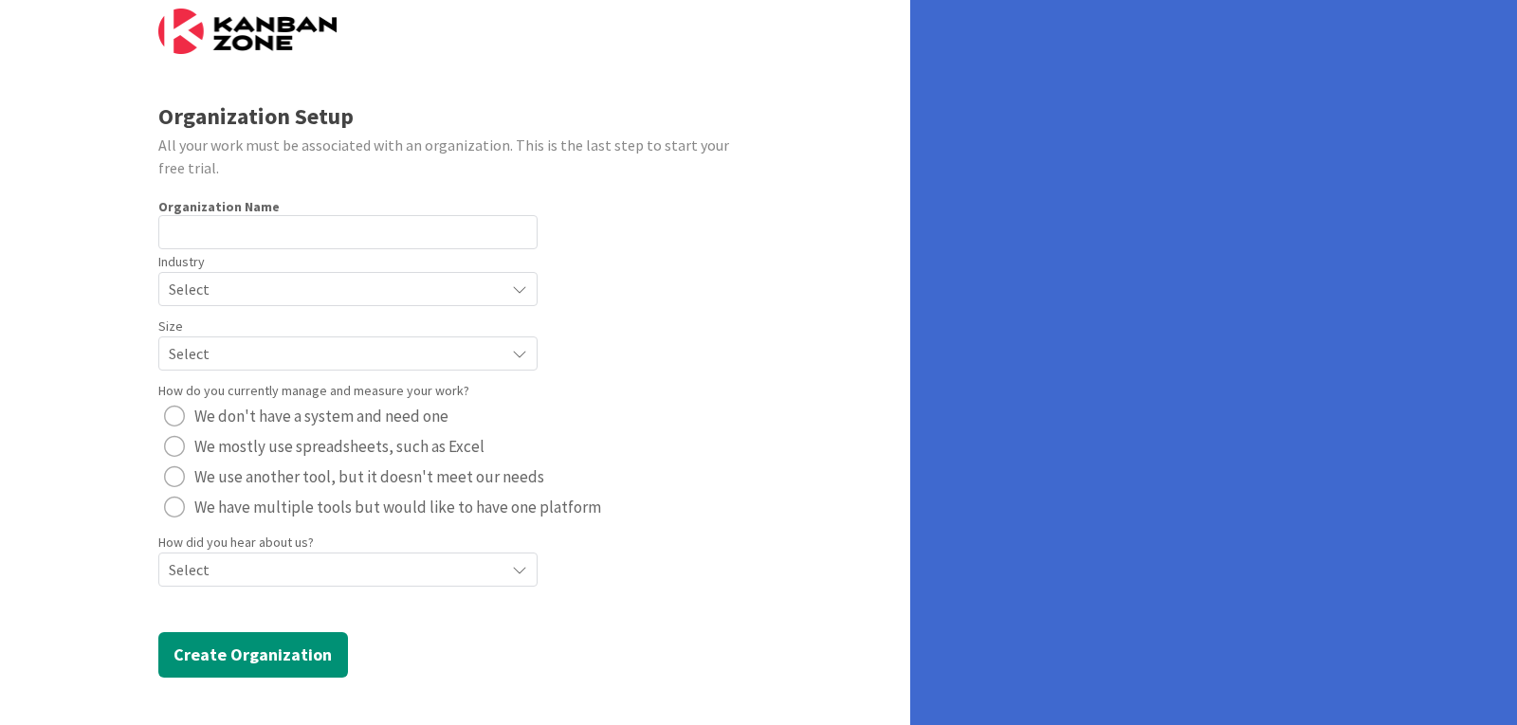
scroll to position [48, 0]
drag, startPoint x: 243, startPoint y: 215, endPoint x: 256, endPoint y: 240, distance: 28.0
click at [244, 216] on input "text" at bounding box center [347, 232] width 379 height 34
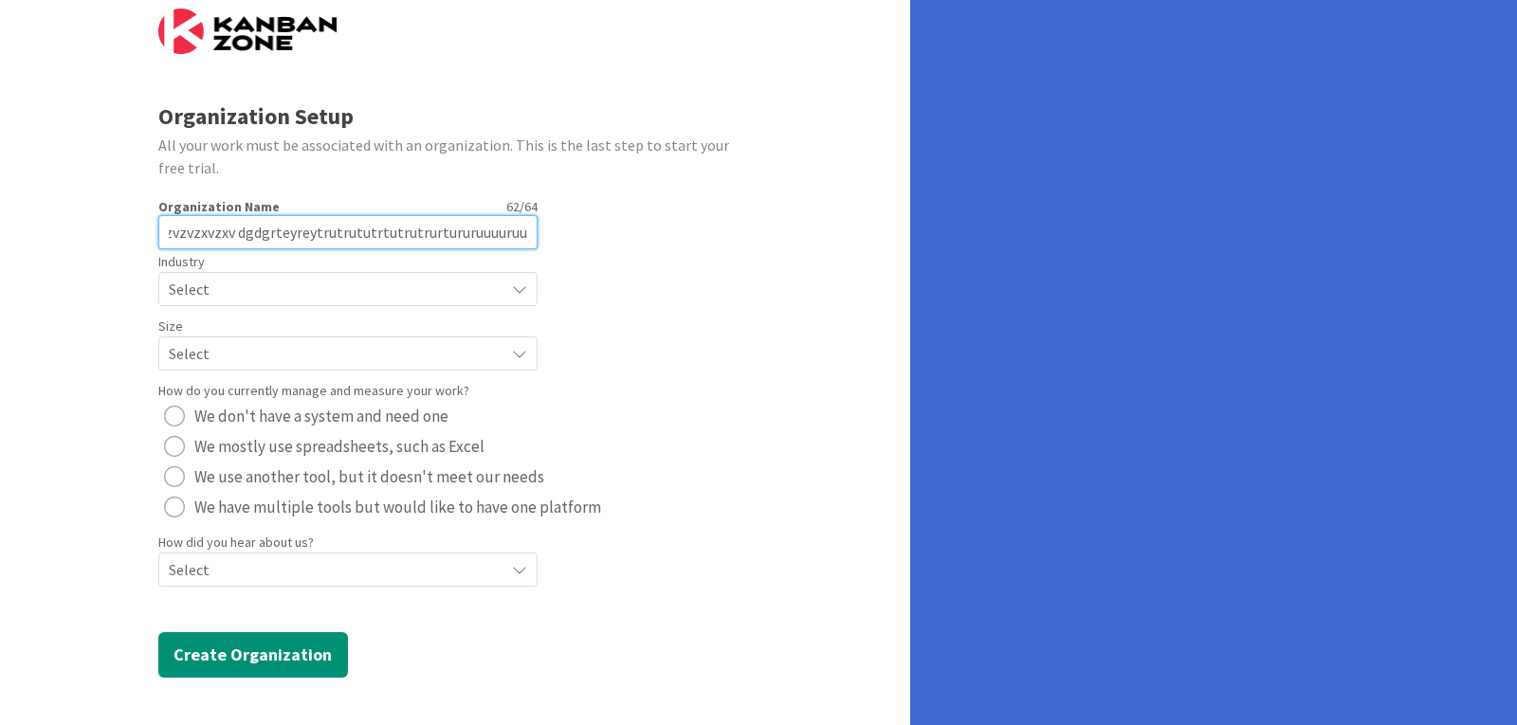
scroll to position [0, 61]
type input "zxvxzvxzvzvzxvzxv dgdgrteyreytrutrututrtutrutrurtururuuuuruuruu"
click at [276, 265] on div "Industry Select" at bounding box center [347, 277] width 379 height 57
click at [273, 292] on span "Select" at bounding box center [332, 289] width 326 height 27
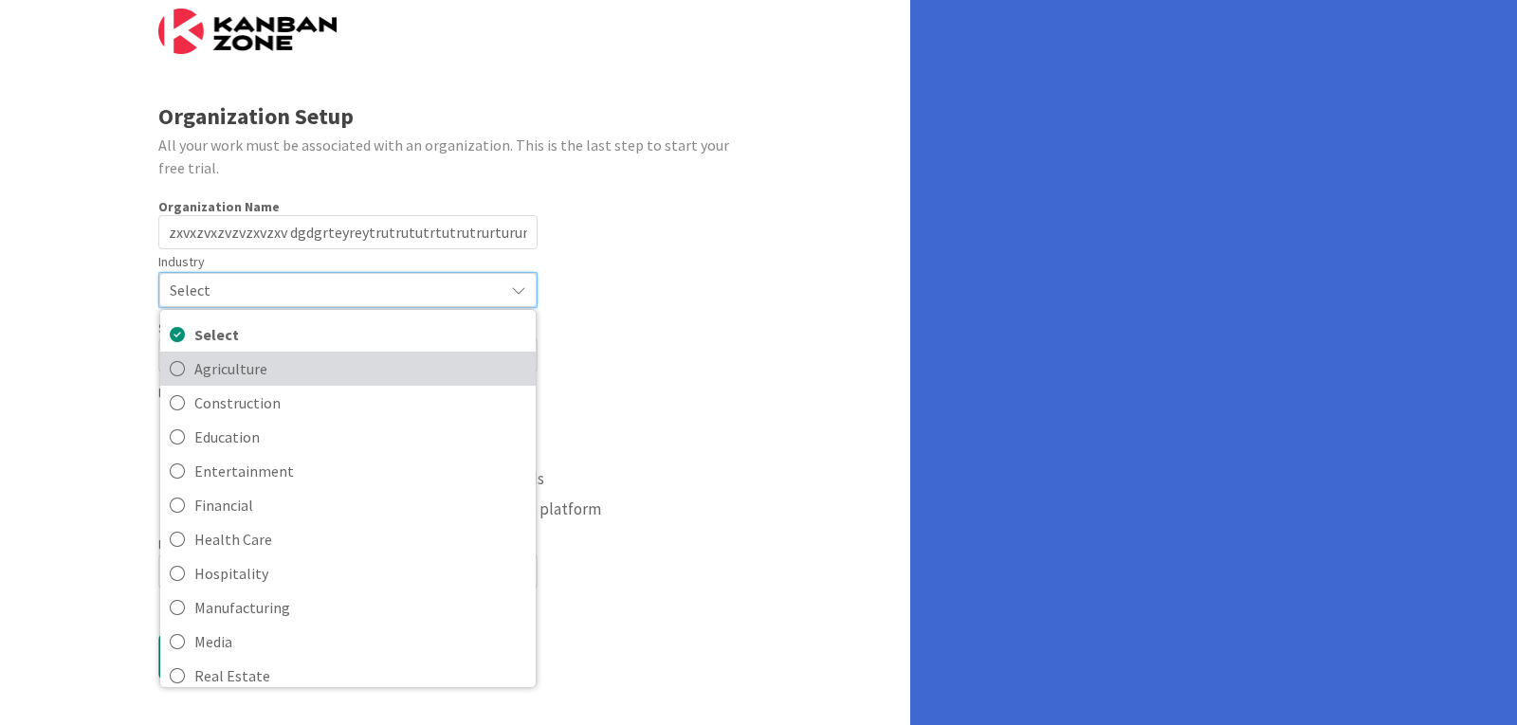
click at [253, 356] on link "Agriculture" at bounding box center [347, 369] width 375 height 34
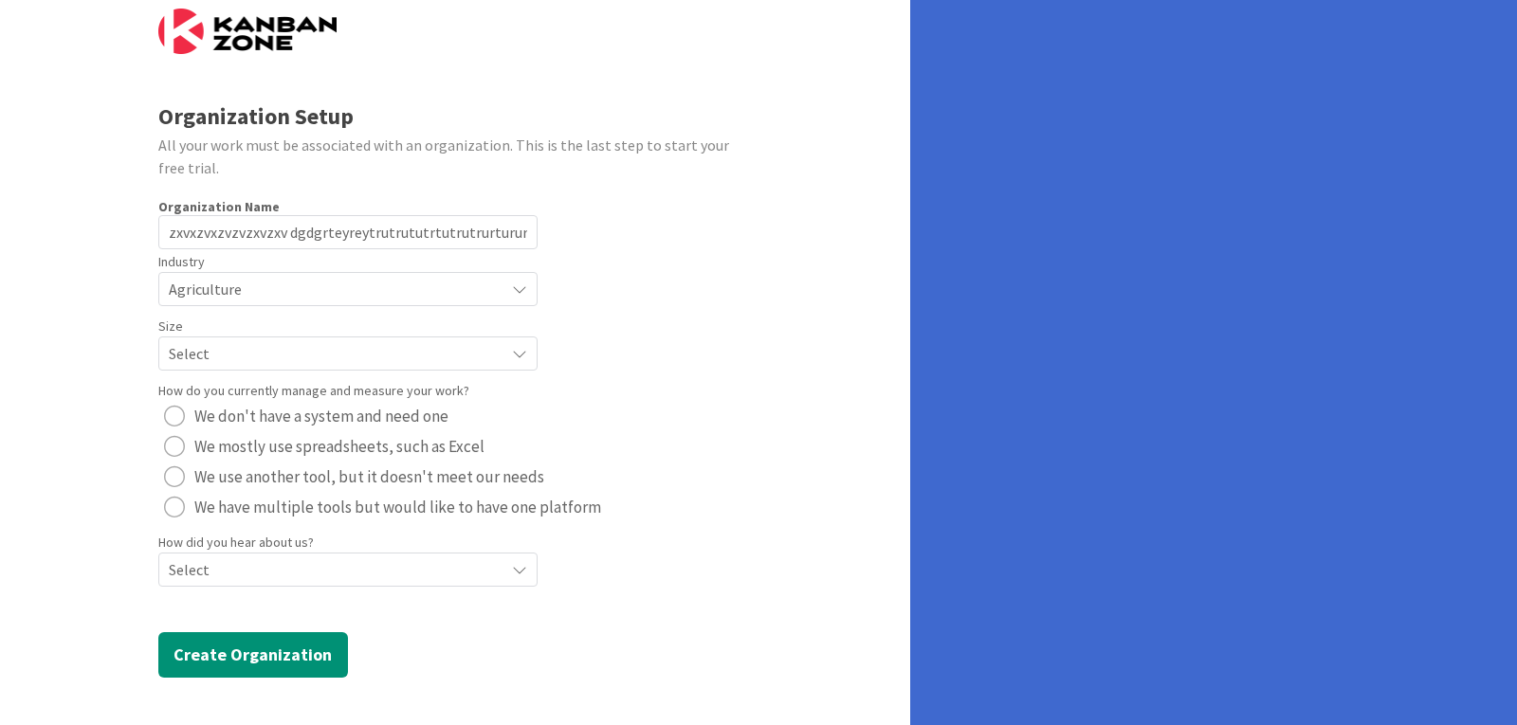
click at [272, 296] on span "Agriculture" at bounding box center [332, 289] width 326 height 27
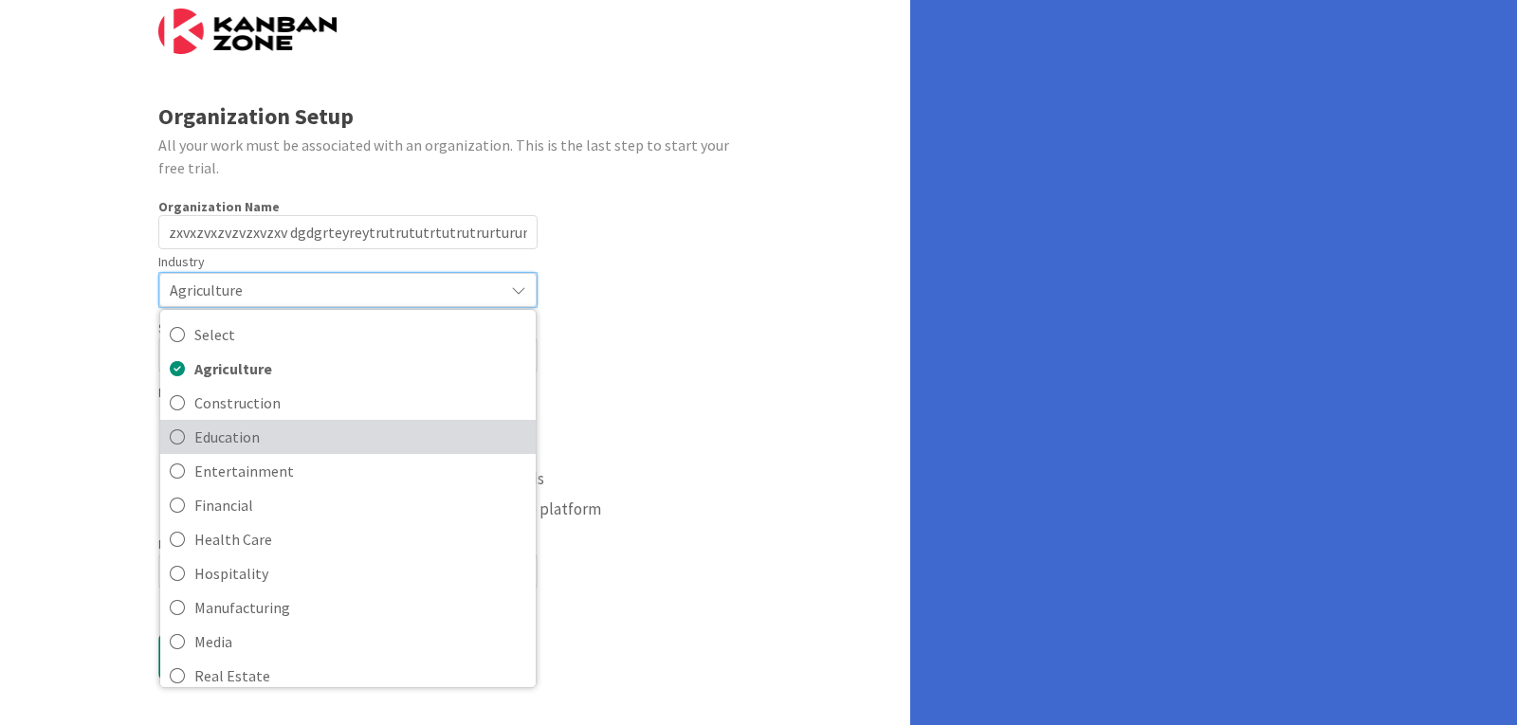
click at [246, 427] on span "Education" at bounding box center [360, 437] width 332 height 28
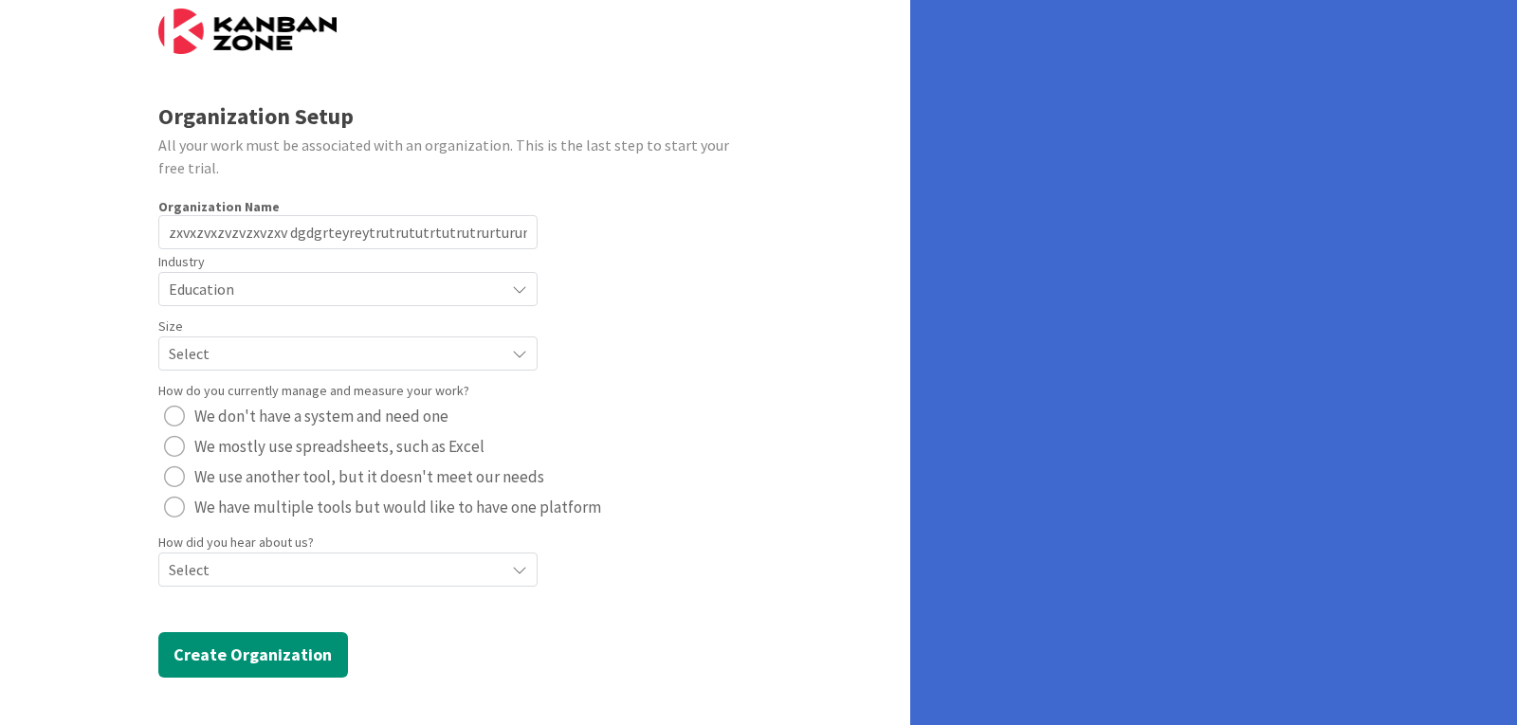
click at [276, 337] on div "Select" at bounding box center [347, 354] width 379 height 34
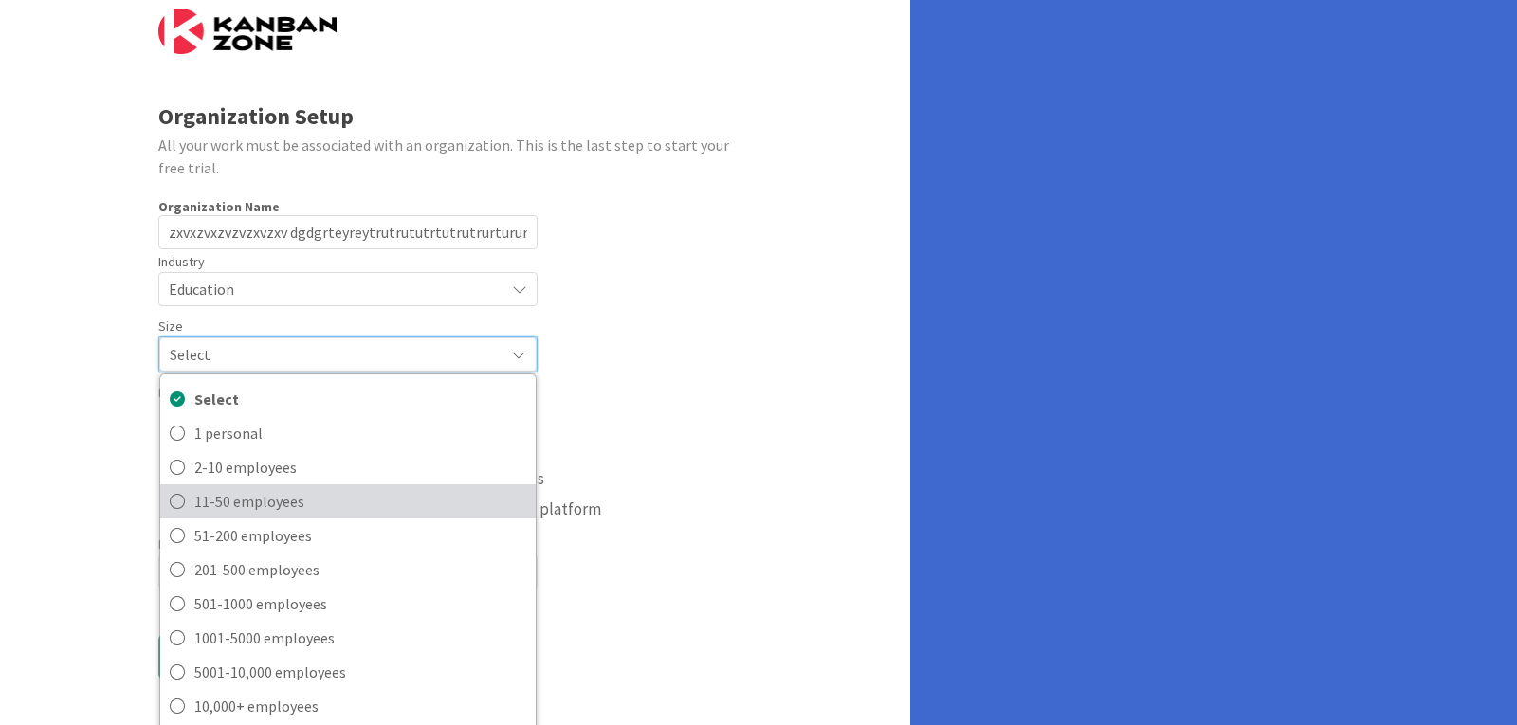
click at [243, 502] on span "11-50 employees" at bounding box center [360, 501] width 332 height 28
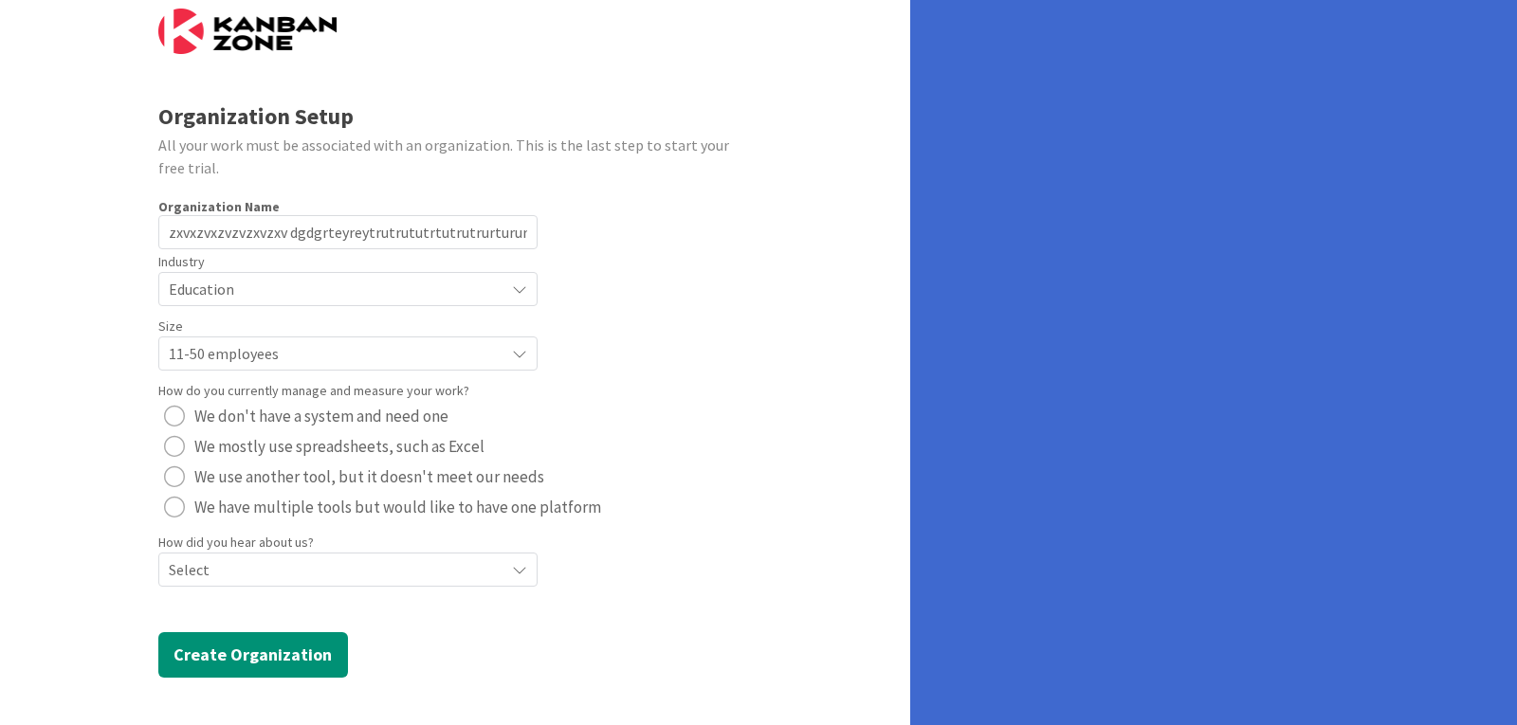
click at [208, 463] on span "We use another tool, but it doesn't meet our needs" at bounding box center [369, 477] width 350 height 28
drag, startPoint x: 249, startPoint y: 566, endPoint x: 254, endPoint y: 557, distance: 9.8
click at [250, 565] on span "Select" at bounding box center [332, 569] width 326 height 27
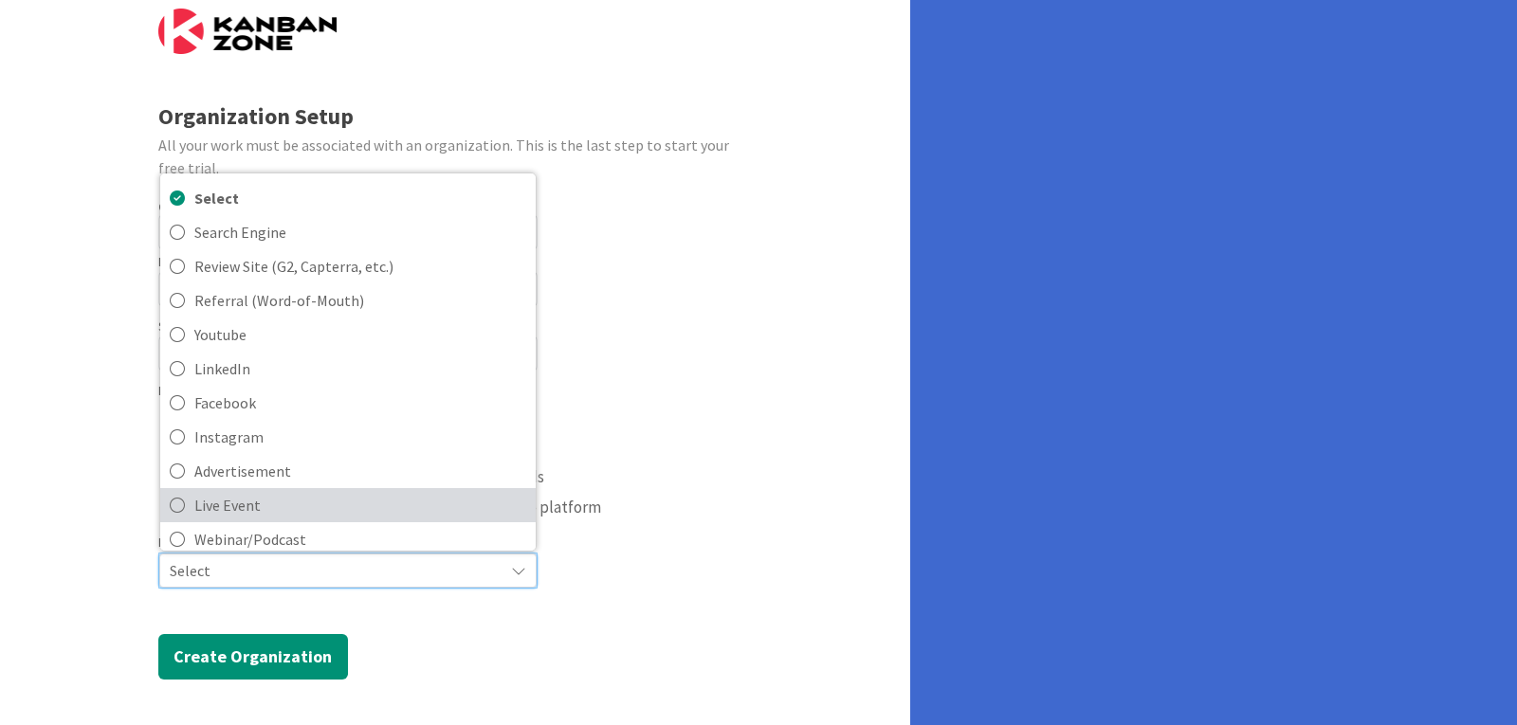
click at [297, 502] on span "Live Event" at bounding box center [360, 505] width 332 height 28
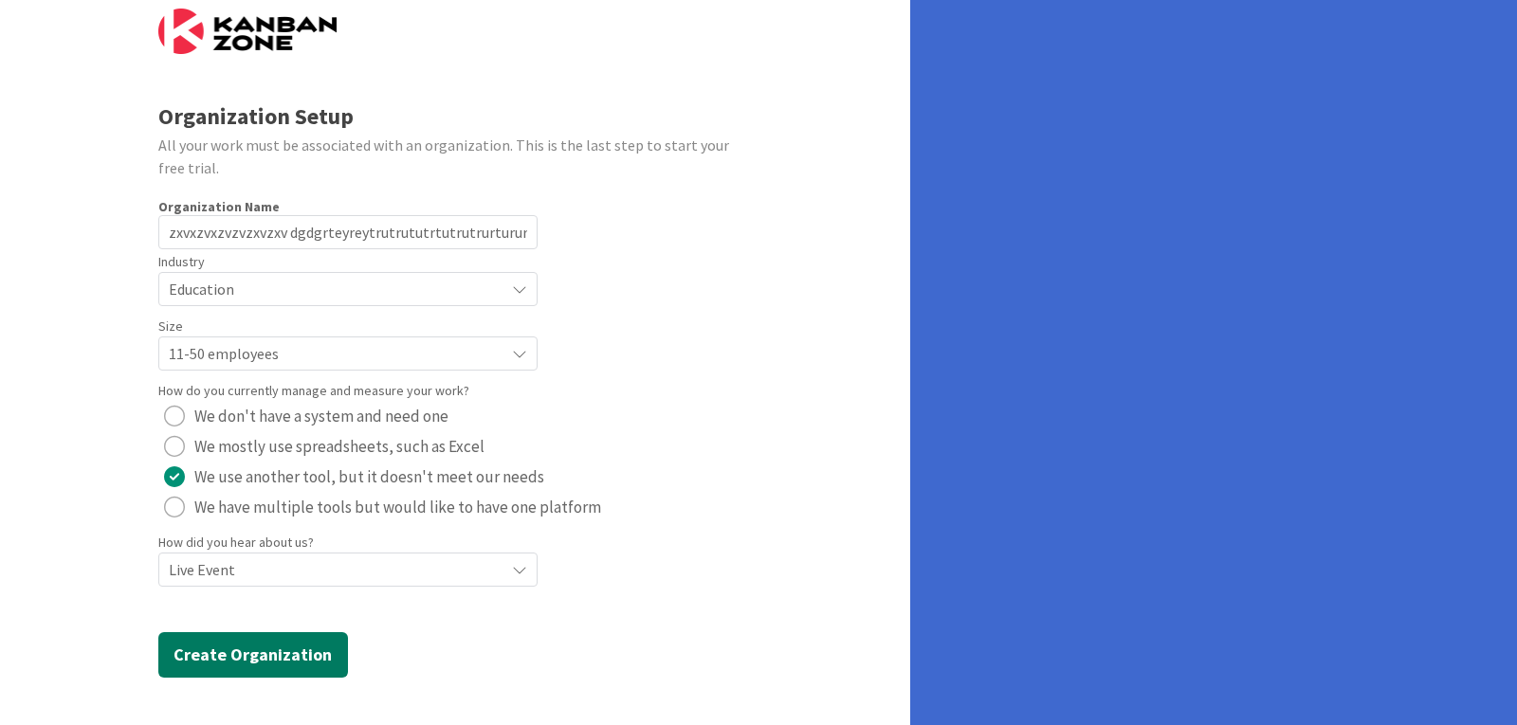
click at [293, 662] on button "Create Organization" at bounding box center [253, 655] width 190 height 46
click at [286, 654] on button "Create Organization" at bounding box center [253, 655] width 190 height 46
click at [306, 641] on button "Create Organization" at bounding box center [253, 655] width 190 height 46
click at [276, 656] on button "Create Organization" at bounding box center [253, 655] width 190 height 46
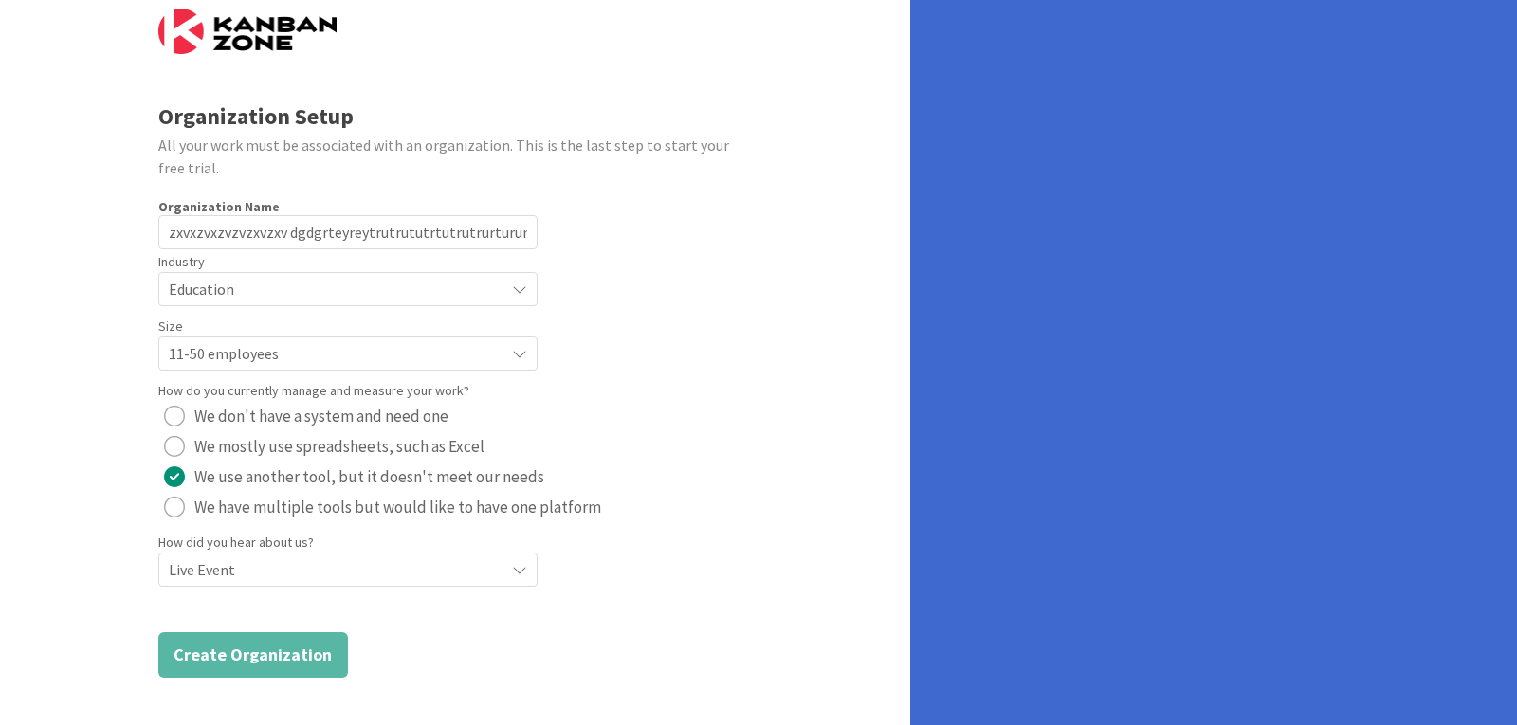
click at [276, 656] on button "Create Organization" at bounding box center [253, 655] width 190 height 46
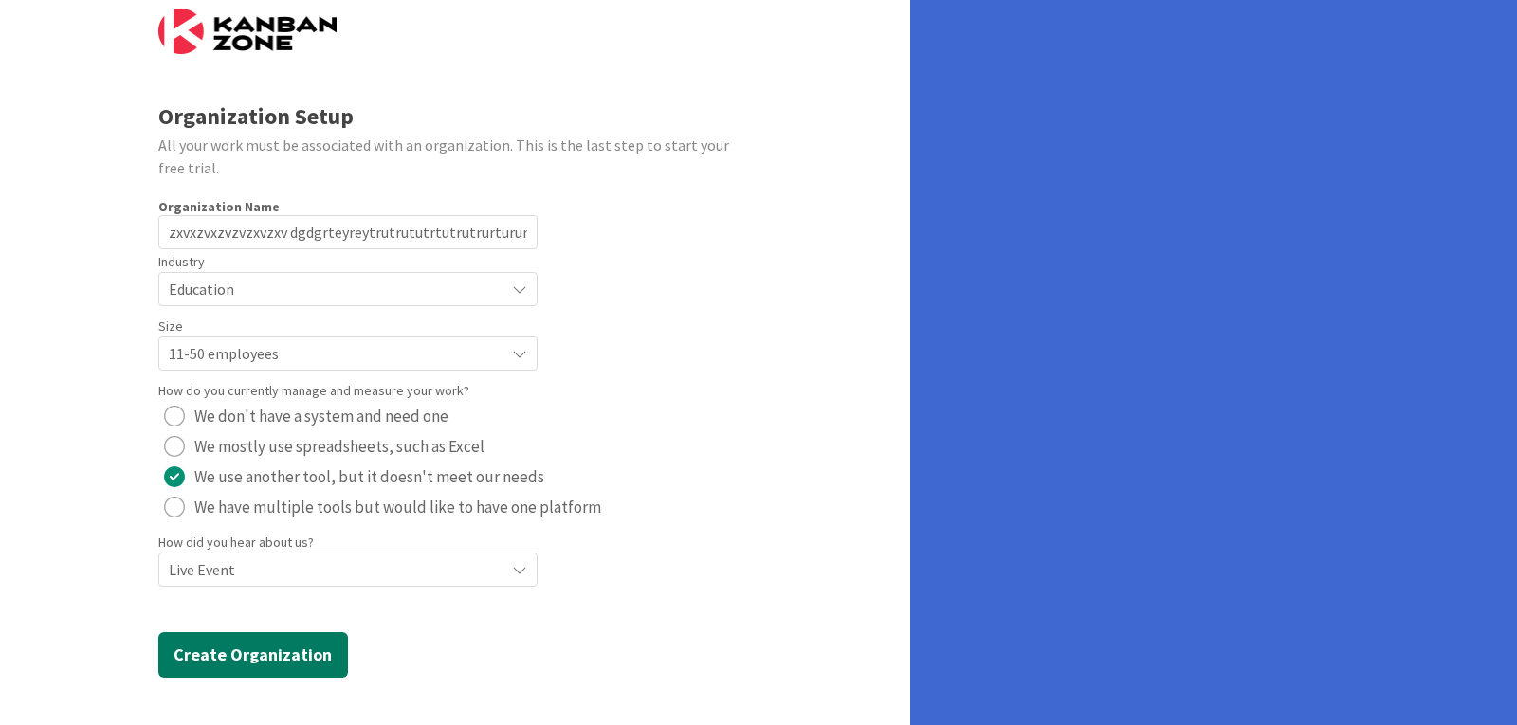
click at [301, 659] on button "Create Organization" at bounding box center [253, 655] width 190 height 46
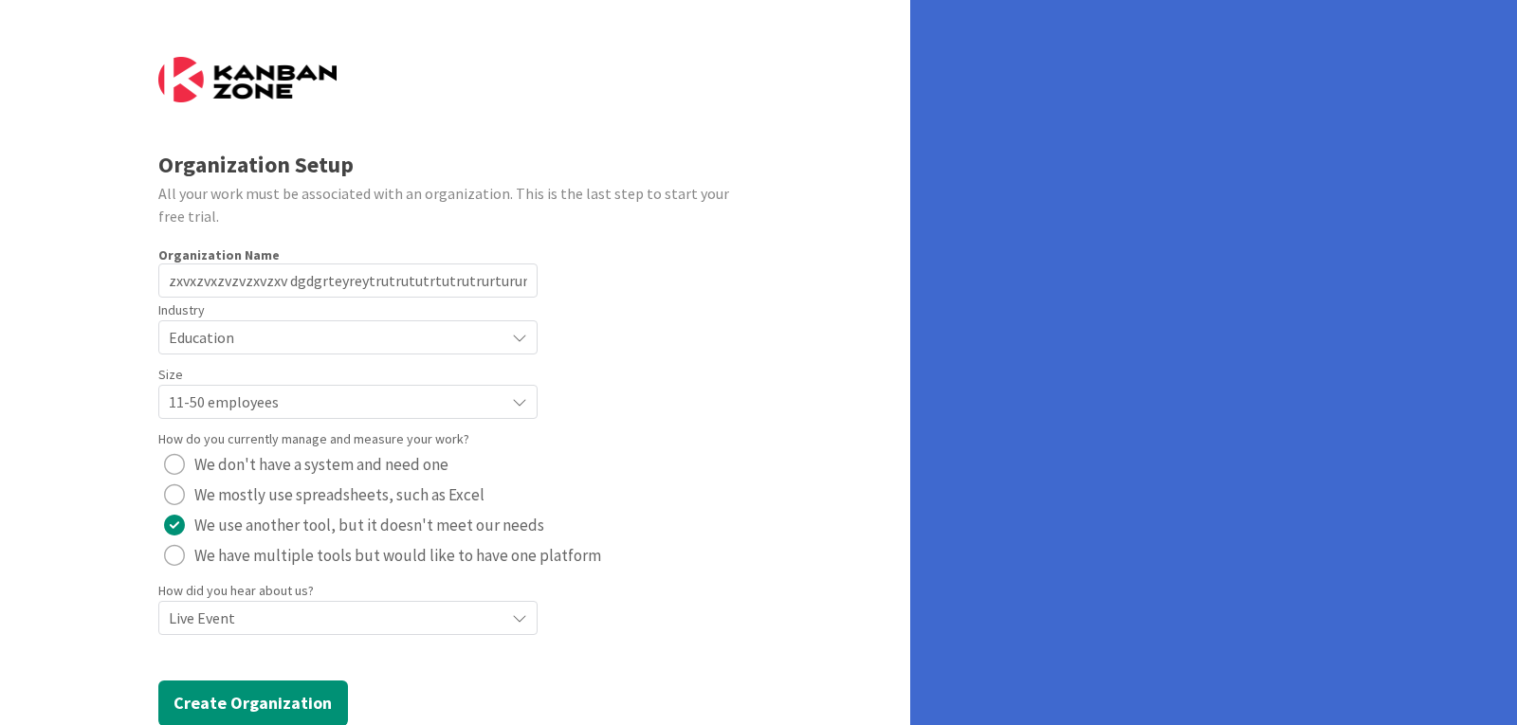
scroll to position [48, 0]
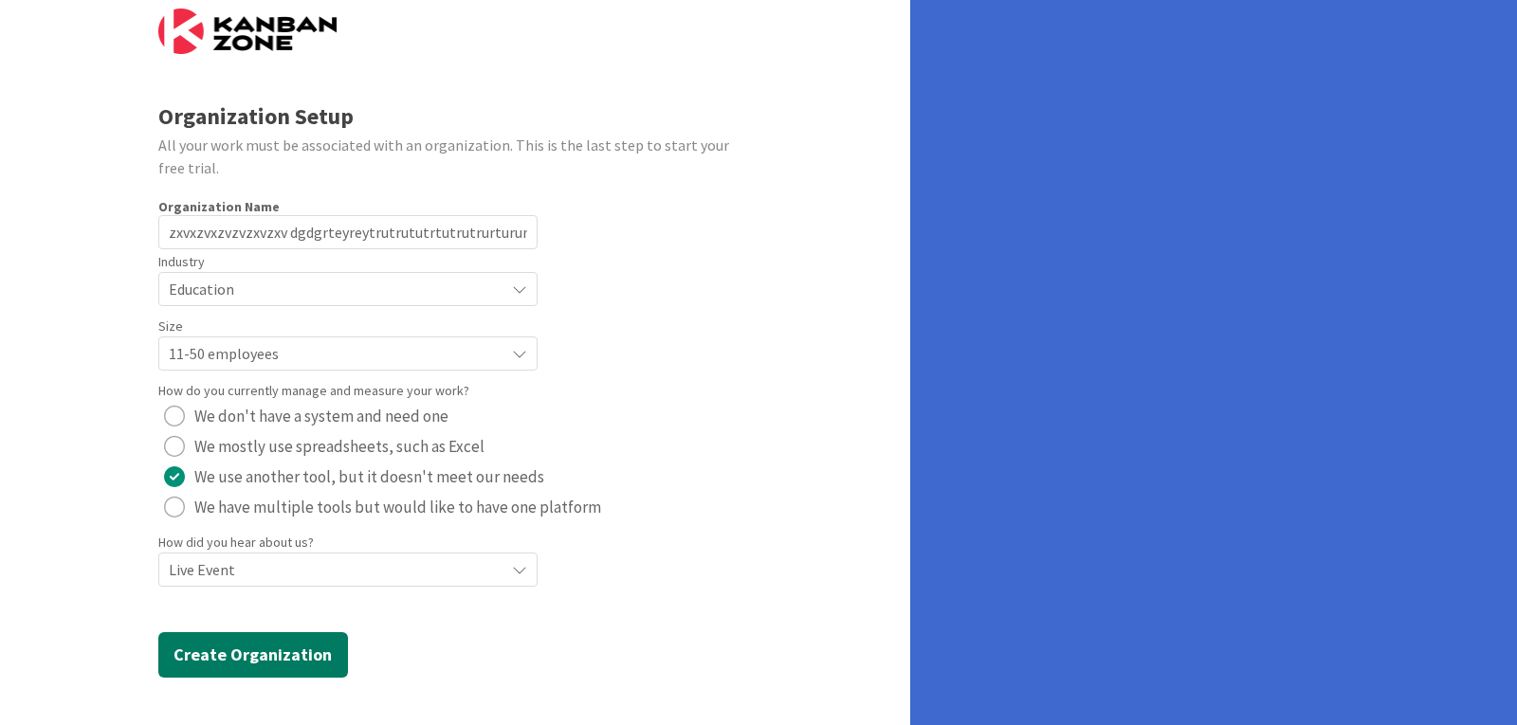
click at [264, 670] on button "Create Organization" at bounding box center [253, 655] width 190 height 46
